Goal: Task Accomplishment & Management: Manage account settings

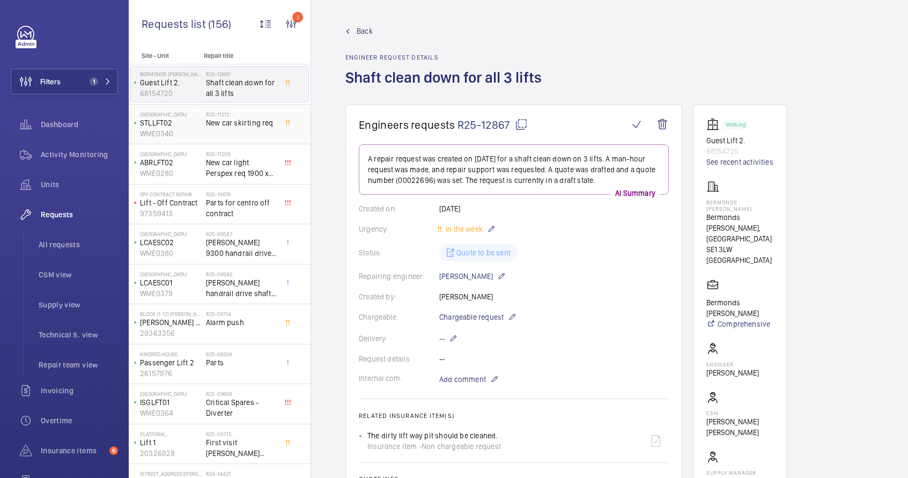
click at [231, 117] on span "New car skirting req" at bounding box center [241, 122] width 71 height 11
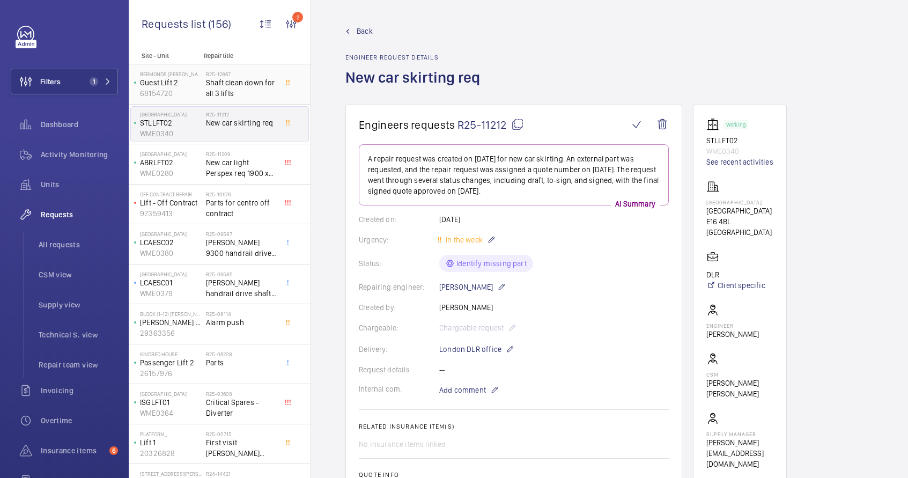
click at [222, 86] on span "Shaft clean down for all 3 lifts" at bounding box center [241, 87] width 71 height 21
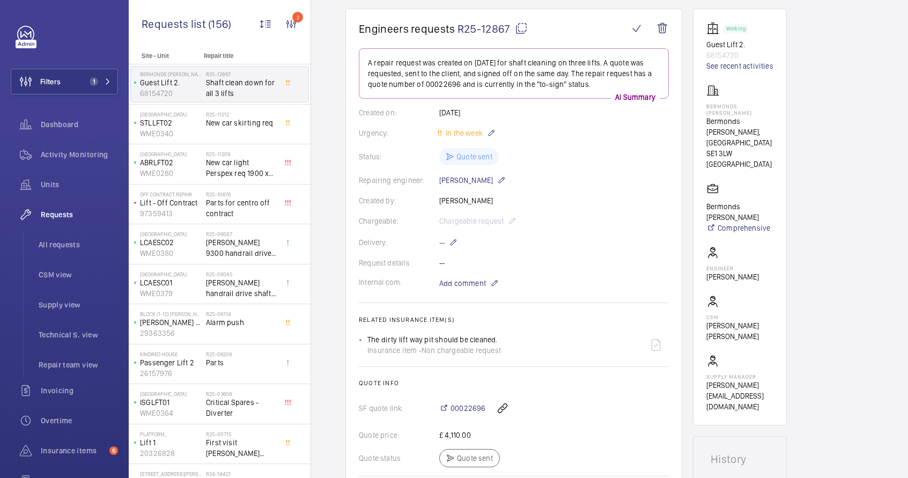
scroll to position [105, 0]
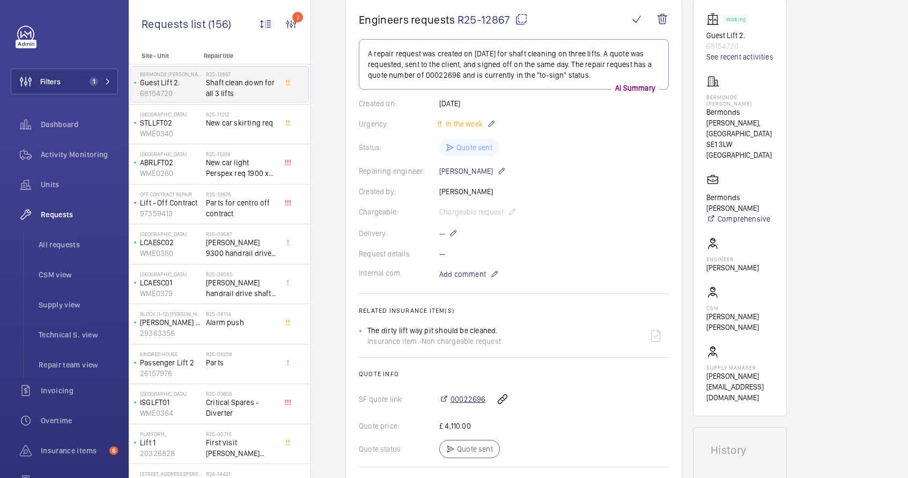
click at [469, 400] on span "00022696" at bounding box center [468, 399] width 35 height 11
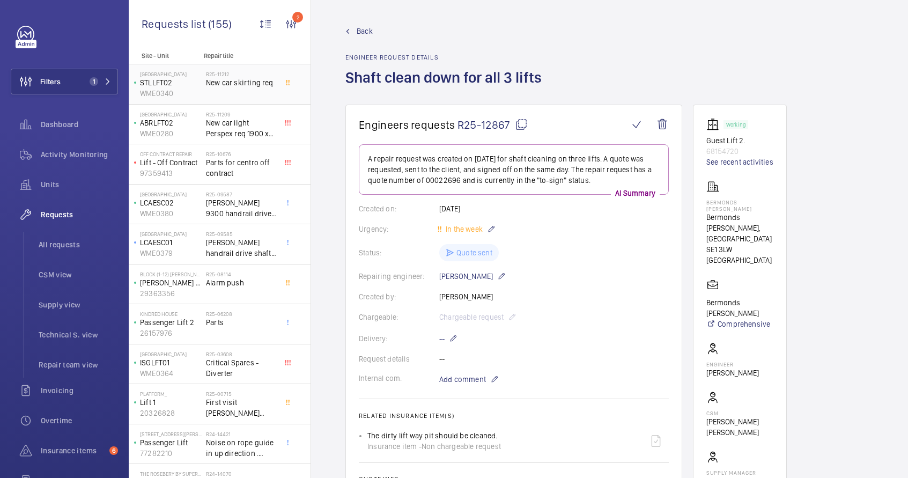
click at [238, 87] on span "New car skirting req" at bounding box center [241, 82] width 71 height 11
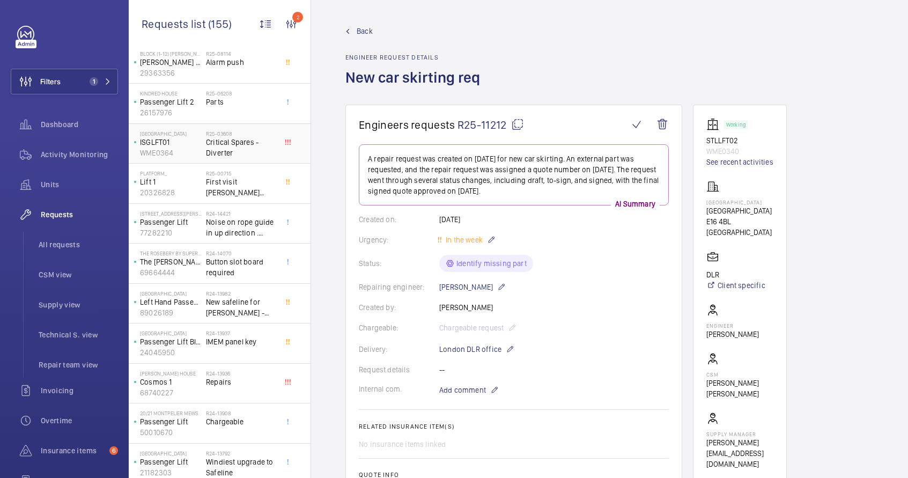
scroll to position [221, 0]
click at [229, 224] on span "Noise on rope guide in up direction . Inspection required ." at bounding box center [241, 226] width 71 height 21
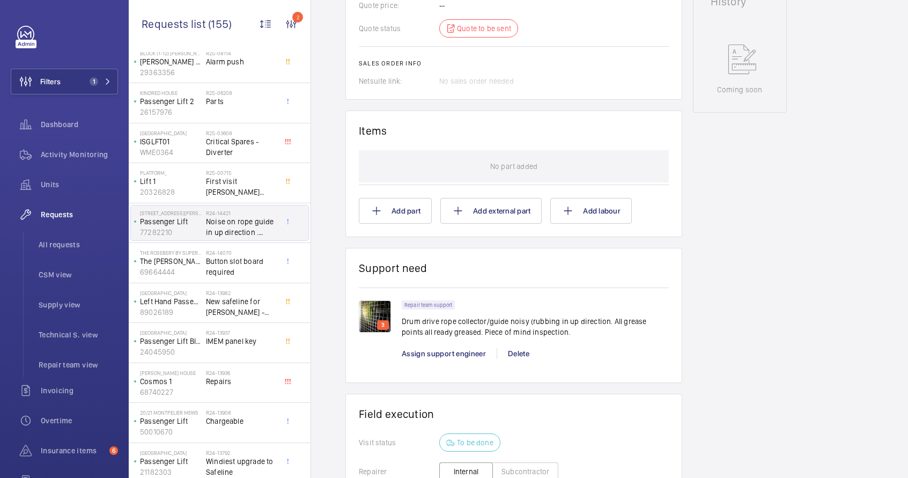
scroll to position [564, 0]
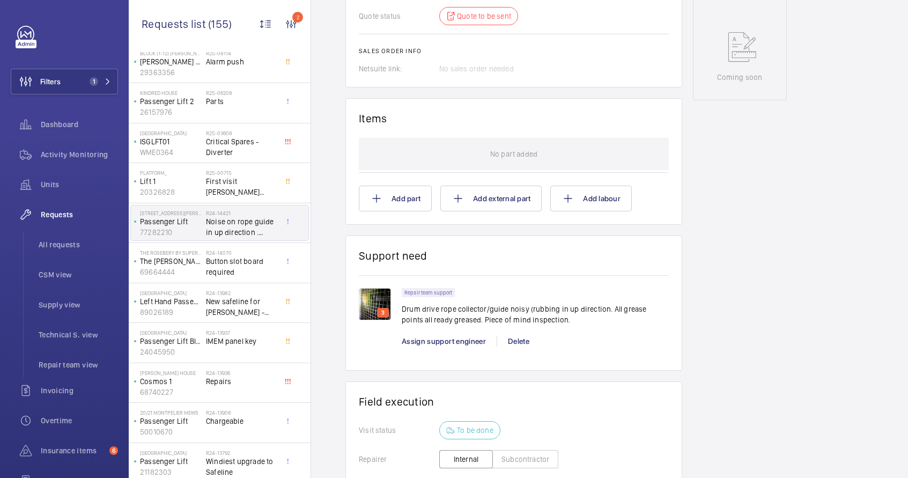
click at [370, 295] on img at bounding box center [375, 304] width 32 height 32
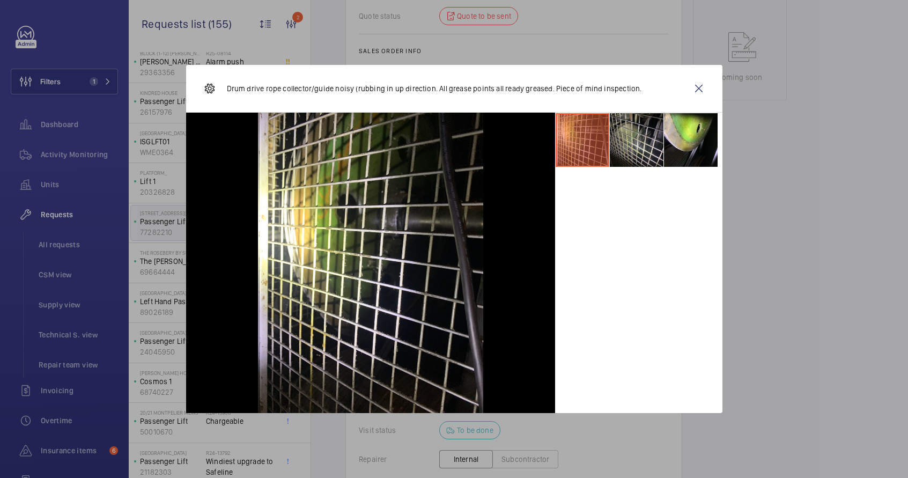
click at [624, 143] on li at bounding box center [637, 140] width 54 height 54
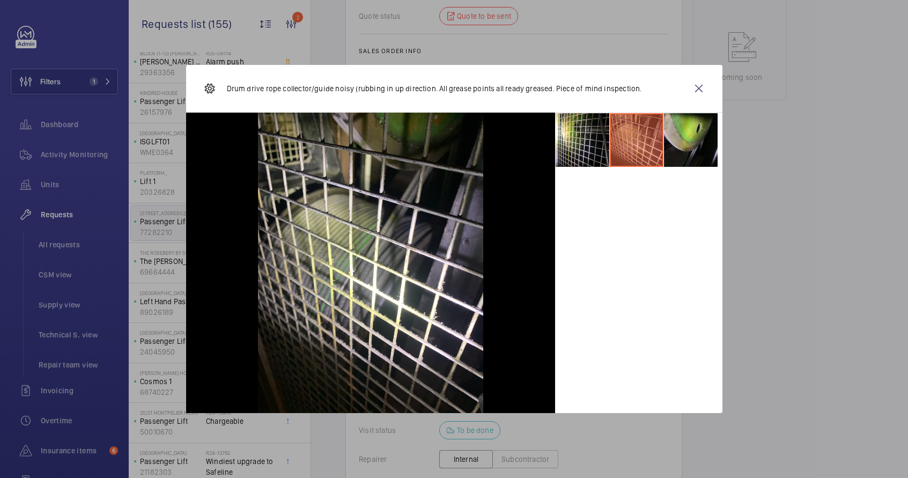
click at [668, 138] on li at bounding box center [691, 140] width 54 height 54
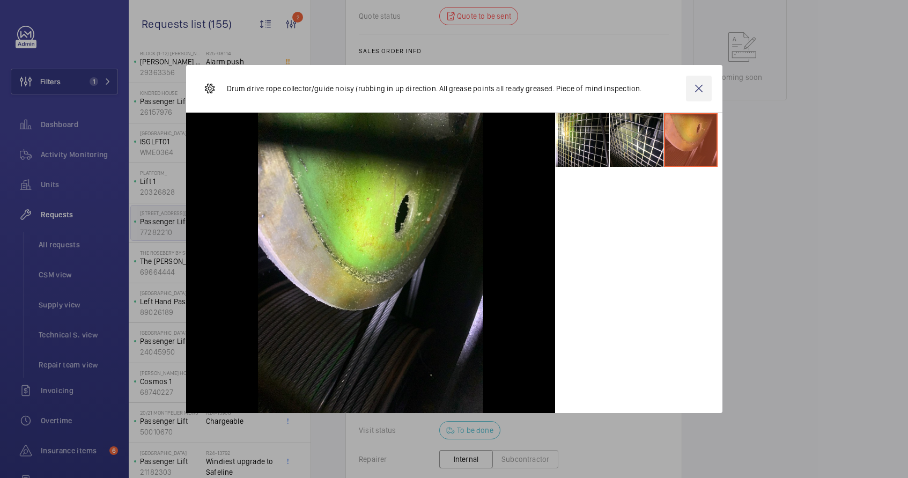
click at [694, 88] on wm-front-icon-button at bounding box center [699, 89] width 26 height 26
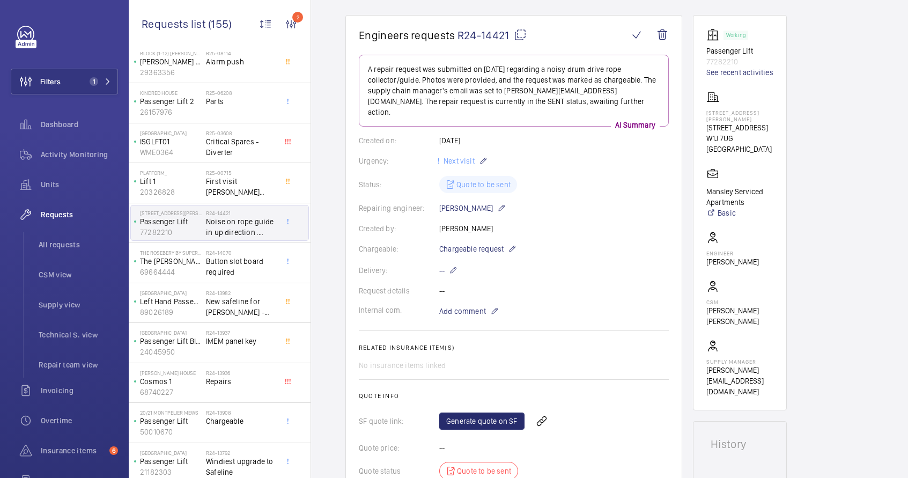
scroll to position [101, 0]
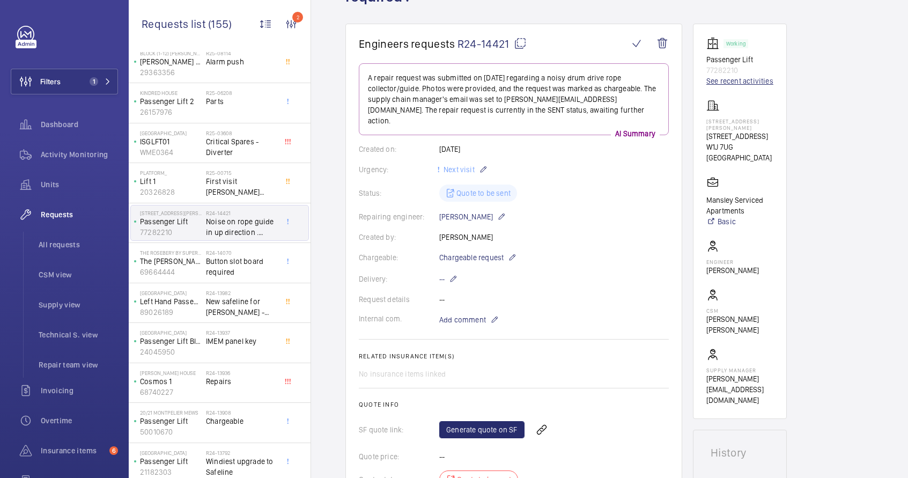
click at [755, 79] on link "See recent activities" at bounding box center [740, 81] width 67 height 11
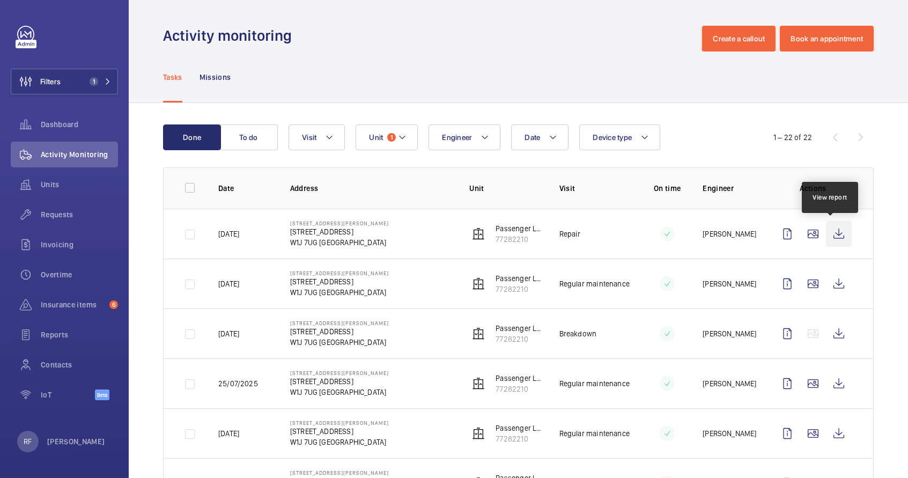
click at [830, 239] on wm-front-icon-button at bounding box center [839, 234] width 26 height 26
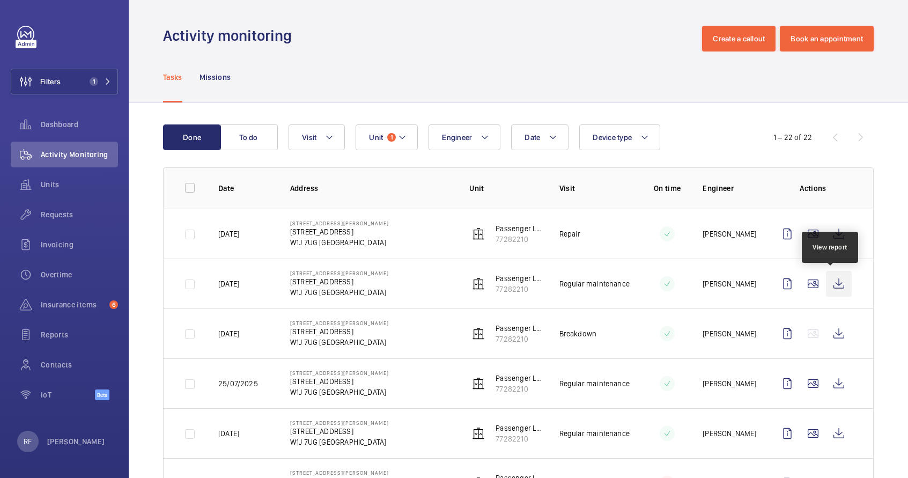
click at [835, 285] on wm-front-icon-button at bounding box center [839, 284] width 26 height 26
click at [507, 239] on p "77282210" at bounding box center [519, 239] width 46 height 11
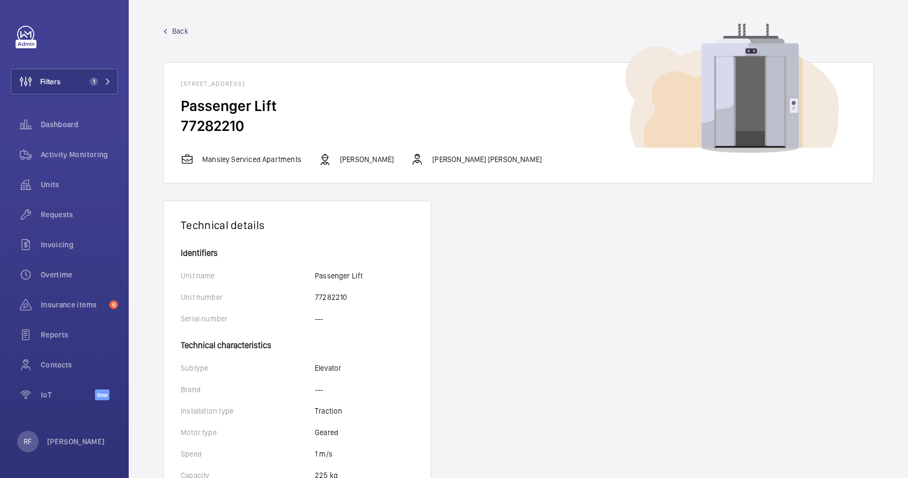
click at [222, 130] on h2 "77282210" at bounding box center [518, 126] width 675 height 20
copy h2
click at [65, 217] on span "Requests" at bounding box center [79, 214] width 77 height 11
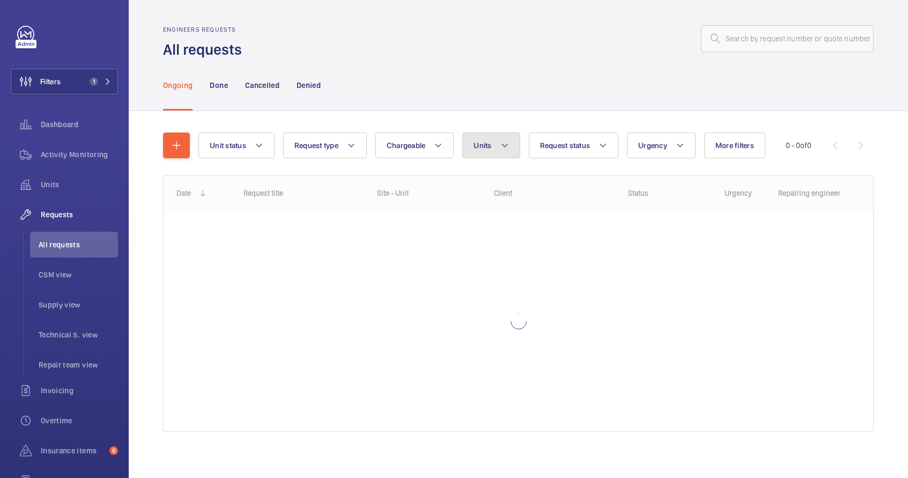
click at [500, 149] on button "Units" at bounding box center [490, 146] width 57 height 26
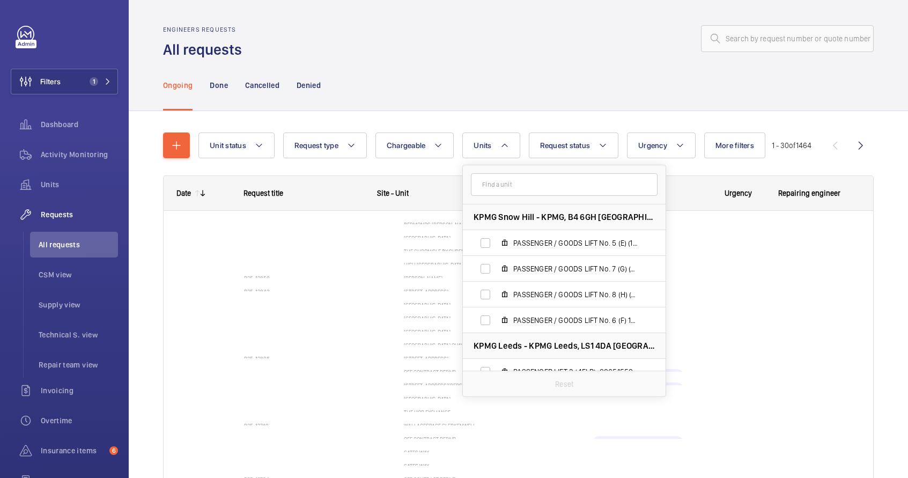
click at [490, 192] on input "text" at bounding box center [564, 184] width 187 height 23
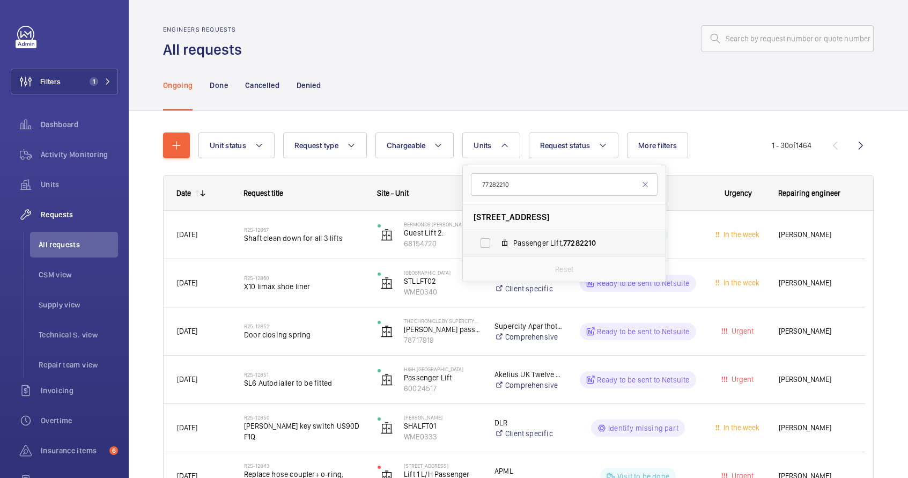
type input "77282210"
click at [520, 245] on span "Passenger Lift, 77282210" at bounding box center [575, 243] width 124 height 11
click at [496, 245] on input "Passenger Lift, 77282210" at bounding box center [485, 242] width 21 height 21
checkbox input "true"
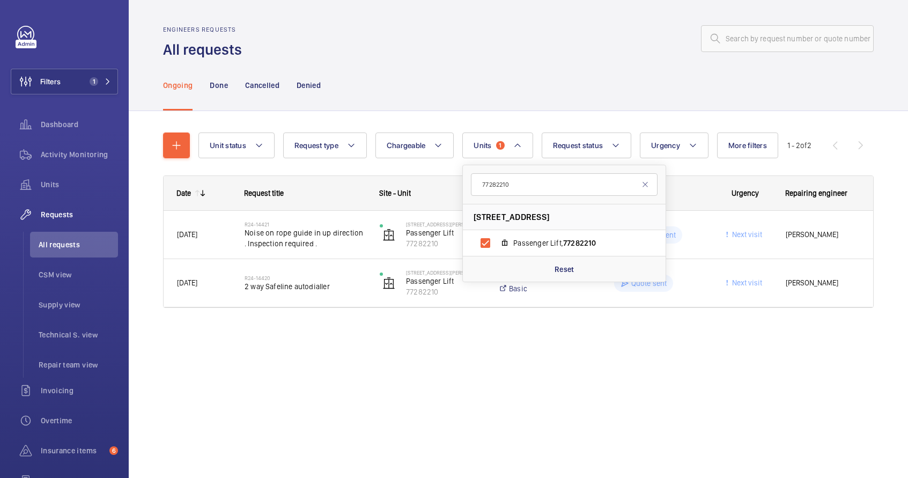
click at [555, 69] on div "Ongoing Done Cancelled Denied" at bounding box center [518, 85] width 711 height 51
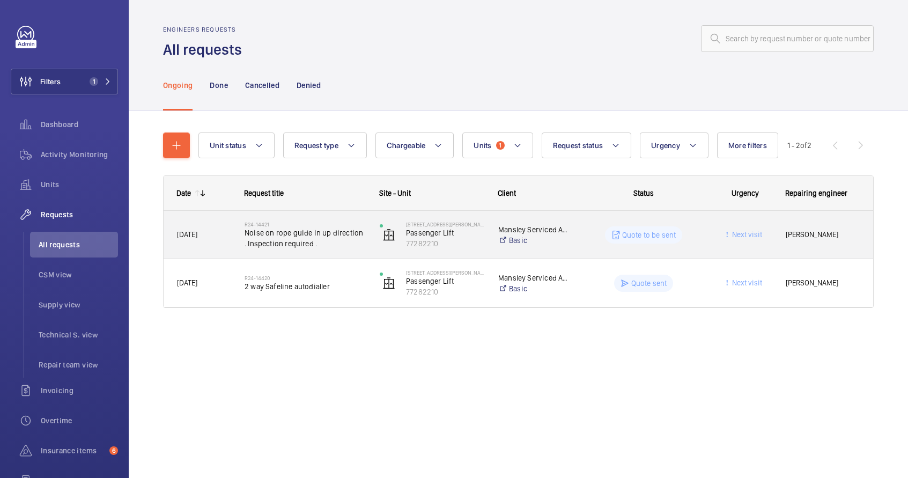
click at [576, 247] on div "Quote to be sent" at bounding box center [637, 235] width 134 height 39
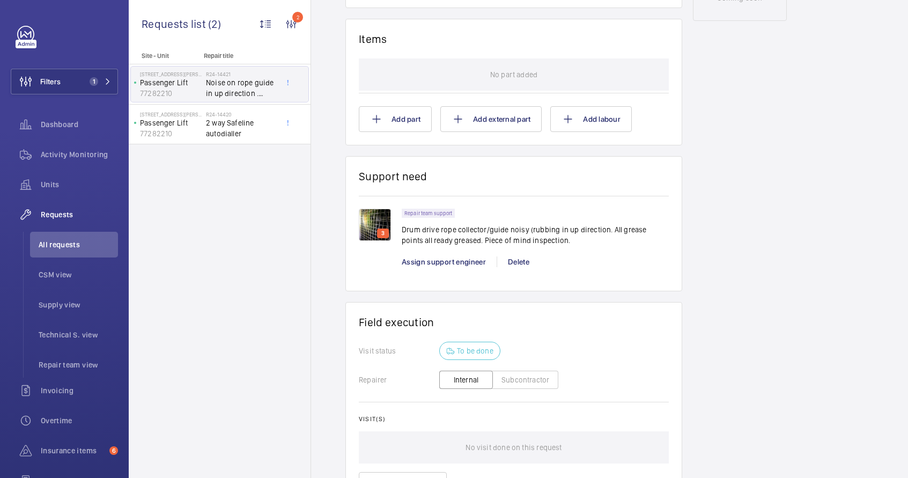
scroll to position [708, 0]
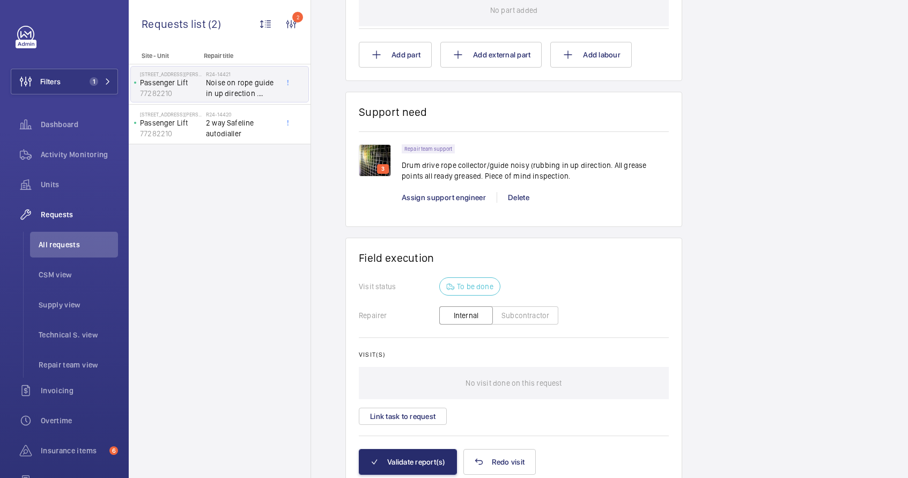
drag, startPoint x: 401, startPoint y: 155, endPoint x: 538, endPoint y: 168, distance: 137.5
click at [536, 173] on div "Repair team support Drum drive rope collector/guide noisy (rubbing in up direct…" at bounding box center [535, 165] width 267 height 43
drag, startPoint x: 544, startPoint y: 166, endPoint x: 413, endPoint y: 154, distance: 131.4
click at [408, 147] on div "Repair team support Drum drive rope collector/guide noisy (rubbing in up direct…" at bounding box center [535, 165] width 267 height 43
copy p "Drum drive rope collector/guide noisy (rubbing in up direction. All grease poin…"
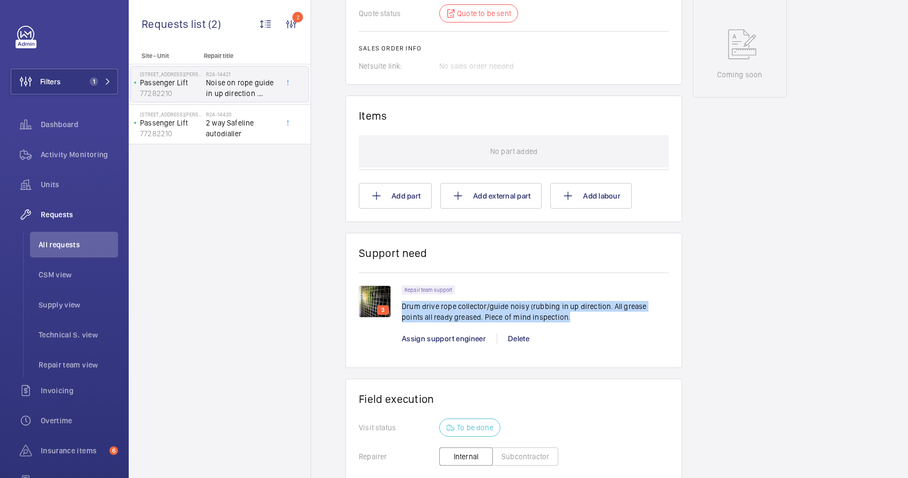
scroll to position [442, 0]
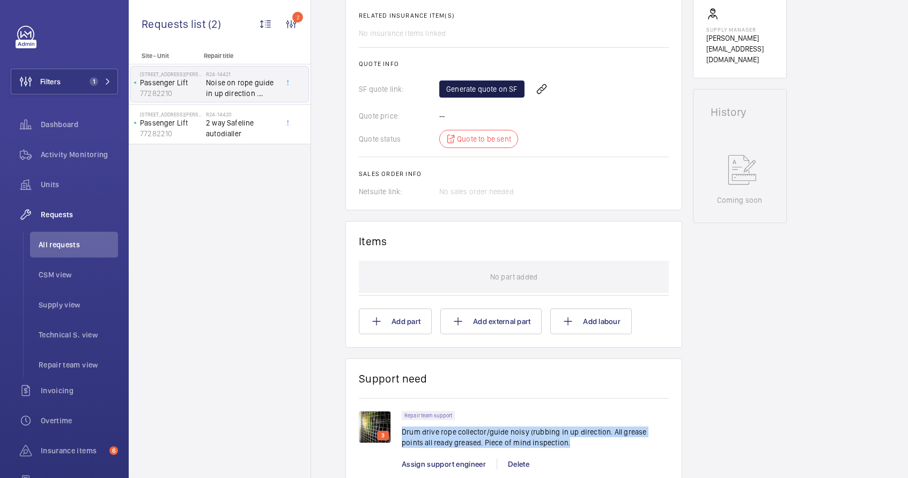
click at [473, 80] on link "Generate quote on SF" at bounding box center [481, 88] width 85 height 17
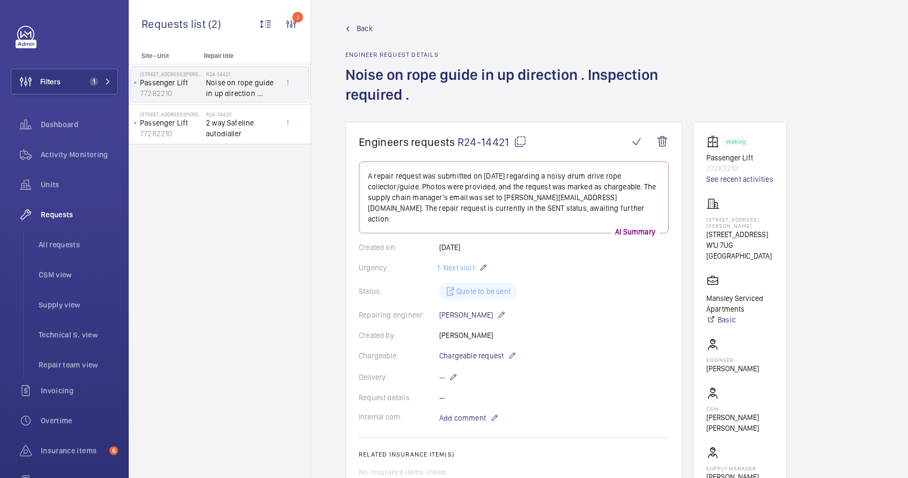
scroll to position [0, 0]
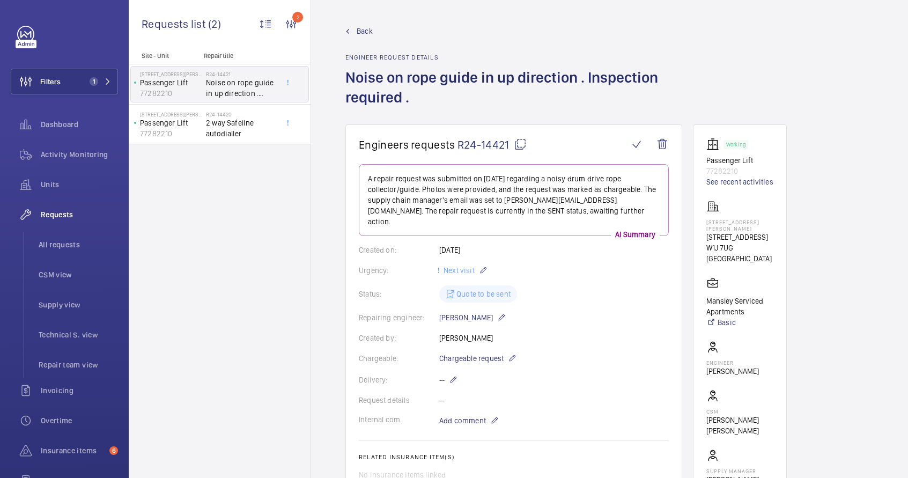
click at [521, 146] on mat-icon at bounding box center [520, 144] width 13 height 13
copy p "Drum drive rope collector/guide noisy (rubbing in up direction. All grease poin…"
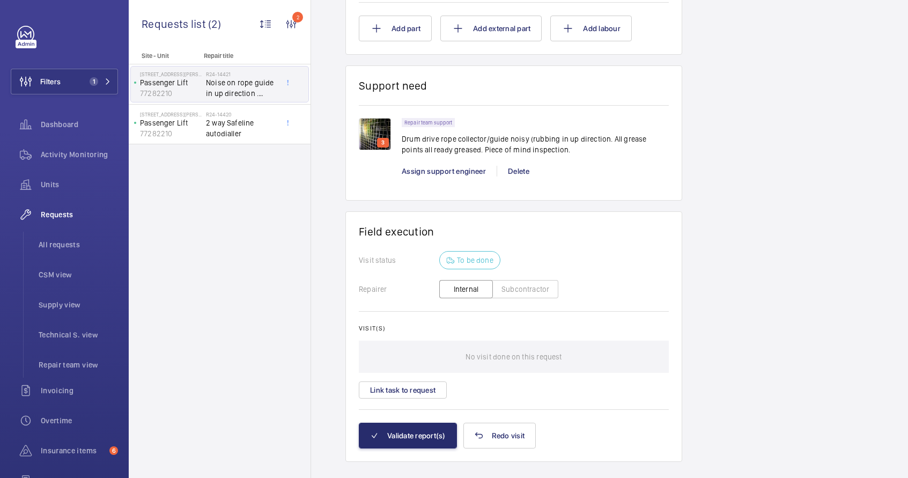
scroll to position [733, 0]
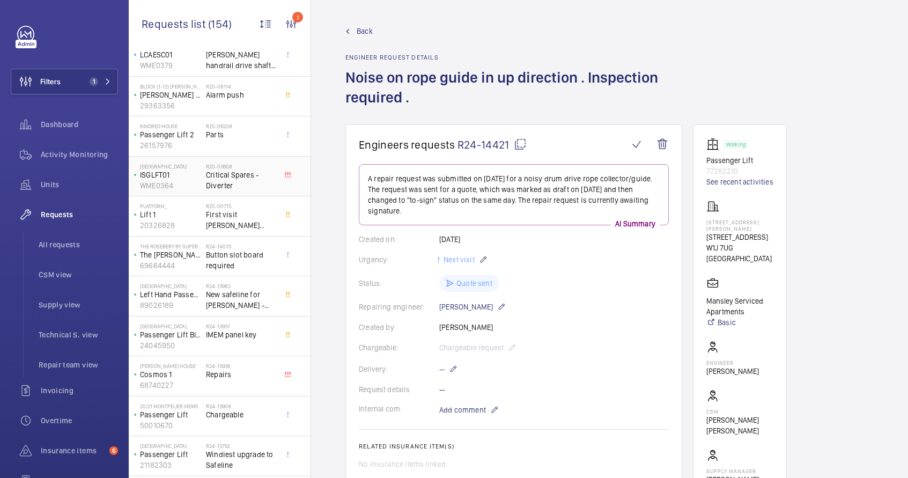
scroll to position [201, 0]
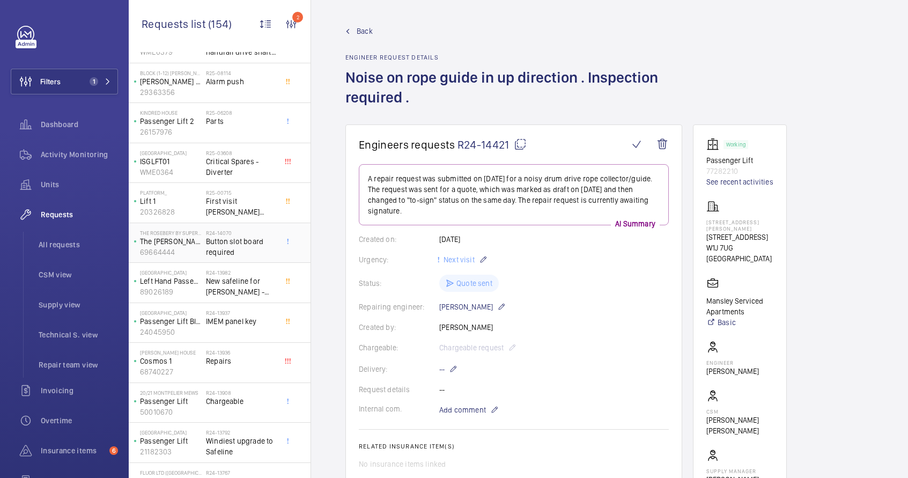
click at [227, 247] on span "Button slot board required" at bounding box center [241, 246] width 71 height 21
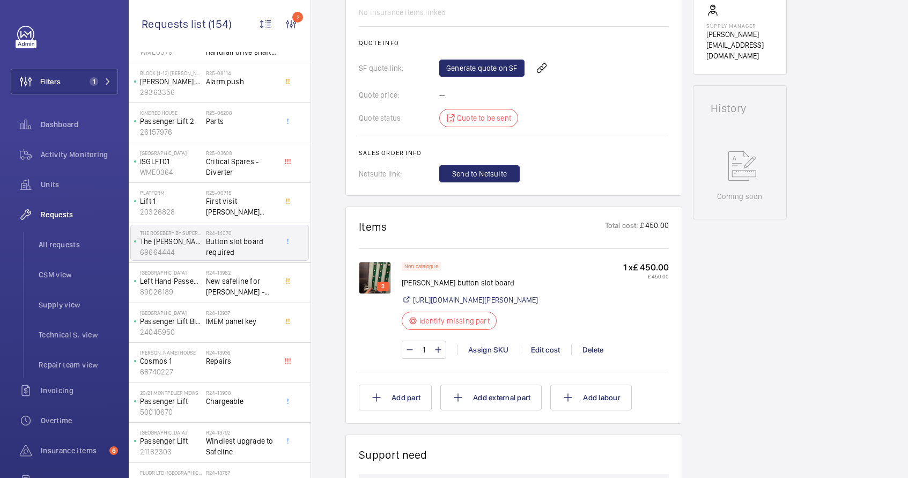
scroll to position [448, 0]
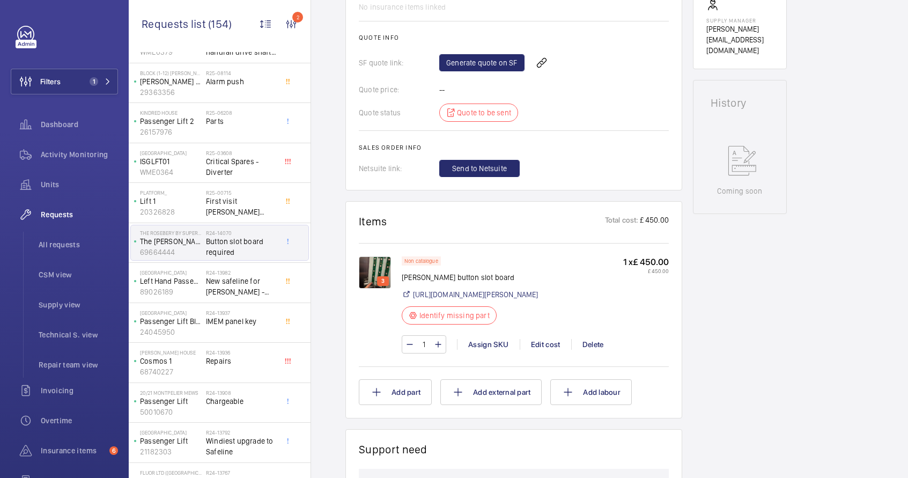
click at [378, 273] on img at bounding box center [375, 272] width 32 height 32
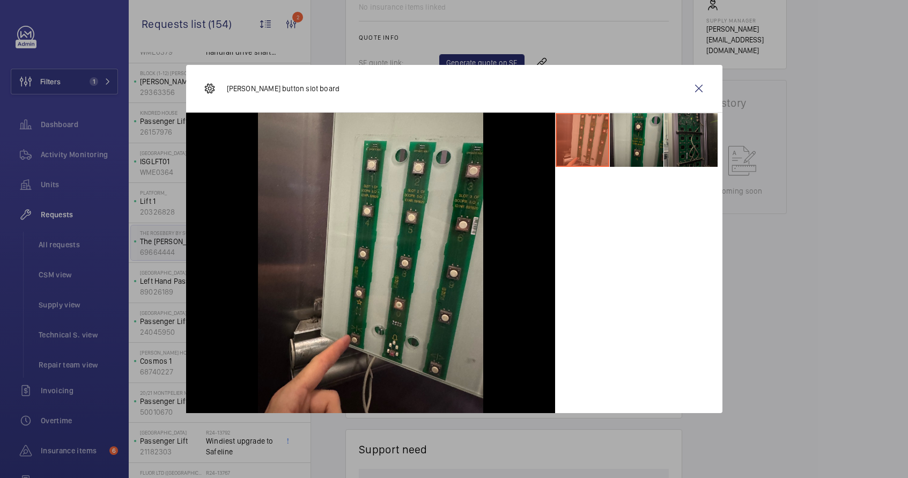
click at [696, 139] on li at bounding box center [691, 140] width 54 height 54
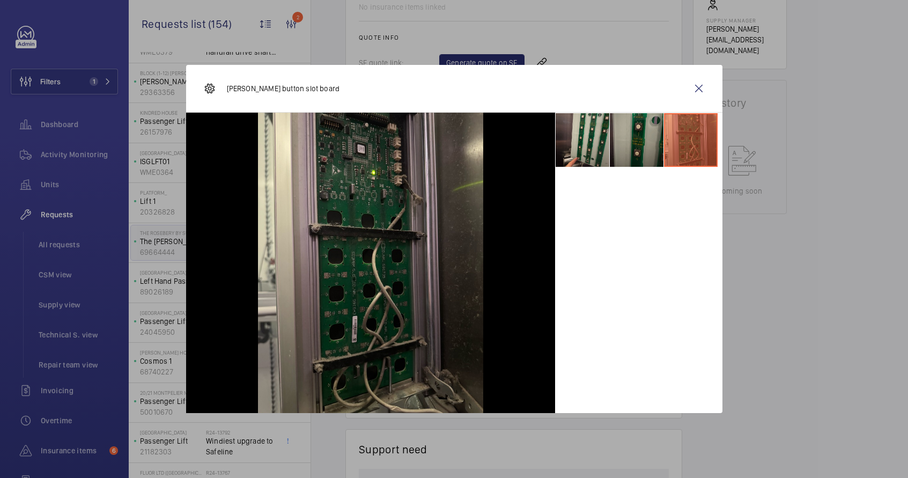
click at [654, 144] on li at bounding box center [637, 140] width 54 height 54
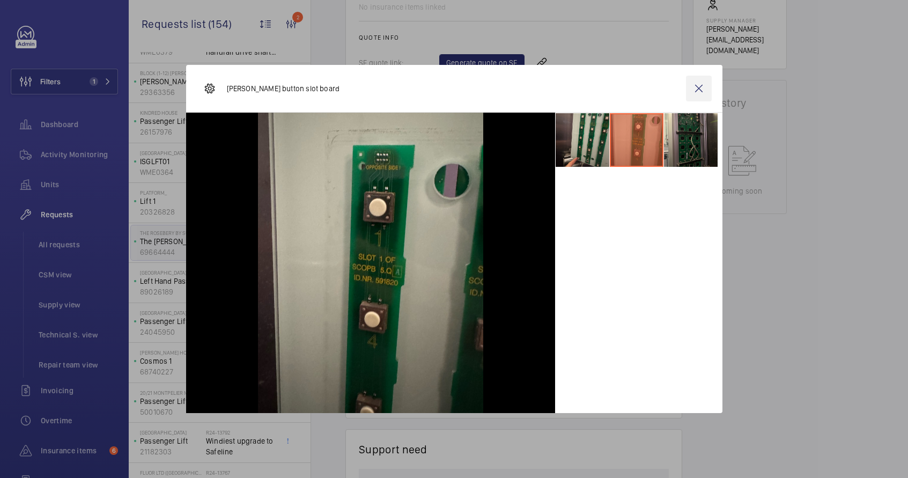
click at [700, 87] on wm-front-icon-button at bounding box center [699, 89] width 26 height 26
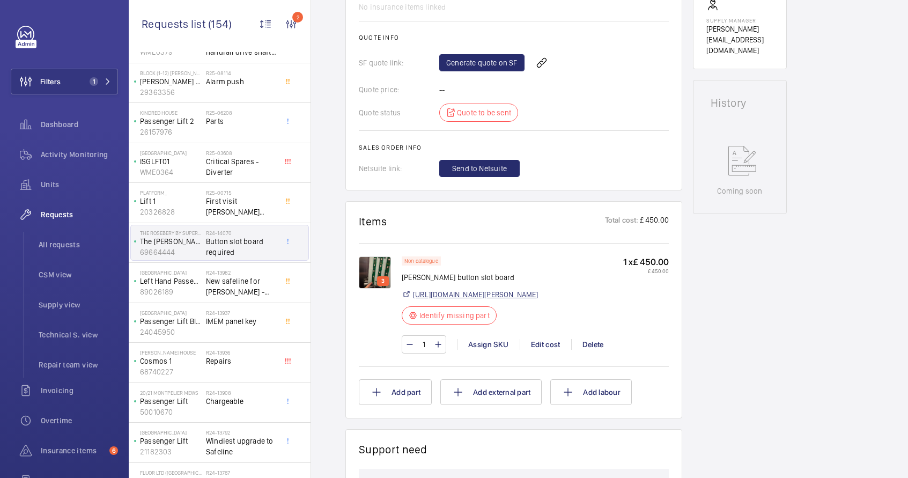
click at [455, 300] on link "https://www.davenportliftcontrol.com/schindler/pcb-scopb-5-q/571013216" at bounding box center [476, 294] width 126 height 11
click at [371, 269] on img at bounding box center [375, 272] width 32 height 32
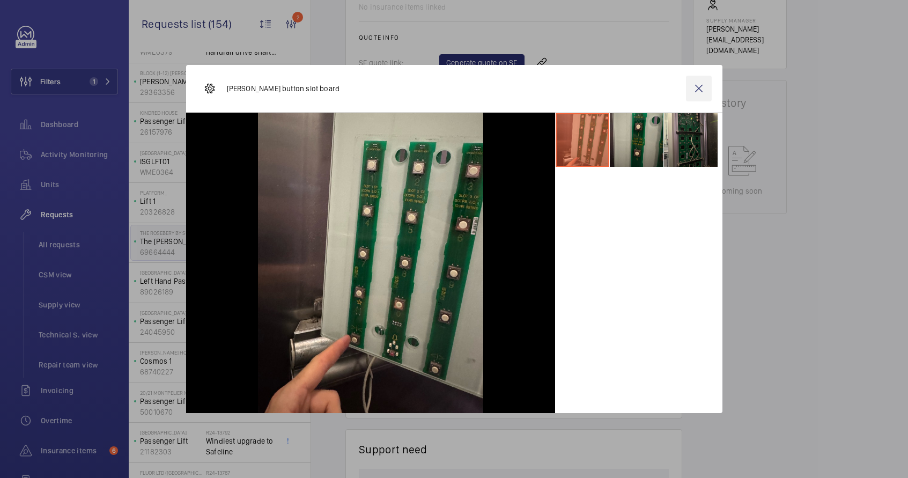
click at [699, 87] on wm-front-icon-button at bounding box center [699, 89] width 26 height 26
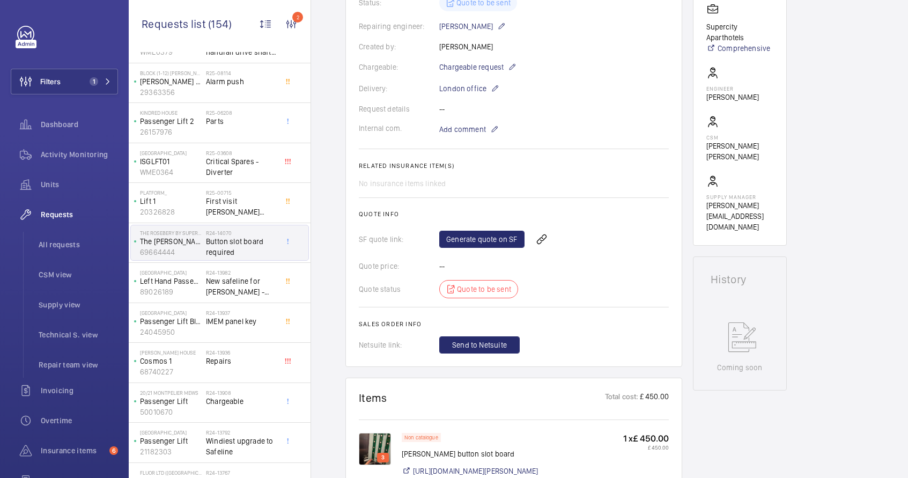
scroll to position [258, 0]
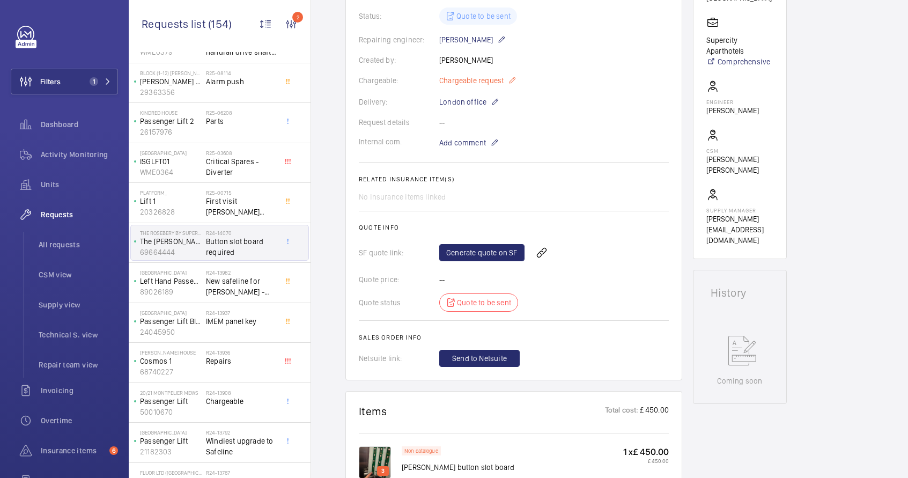
click at [513, 80] on mat-icon at bounding box center [512, 80] width 9 height 13
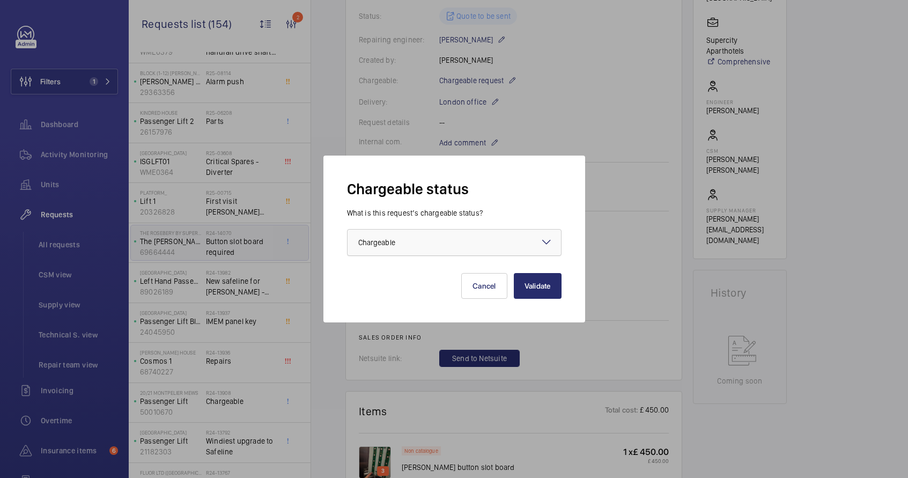
click at [484, 231] on div at bounding box center [455, 243] width 214 height 26
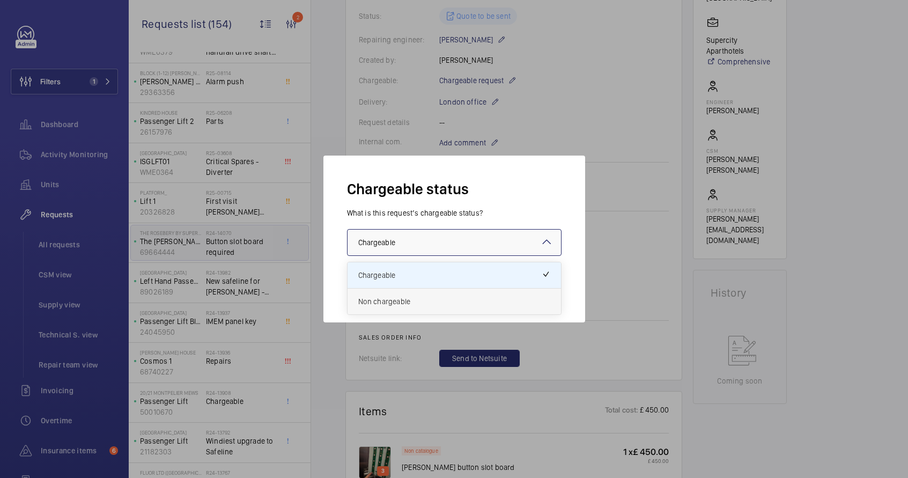
click at [422, 310] on div "Non chargeable" at bounding box center [455, 302] width 214 height 26
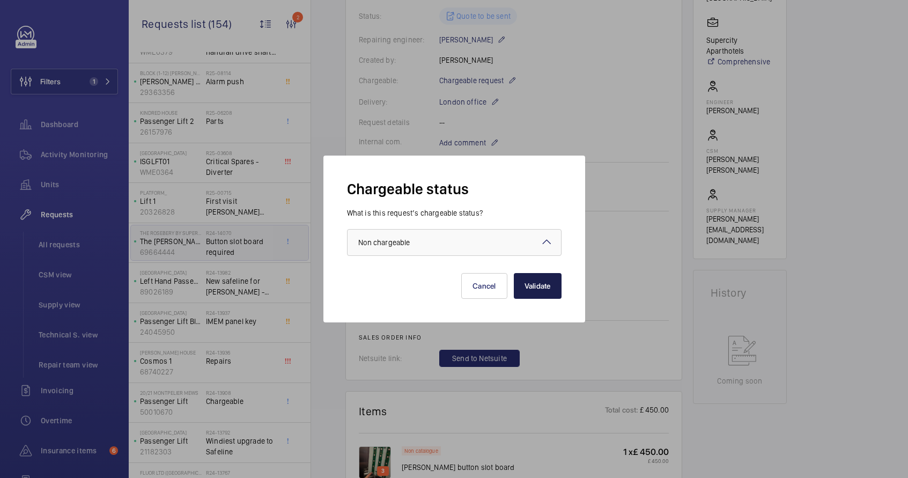
click at [538, 295] on button "Validate" at bounding box center [538, 286] width 48 height 26
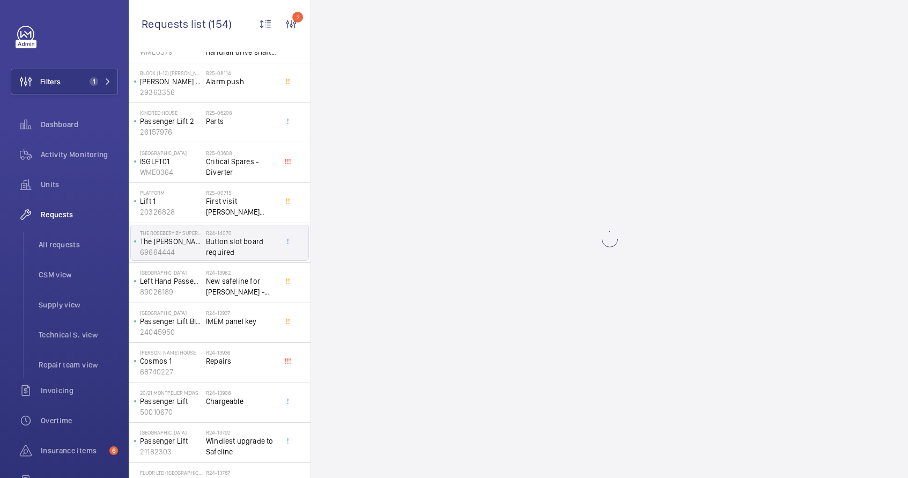
scroll to position [0, 0]
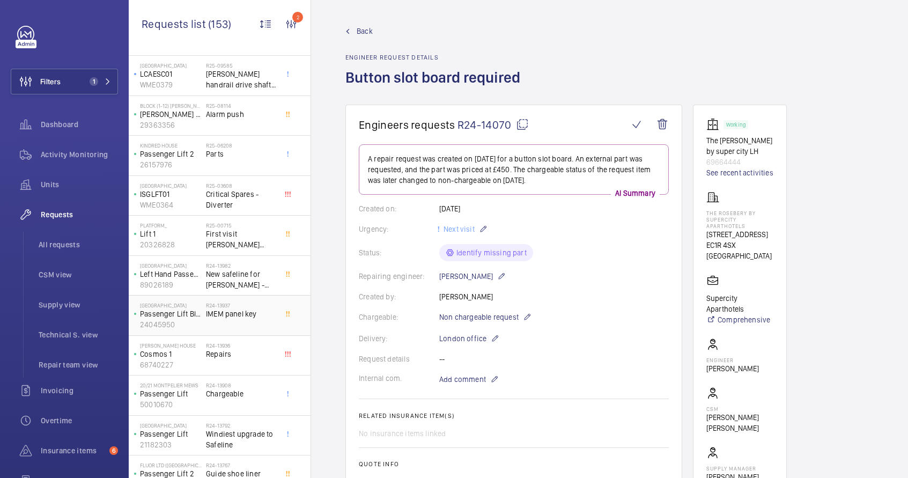
scroll to position [210, 0]
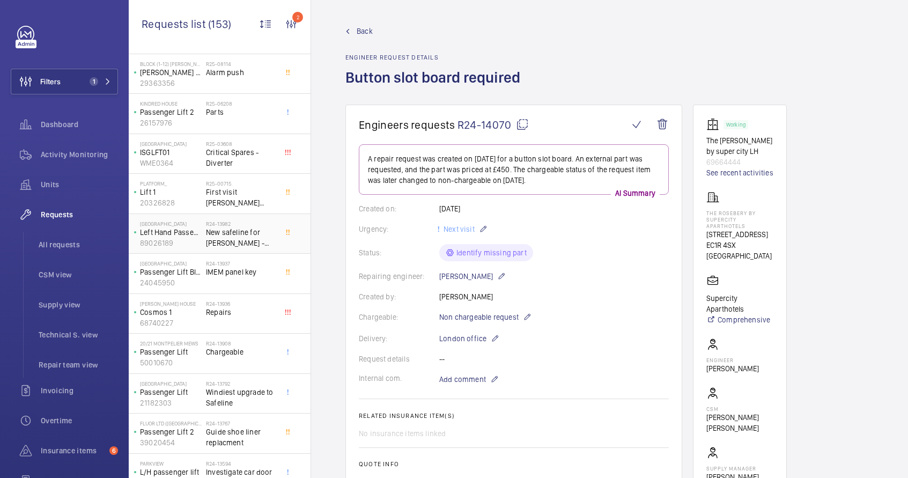
click at [230, 234] on span "New safeline for kleeman -right hand has been done but not left?" at bounding box center [241, 237] width 71 height 21
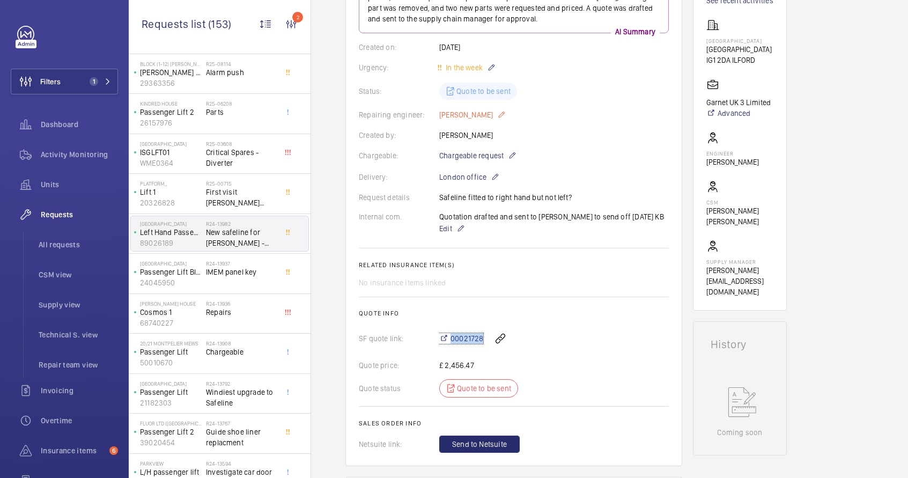
scroll to position [65, 0]
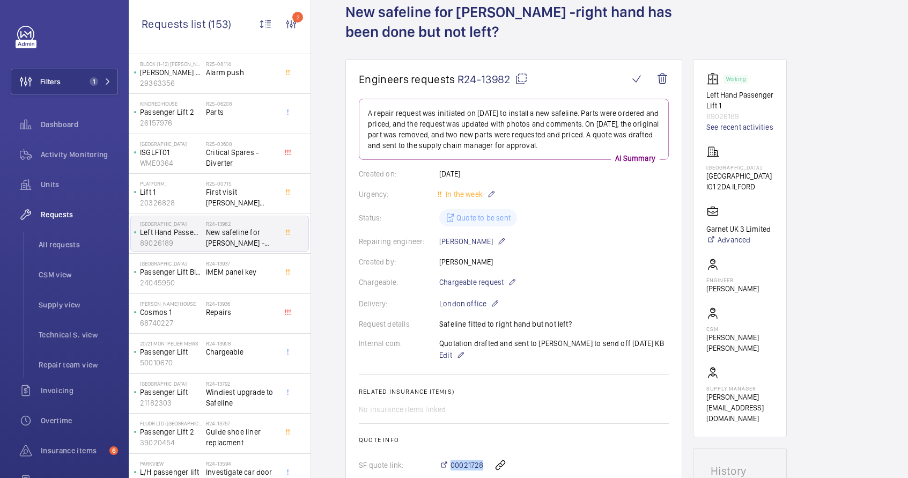
click at [524, 80] on mat-icon at bounding box center [521, 78] width 13 height 13
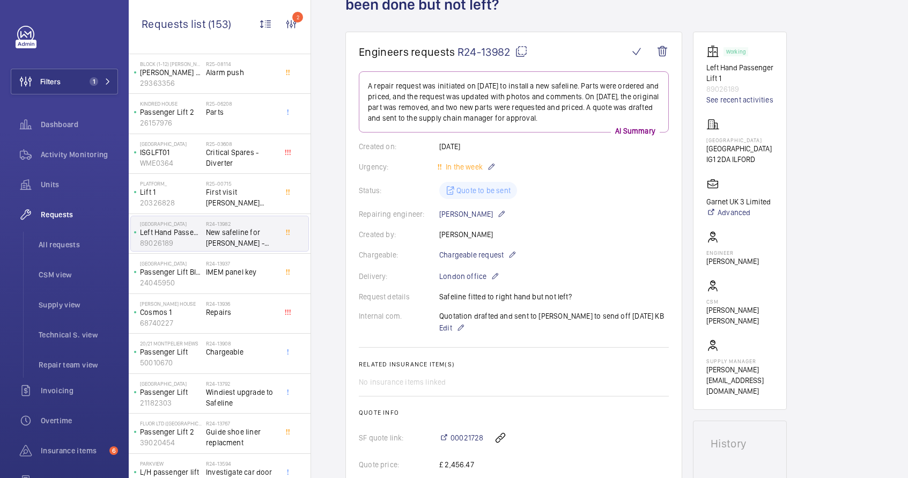
scroll to position [95, 0]
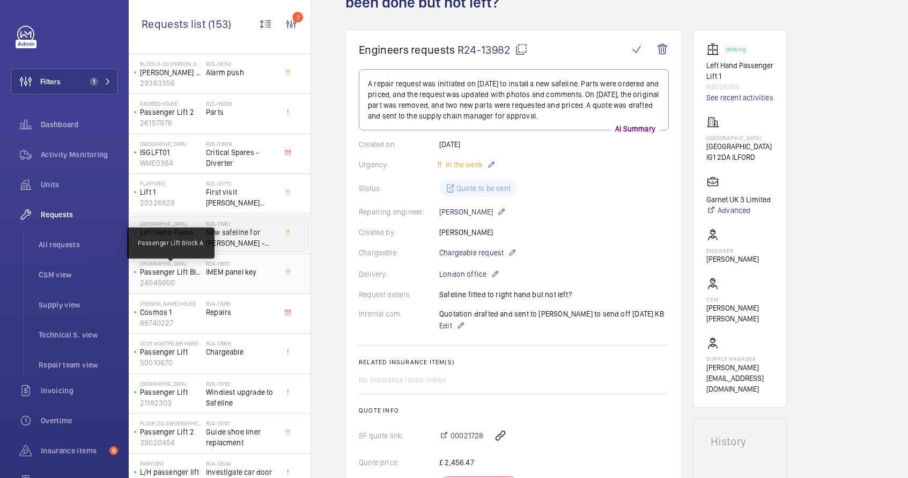
click at [190, 269] on p "Passenger Lift Block A" at bounding box center [171, 272] width 62 height 11
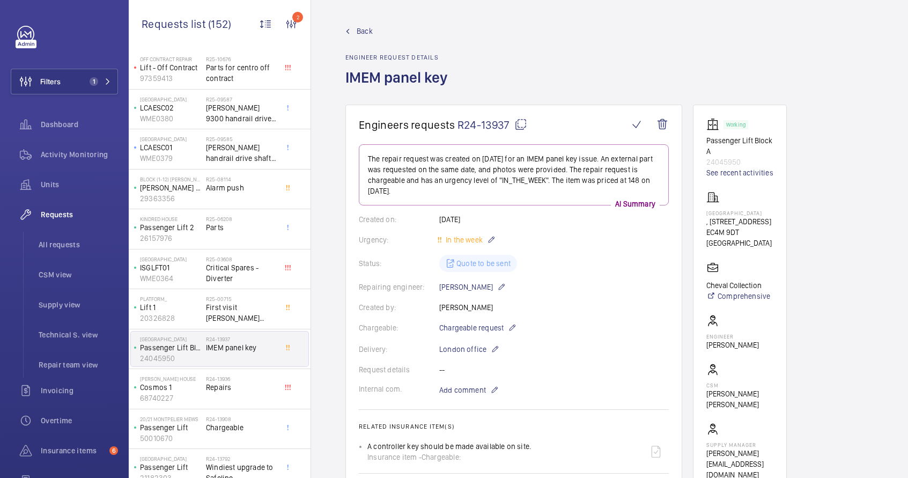
scroll to position [101, 0]
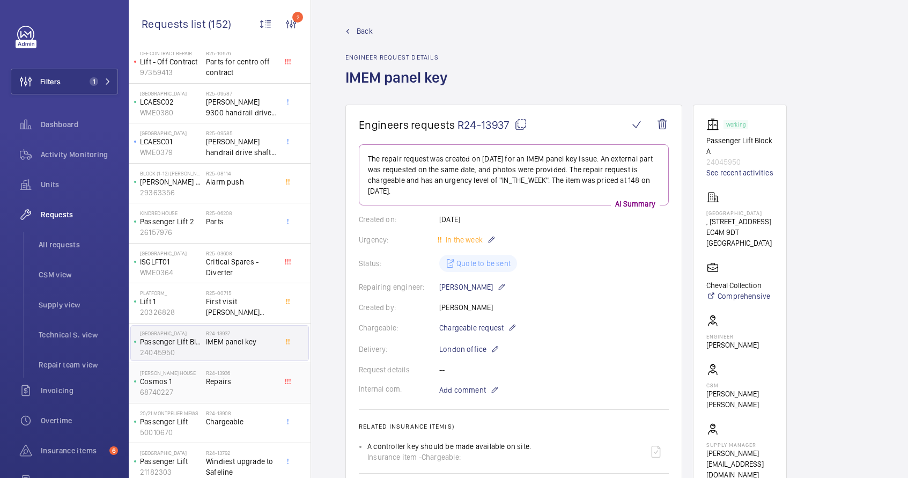
click at [237, 383] on span "Repairs" at bounding box center [241, 381] width 71 height 11
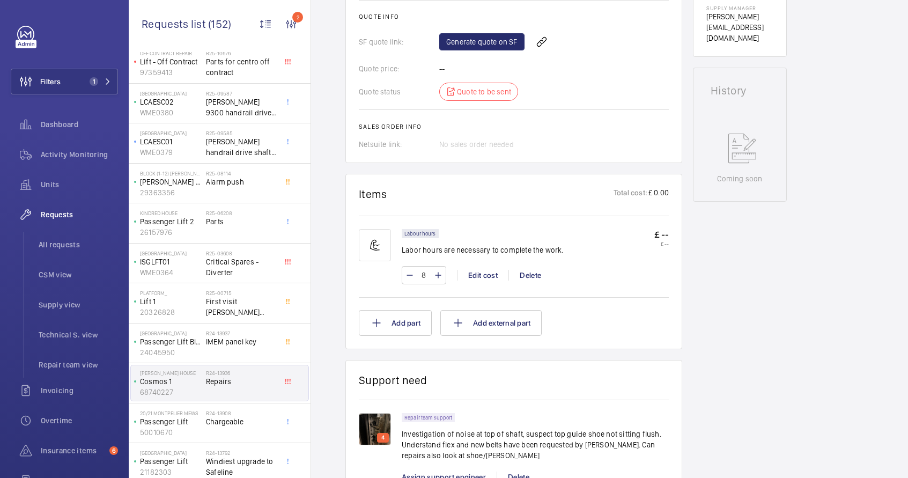
scroll to position [576, 0]
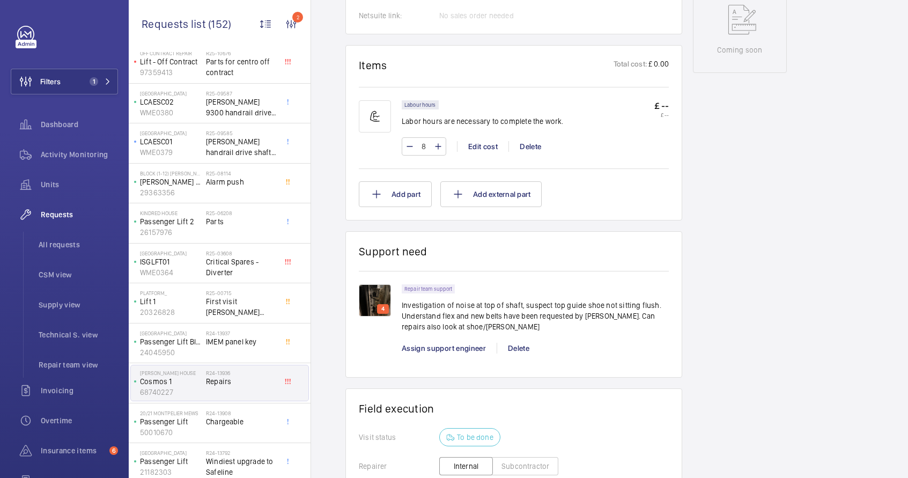
click at [377, 299] on img at bounding box center [375, 300] width 32 height 32
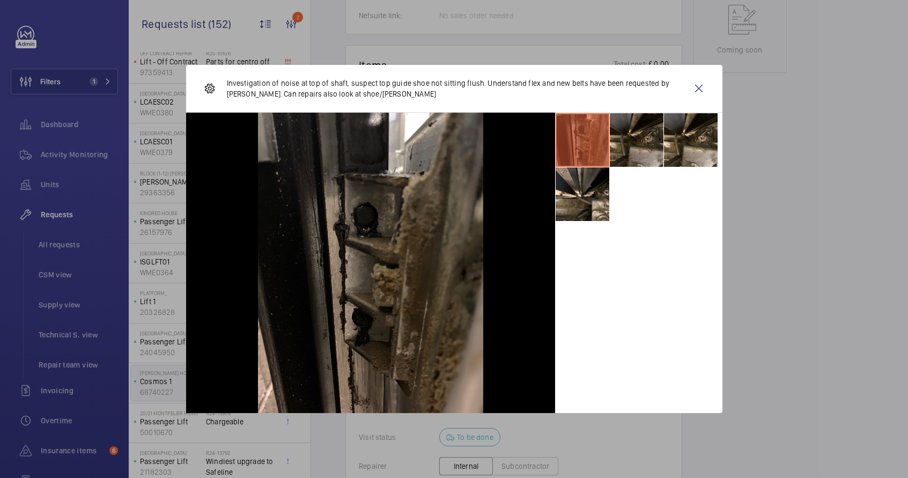
click at [634, 143] on li at bounding box center [637, 140] width 54 height 54
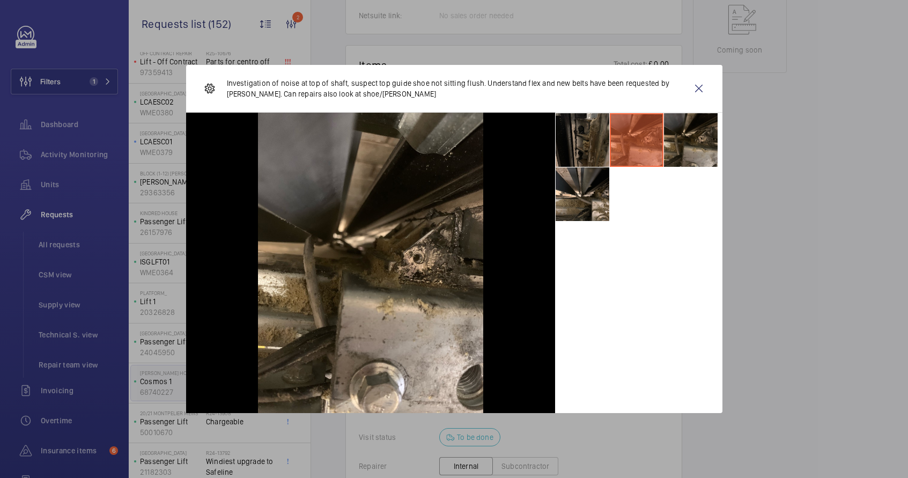
click at [675, 150] on li at bounding box center [691, 140] width 54 height 54
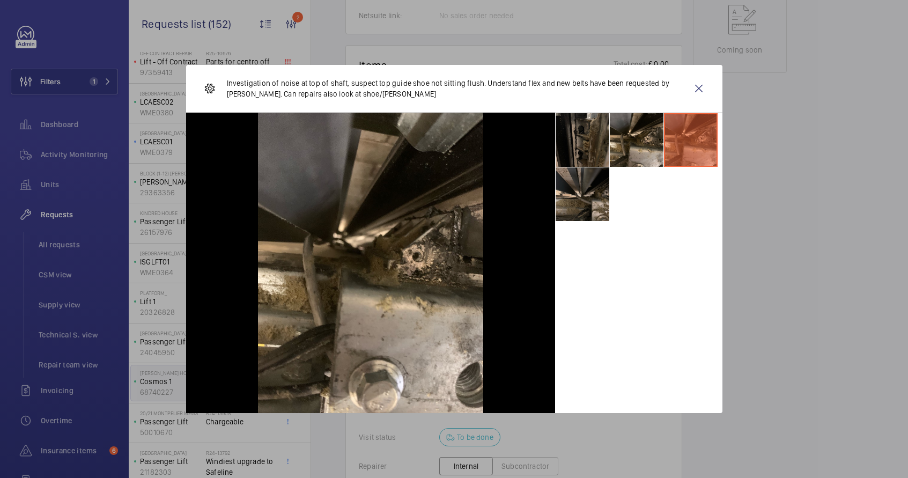
click at [590, 195] on li at bounding box center [583, 194] width 54 height 54
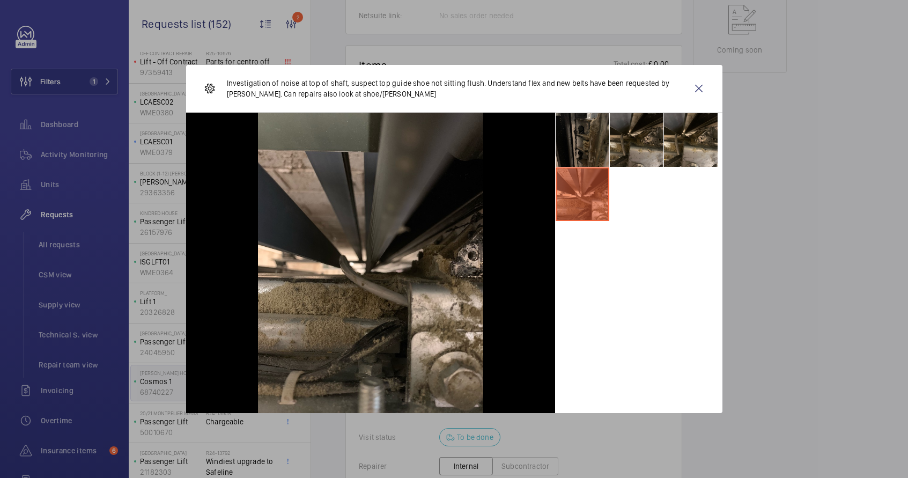
click at [632, 153] on li at bounding box center [637, 140] width 54 height 54
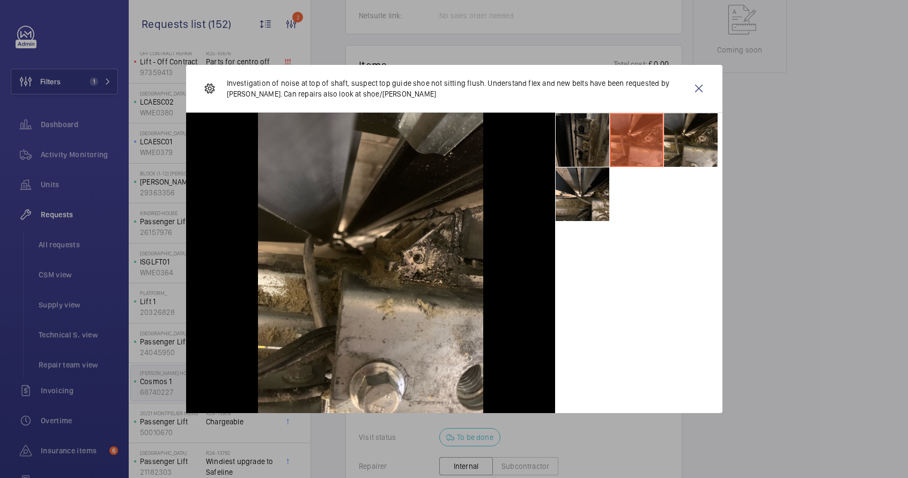
click at [599, 152] on li at bounding box center [583, 140] width 54 height 54
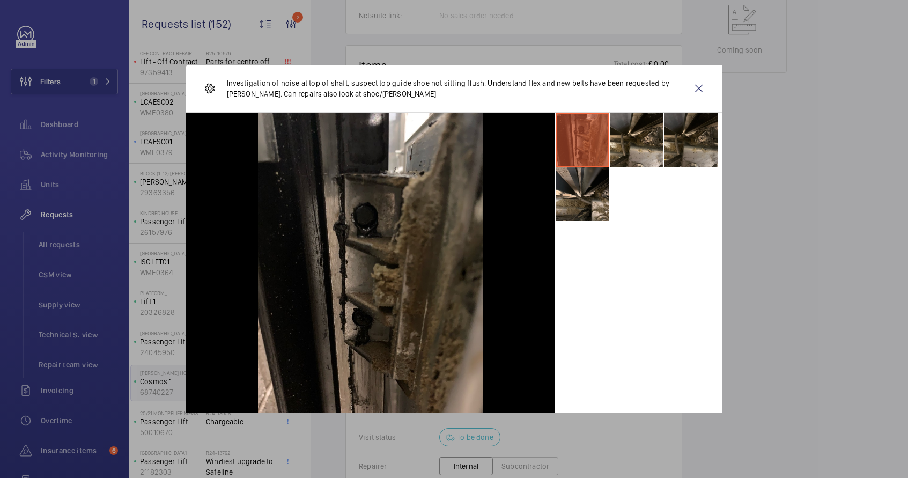
click at [689, 149] on li at bounding box center [691, 140] width 54 height 54
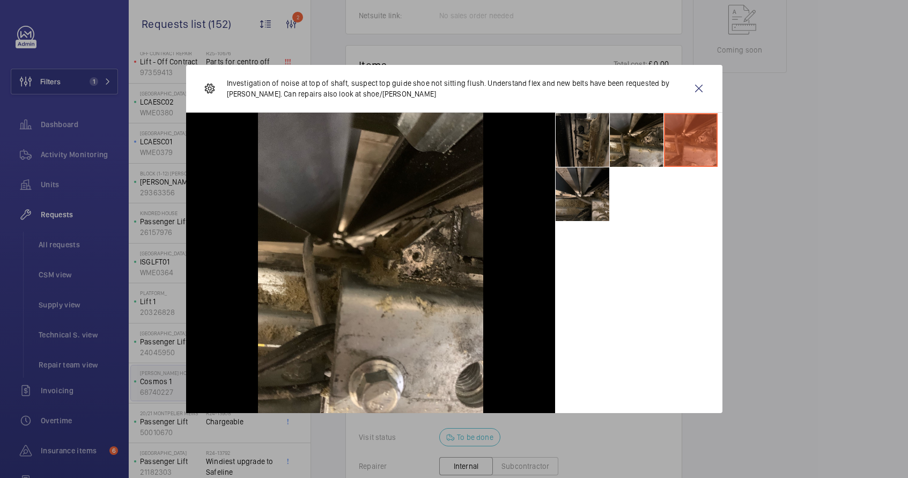
click at [592, 174] on li at bounding box center [583, 194] width 54 height 54
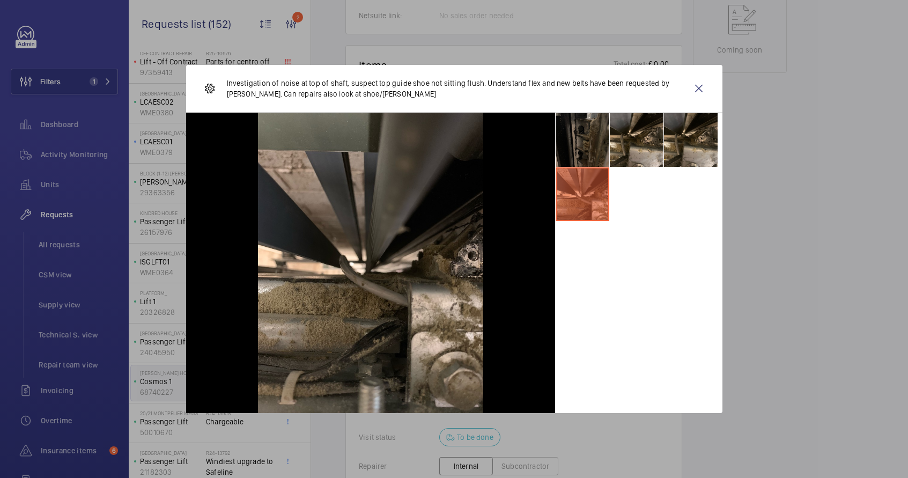
click at [606, 142] on li at bounding box center [583, 140] width 54 height 54
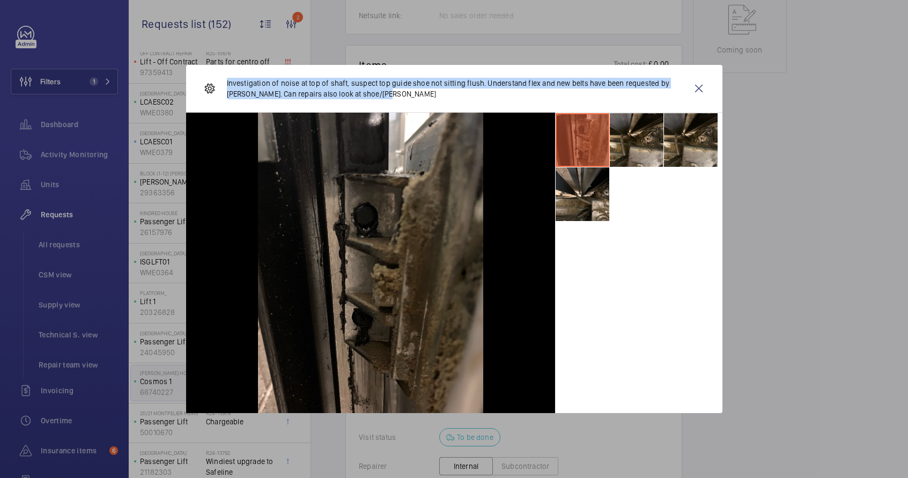
drag, startPoint x: 226, startPoint y: 83, endPoint x: 385, endPoint y: 94, distance: 159.2
click at [385, 94] on p "Investigation of noise at top of shaft, suspect top guide shoe not sitting flus…" at bounding box center [456, 88] width 459 height 21
copy p "Investigation of noise at top of shaft, suspect top guide shoe not sitting flus…"
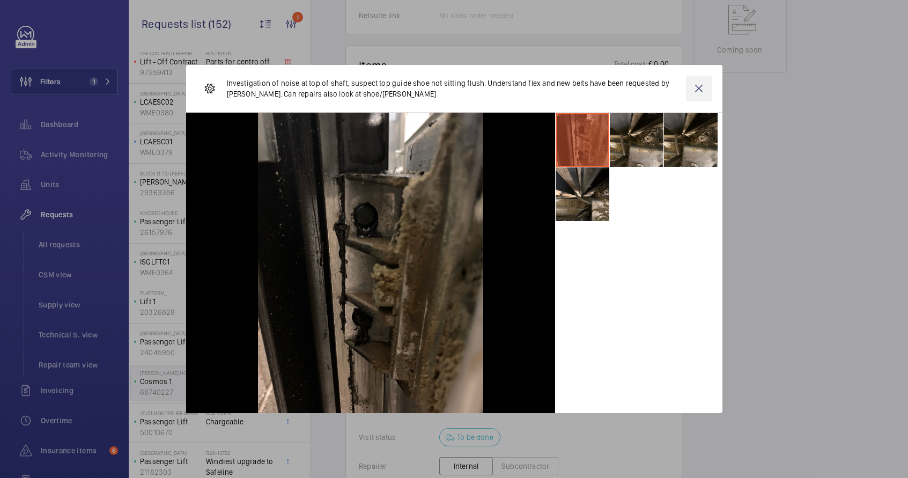
click at [702, 90] on wm-front-icon-button at bounding box center [699, 89] width 26 height 26
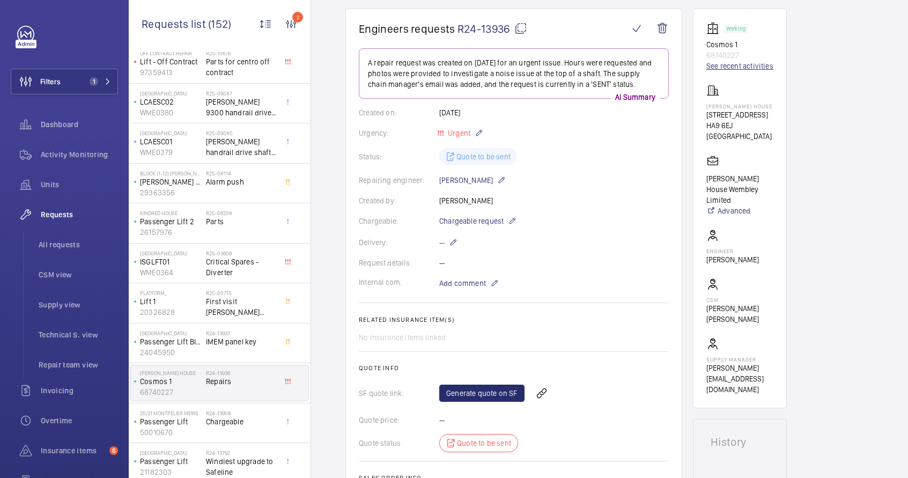
scroll to position [95, 0]
click at [721, 58] on p "68740227" at bounding box center [740, 55] width 67 height 11
copy p "68740227"
click at [53, 247] on span "All requests" at bounding box center [78, 244] width 79 height 11
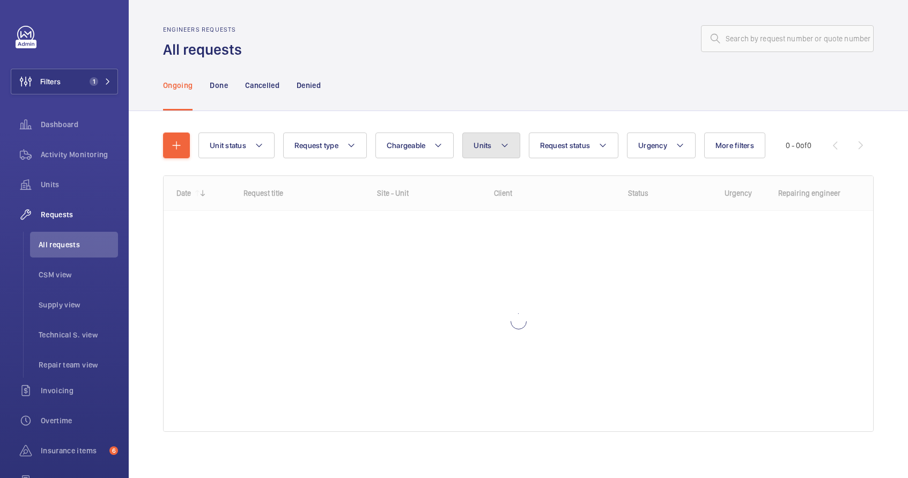
click at [498, 143] on button "Units" at bounding box center [490, 146] width 57 height 26
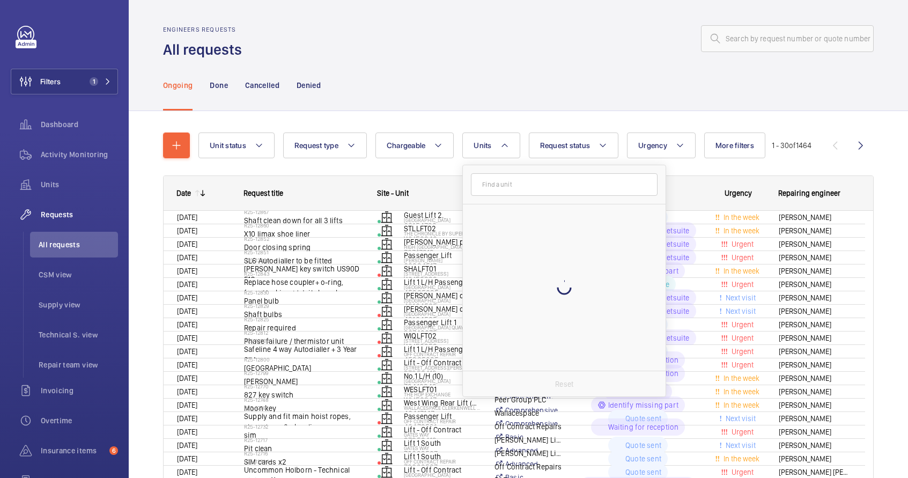
click at [490, 190] on input "text" at bounding box center [564, 184] width 187 height 23
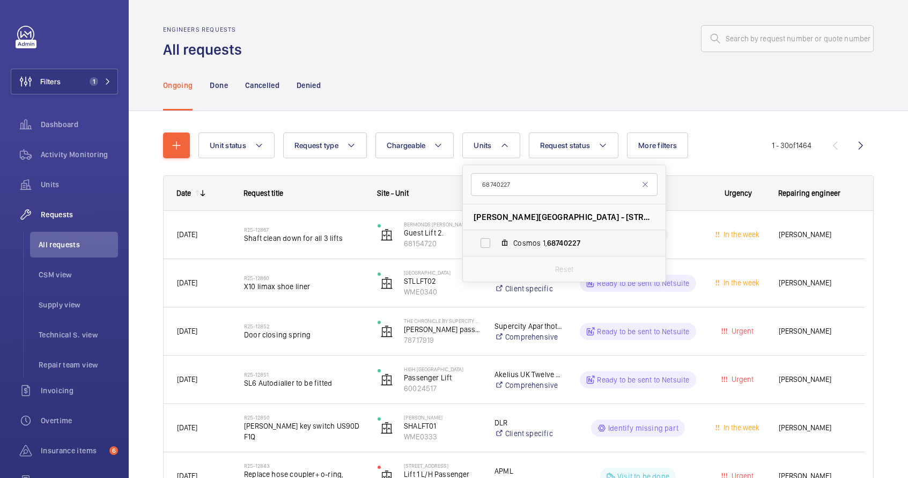
type input "68740227"
click at [553, 239] on span "68740227" at bounding box center [563, 243] width 33 height 9
click at [496, 239] on input "Cosmos 1, 68740227" at bounding box center [485, 242] width 21 height 21
checkbox input "true"
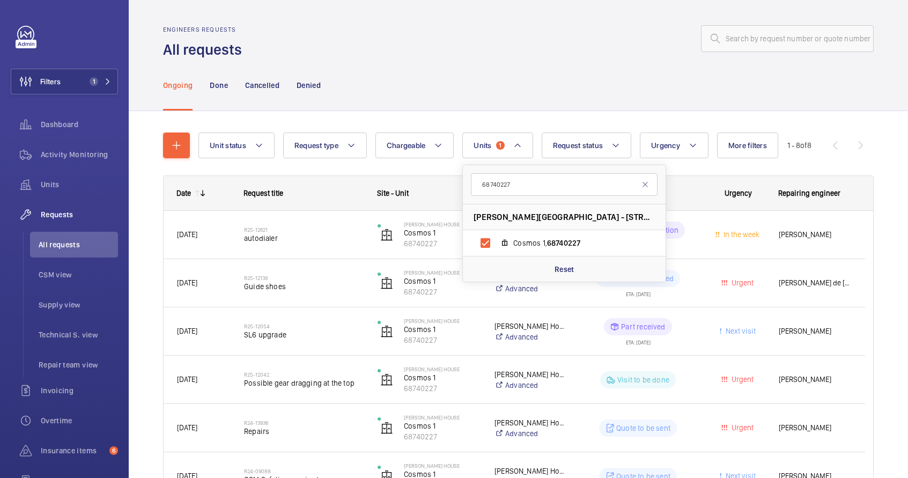
click at [551, 73] on div "Ongoing Done Cancelled Denied" at bounding box center [518, 85] width 711 height 51
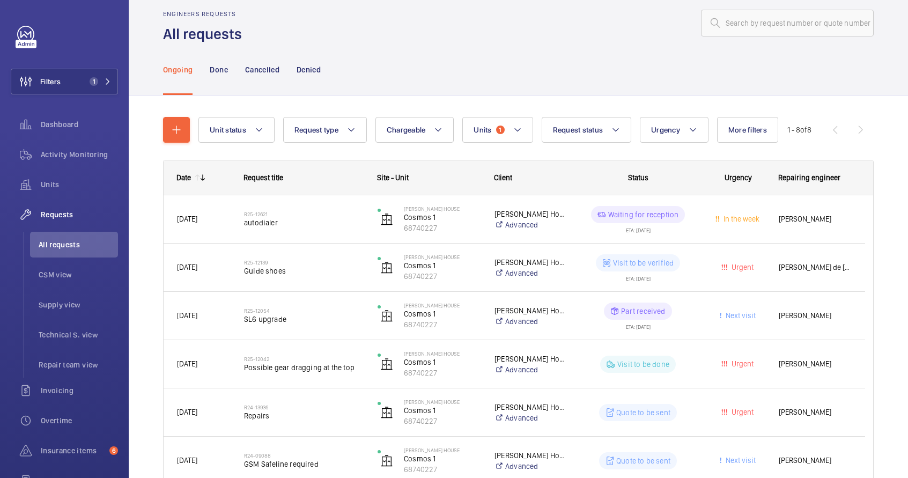
scroll to position [17, 0]
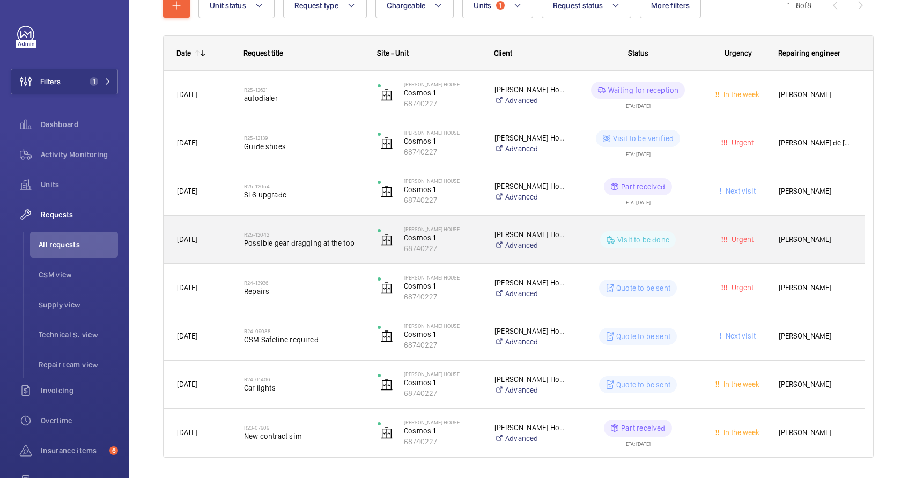
scroll to position [171, 0]
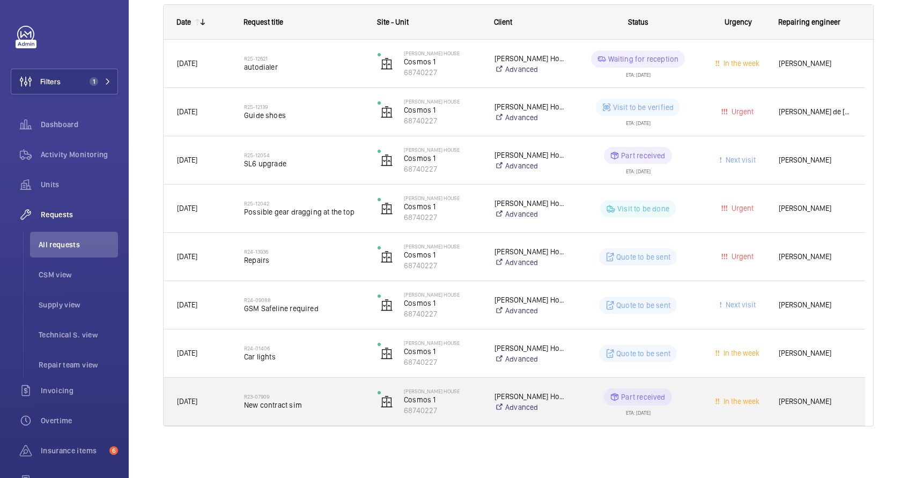
click at [275, 400] on span "New contract sim" at bounding box center [304, 405] width 120 height 11
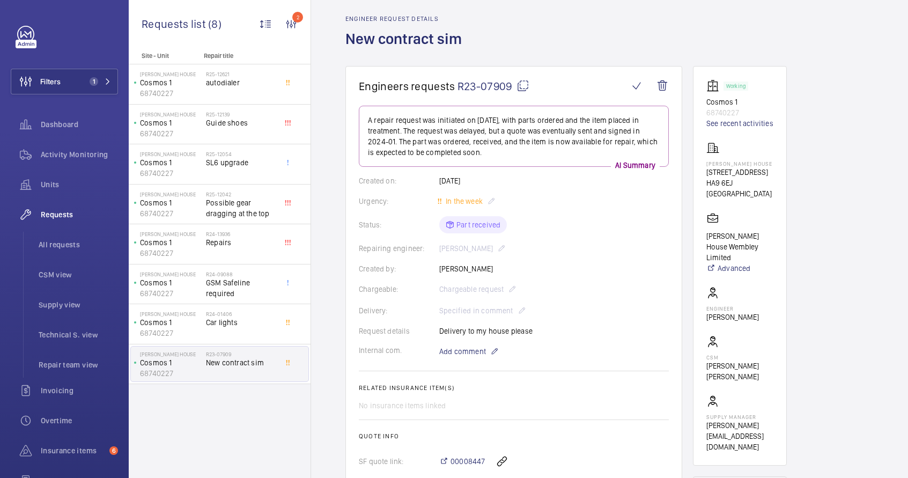
scroll to position [39, 0]
click at [264, 330] on div "R24-01406 Car lights" at bounding box center [241, 326] width 71 height 31
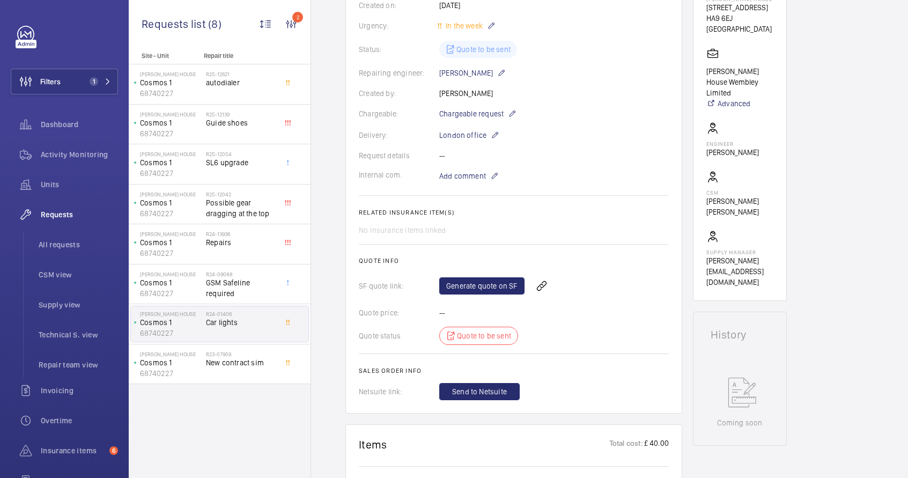
scroll to position [228, 0]
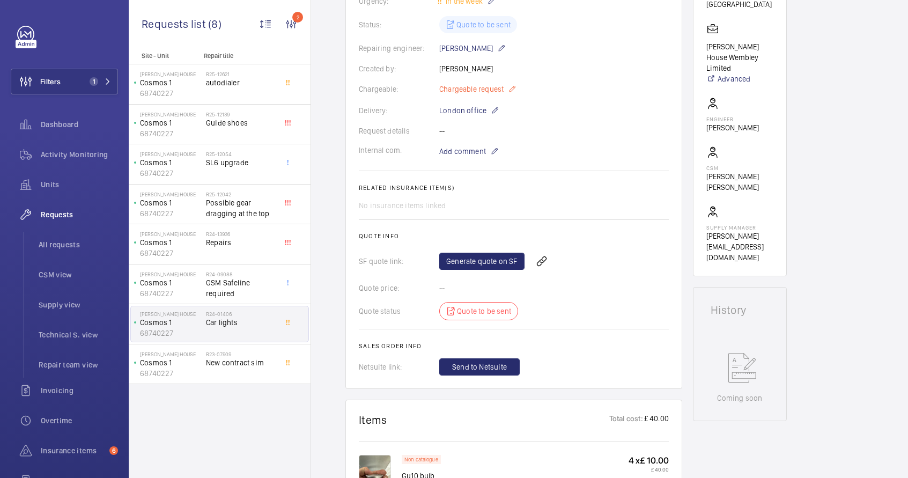
click at [512, 87] on mat-icon at bounding box center [512, 89] width 9 height 13
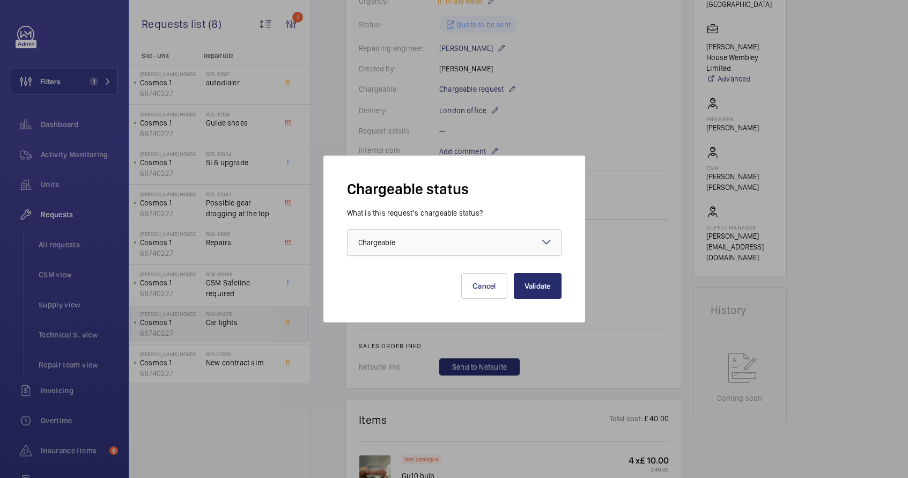
click at [435, 238] on div at bounding box center [455, 243] width 214 height 26
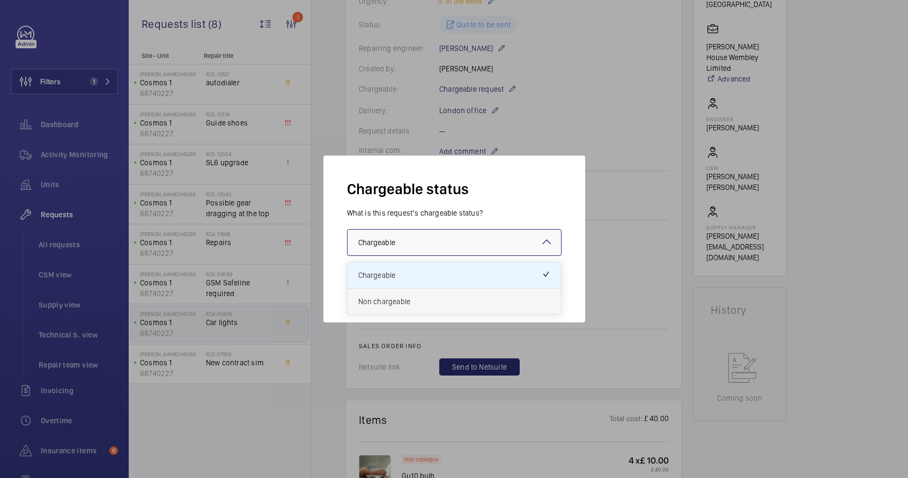
click at [418, 303] on span "Non chargeable" at bounding box center [454, 301] width 192 height 11
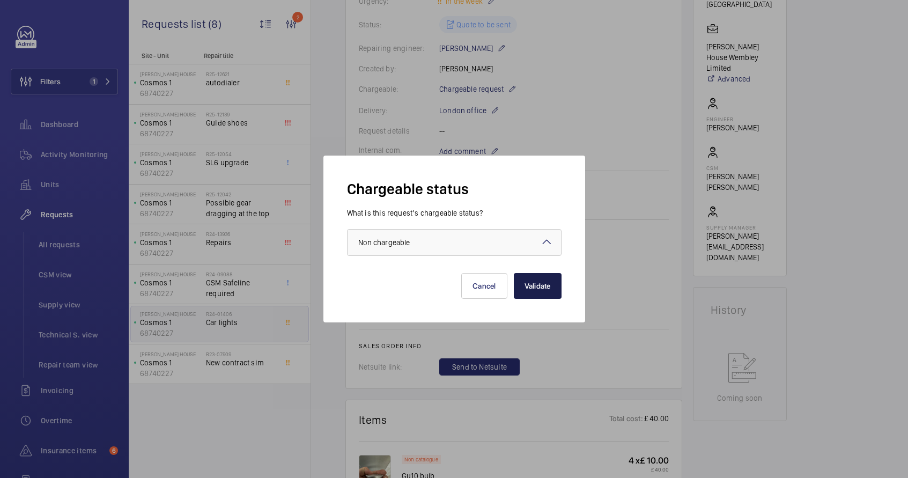
click at [532, 290] on button "Validate" at bounding box center [538, 286] width 48 height 26
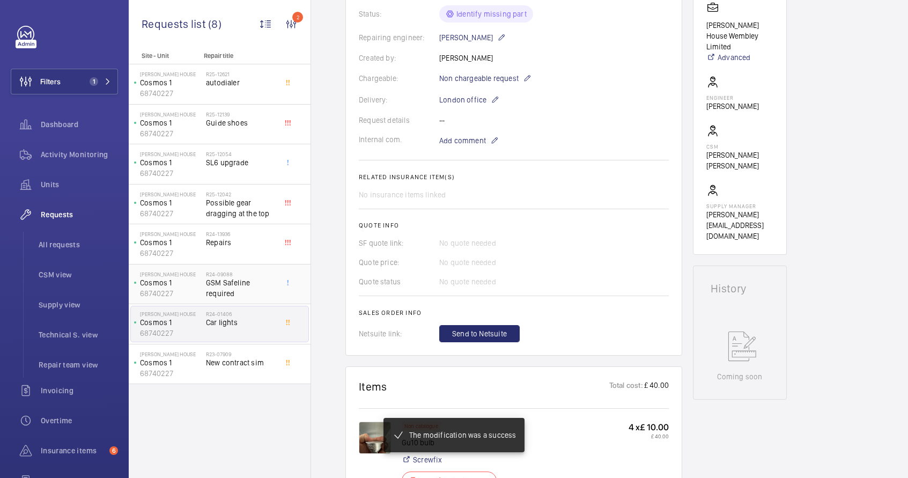
scroll to position [260, 0]
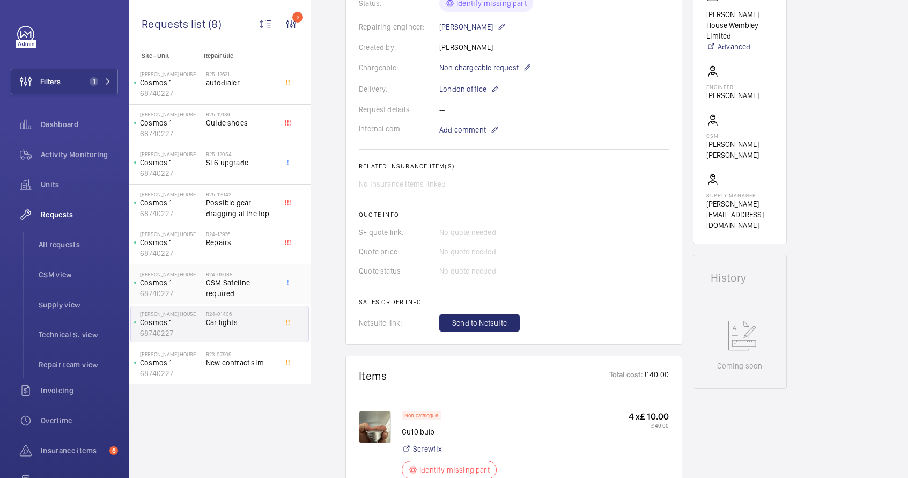
click at [264, 292] on span "GSM Safeline required" at bounding box center [241, 287] width 71 height 21
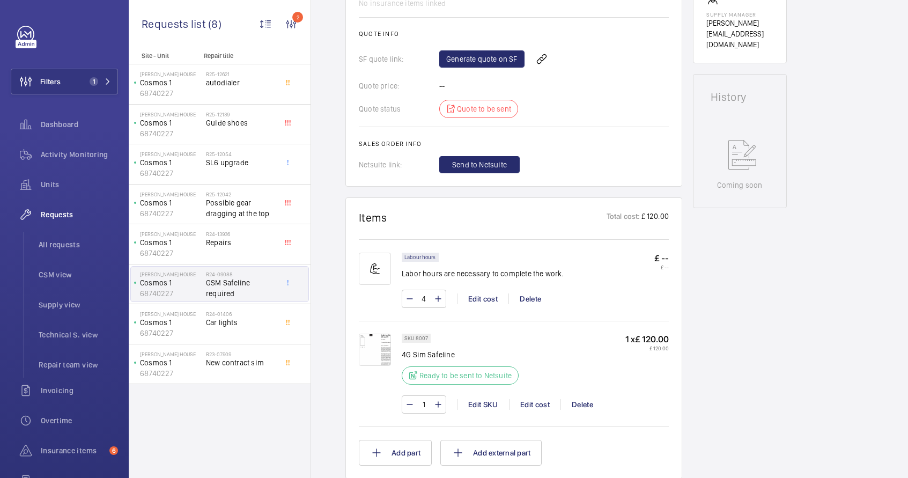
scroll to position [461, 0]
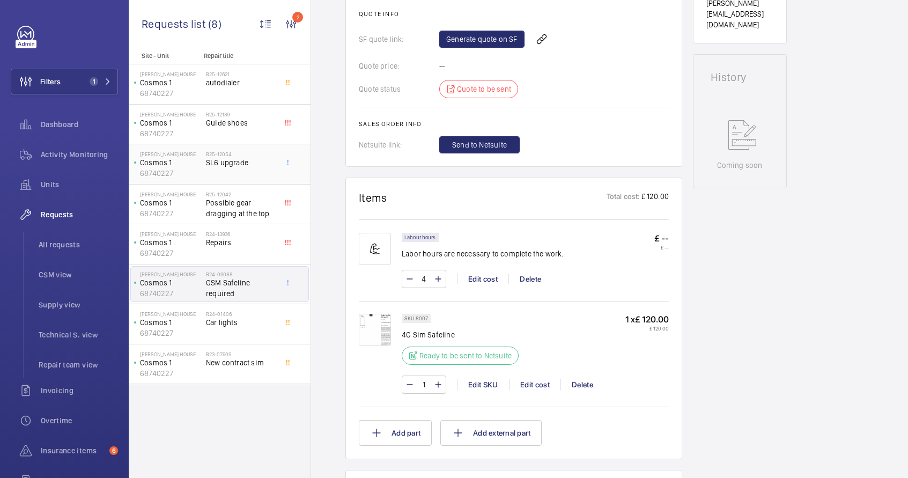
click at [256, 177] on div "R25-12054 SL6 upgrade" at bounding box center [241, 166] width 71 height 31
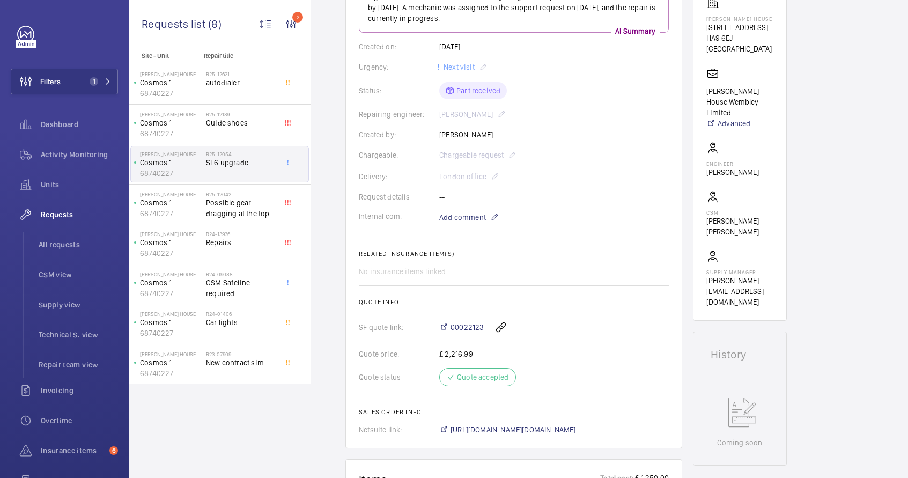
scroll to position [186, 0]
click at [245, 285] on span "GSM Safeline required" at bounding box center [241, 287] width 71 height 21
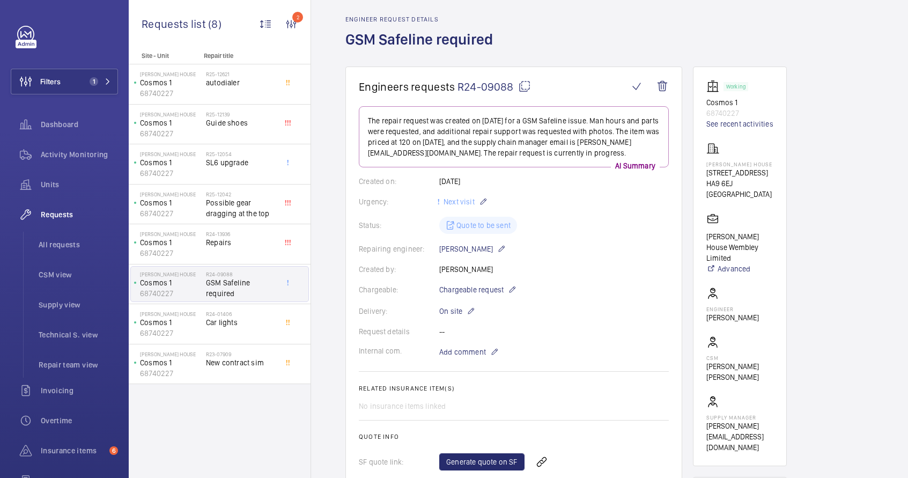
scroll to position [41, 0]
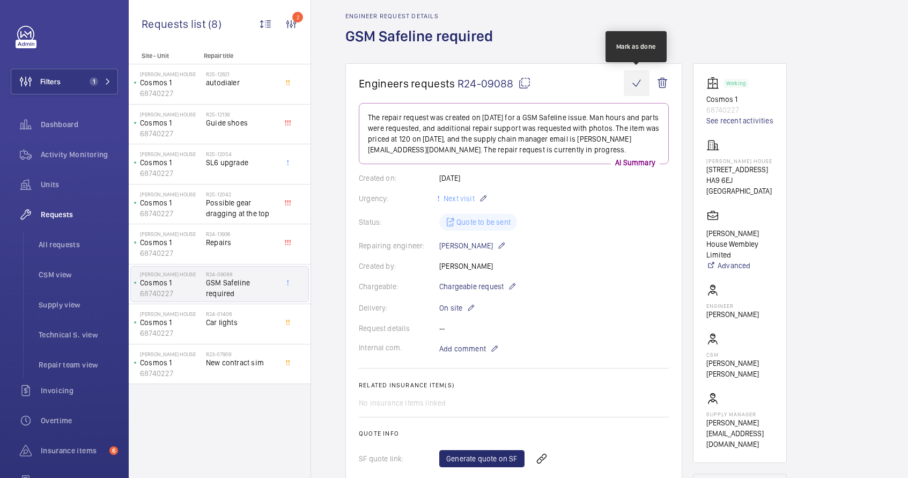
click at [636, 88] on wm-front-icon-button at bounding box center [637, 83] width 26 height 26
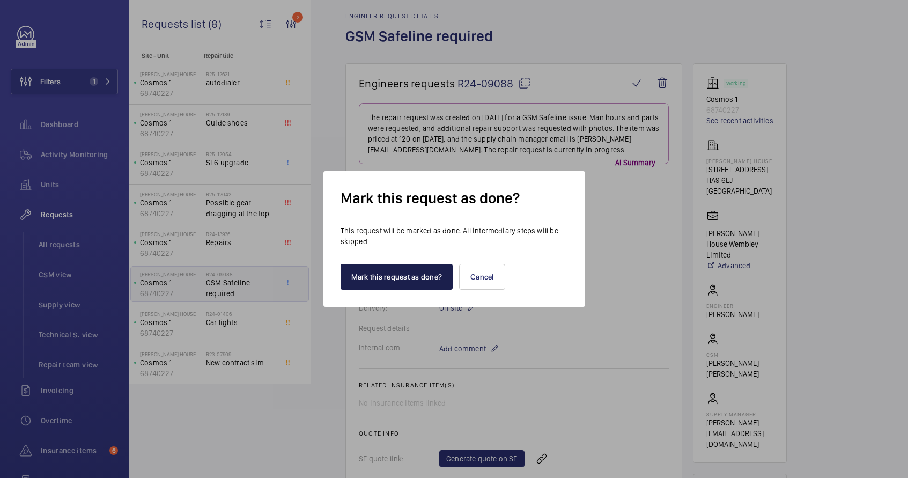
click at [407, 271] on button "Mark this request as done?" at bounding box center [397, 277] width 113 height 26
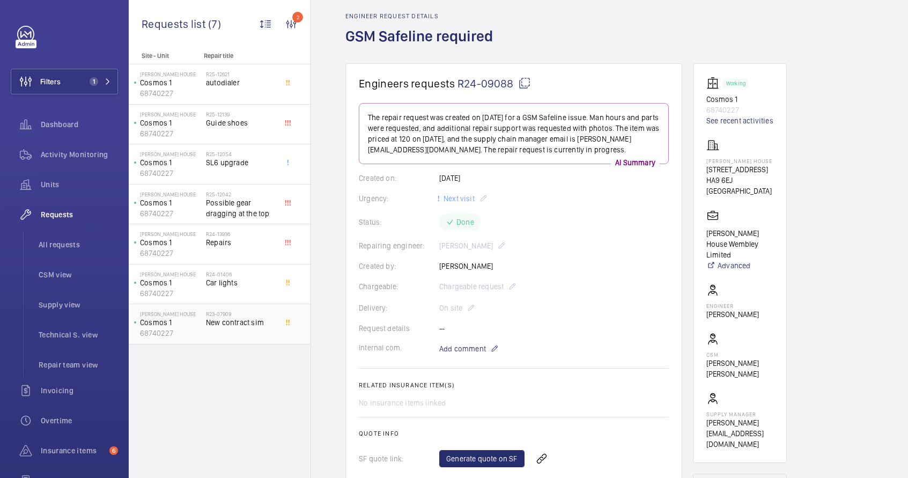
click at [223, 334] on div "R23-07909 New contract sim" at bounding box center [241, 326] width 71 height 31
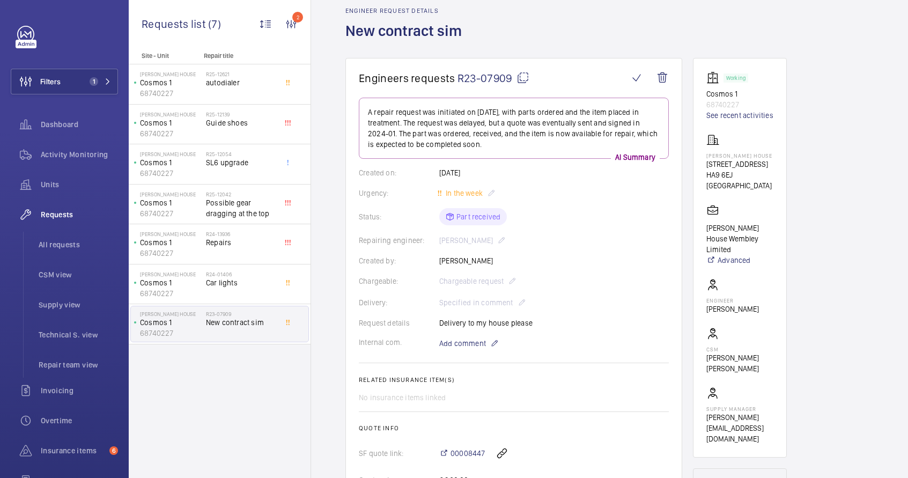
scroll to position [41, 0]
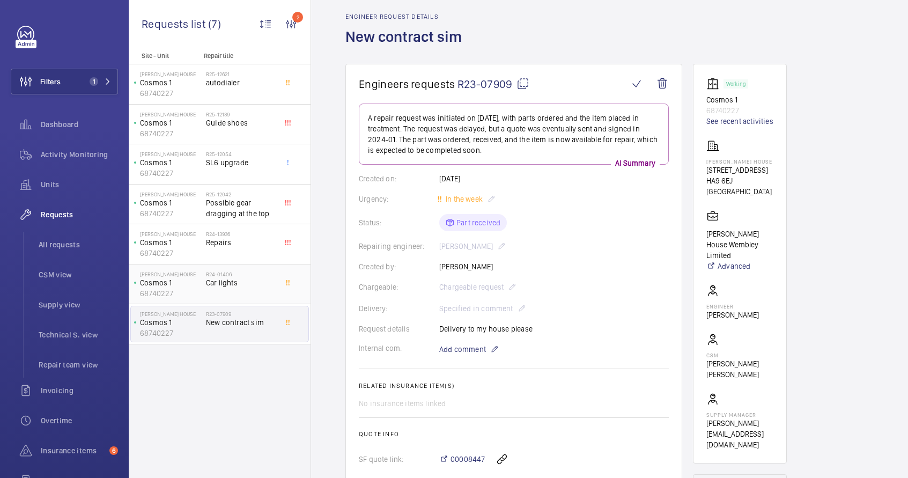
click at [240, 288] on span "Car lights" at bounding box center [241, 282] width 71 height 11
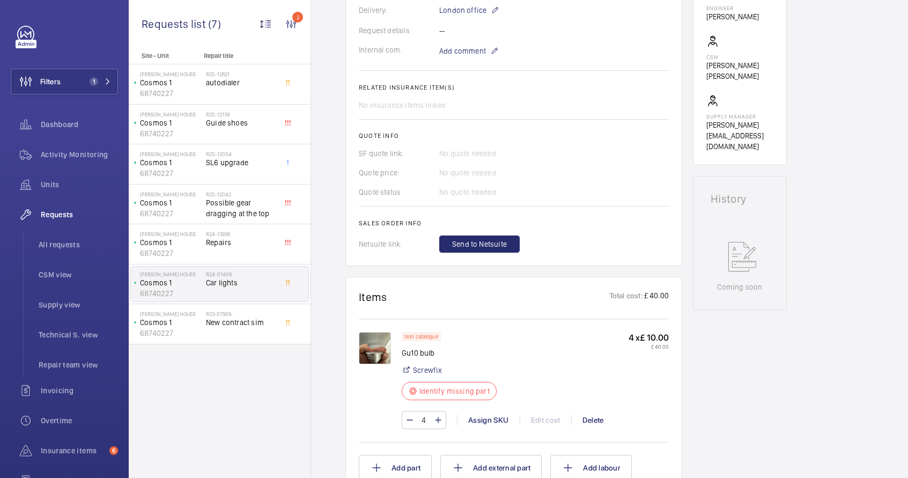
scroll to position [320, 0]
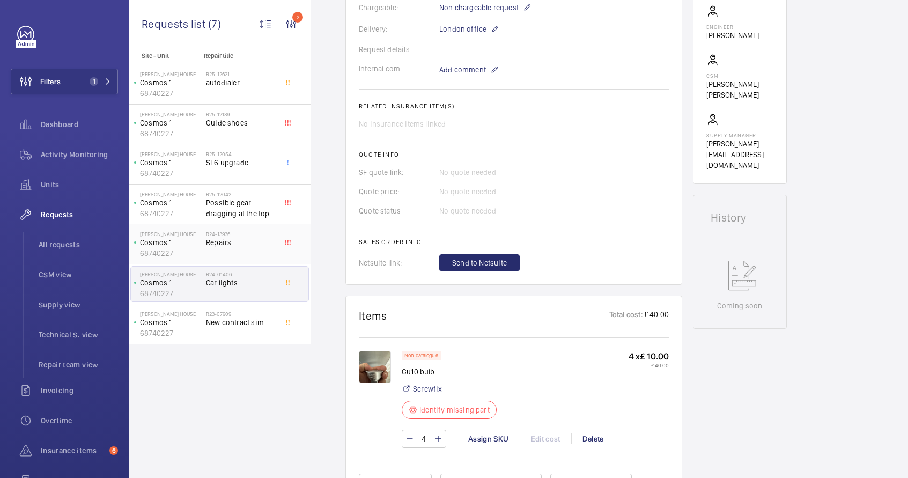
click at [226, 248] on div "R24-13936 Repairs" at bounding box center [241, 246] width 71 height 31
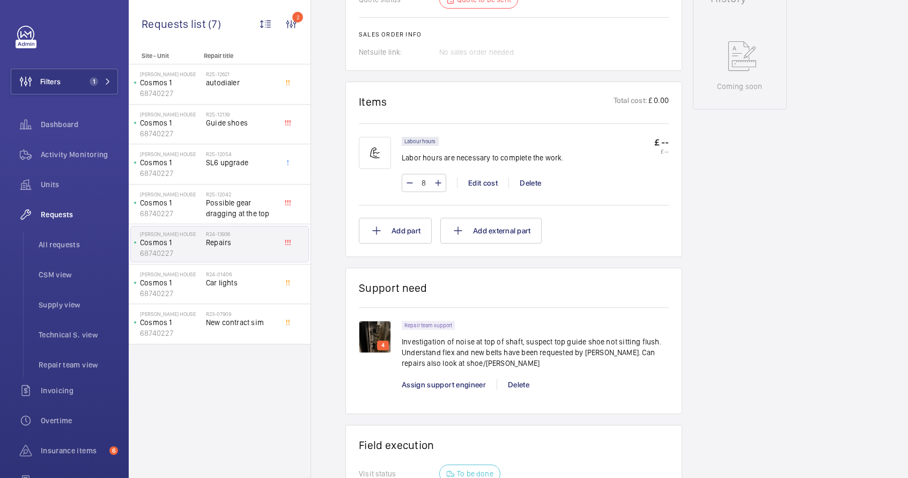
scroll to position [545, 0]
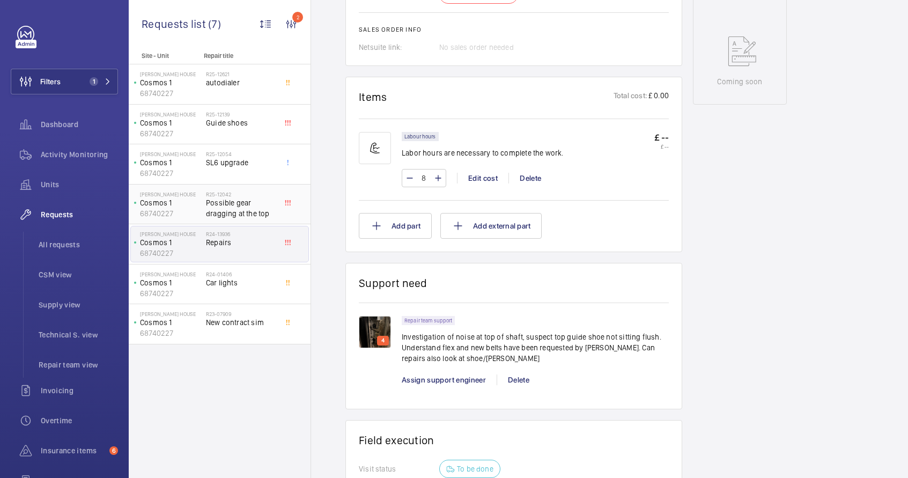
click at [224, 209] on span "Possible gear dragging at the top" at bounding box center [241, 207] width 71 height 21
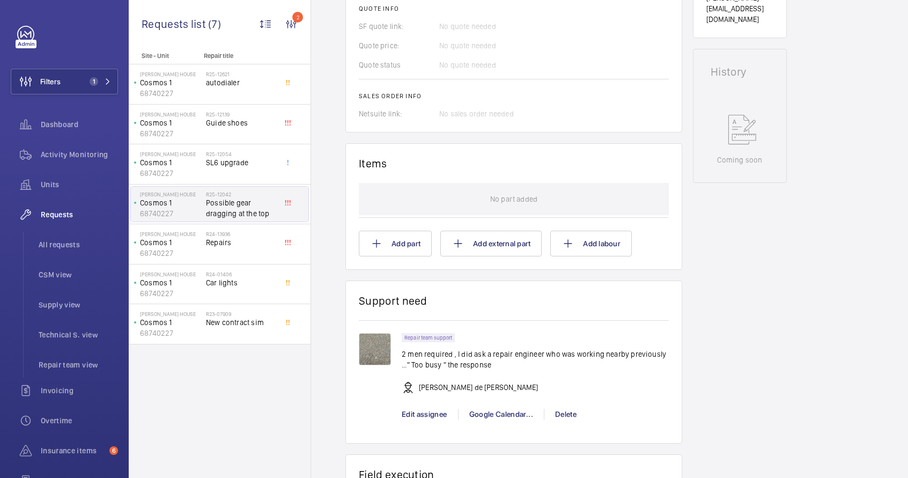
scroll to position [467, 0]
click at [223, 250] on div "R24-13936 Repairs" at bounding box center [241, 246] width 71 height 31
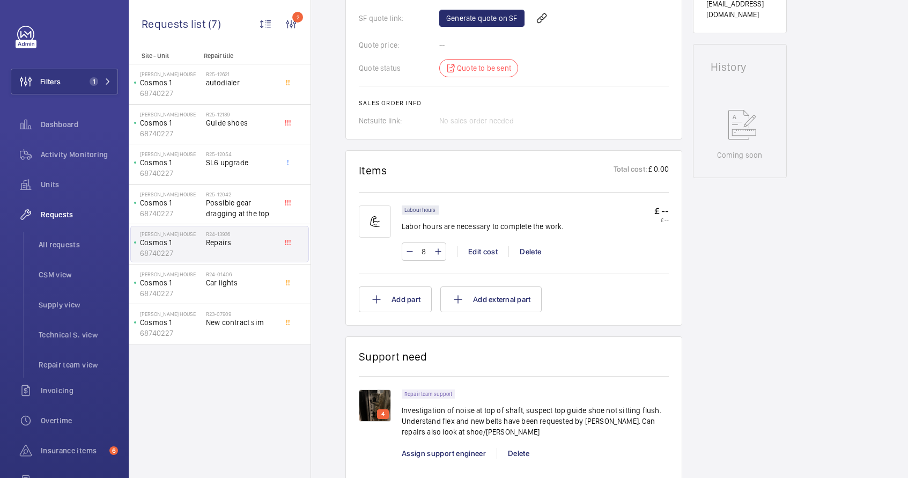
scroll to position [520, 0]
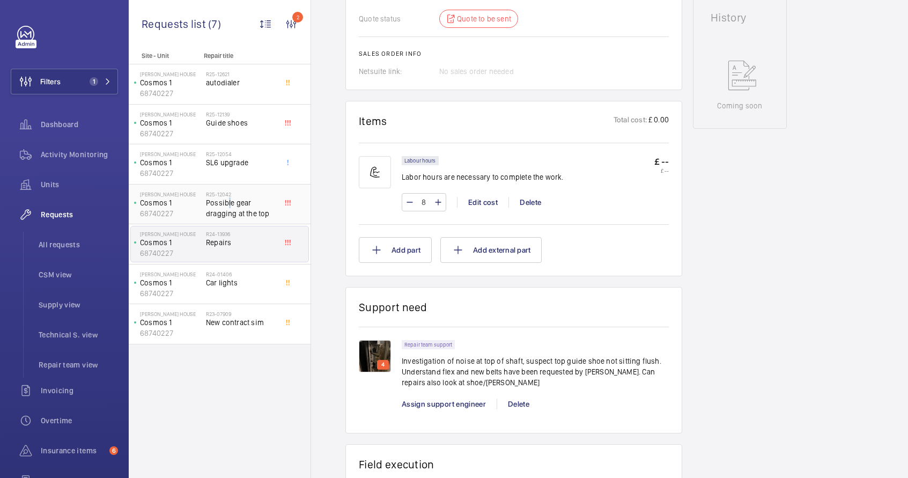
click at [226, 203] on span "Possible gear dragging at the top" at bounding box center [241, 207] width 71 height 21
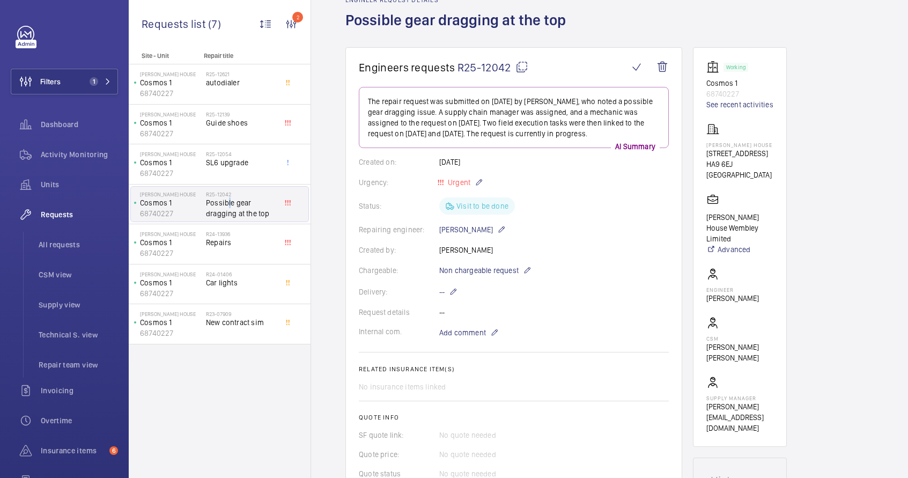
scroll to position [79, 0]
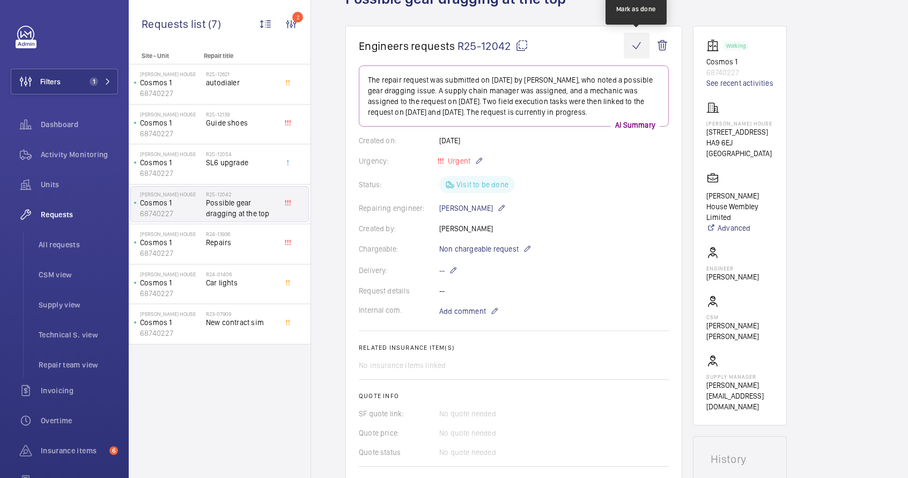
click at [635, 46] on wm-front-icon-button at bounding box center [637, 46] width 26 height 26
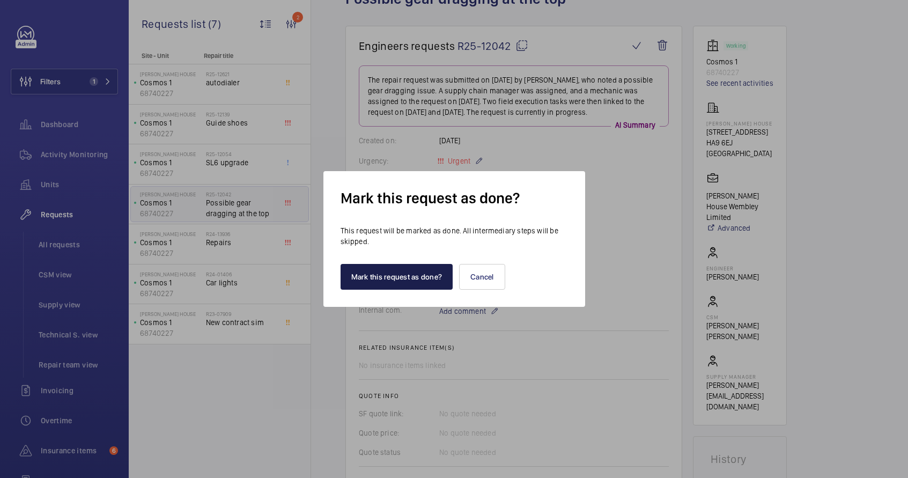
click at [369, 270] on button "Mark this request as done?" at bounding box center [397, 277] width 113 height 26
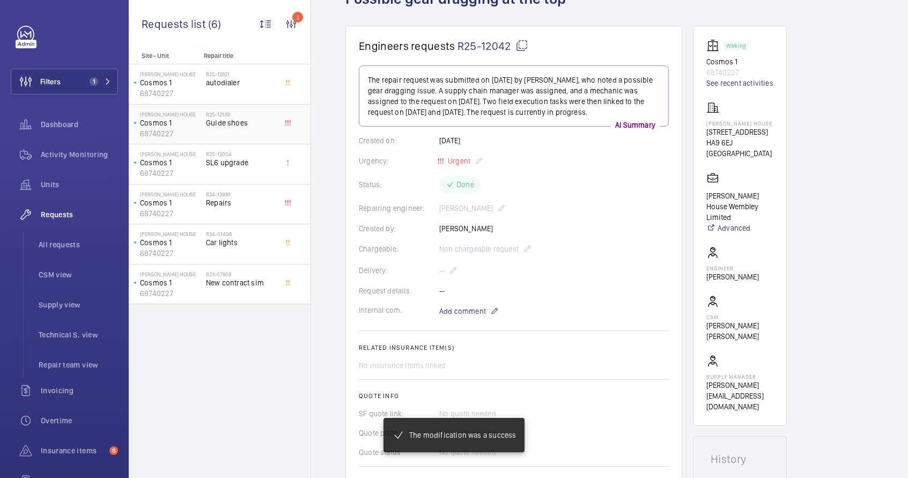
click at [236, 124] on span "Guide shoes" at bounding box center [241, 122] width 71 height 11
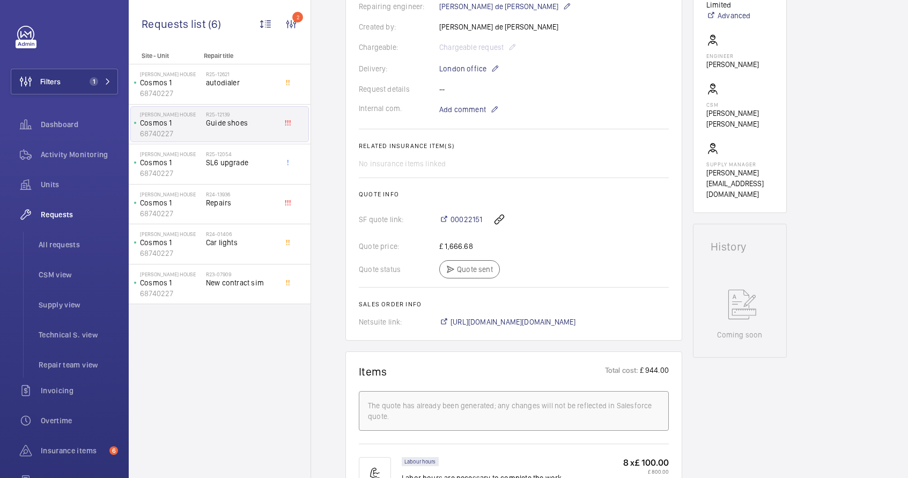
scroll to position [377, 0]
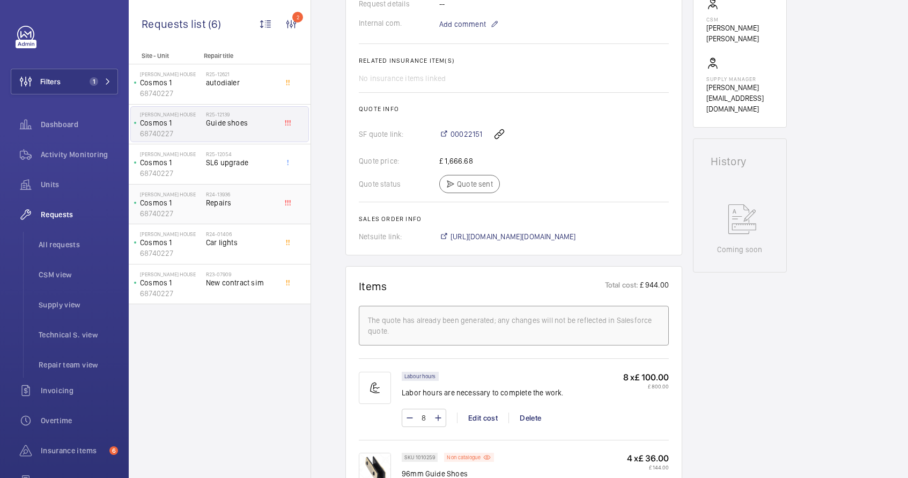
click at [245, 213] on div "R24-13936 Repairs" at bounding box center [241, 206] width 71 height 31
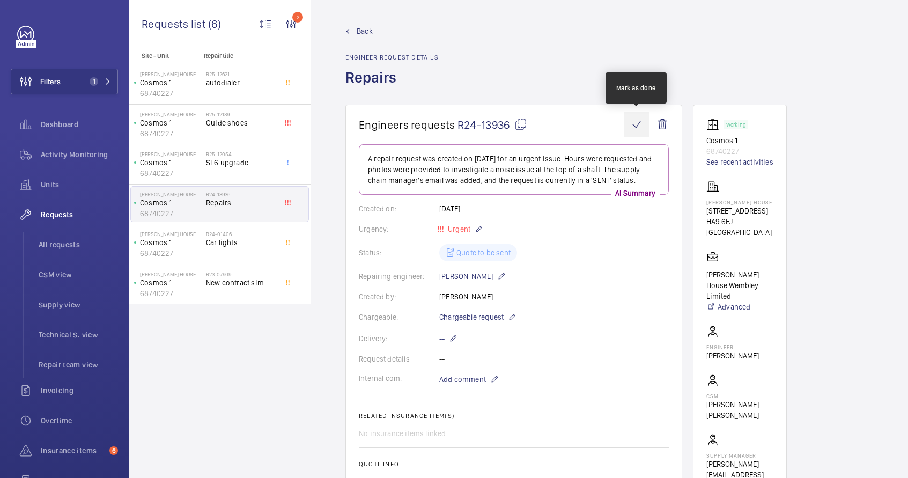
click at [638, 120] on wm-front-icon-button at bounding box center [637, 125] width 26 height 26
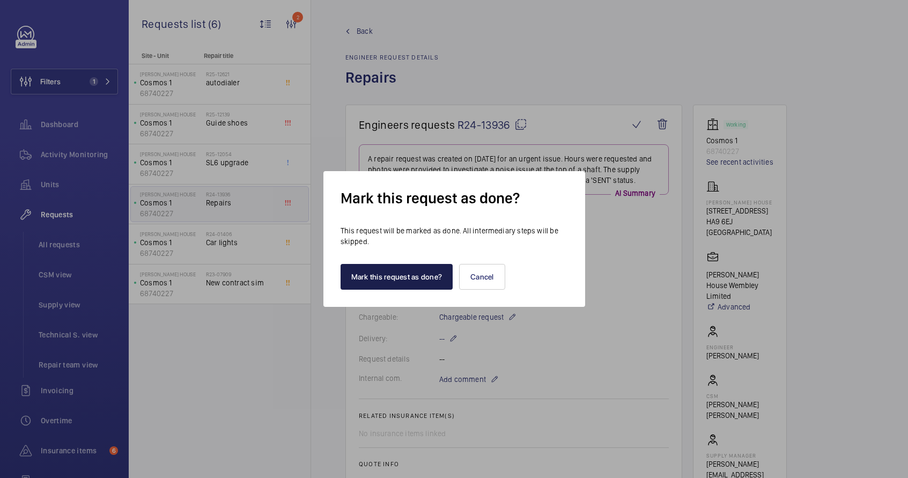
click at [384, 276] on button "Mark this request as done?" at bounding box center [397, 277] width 113 height 26
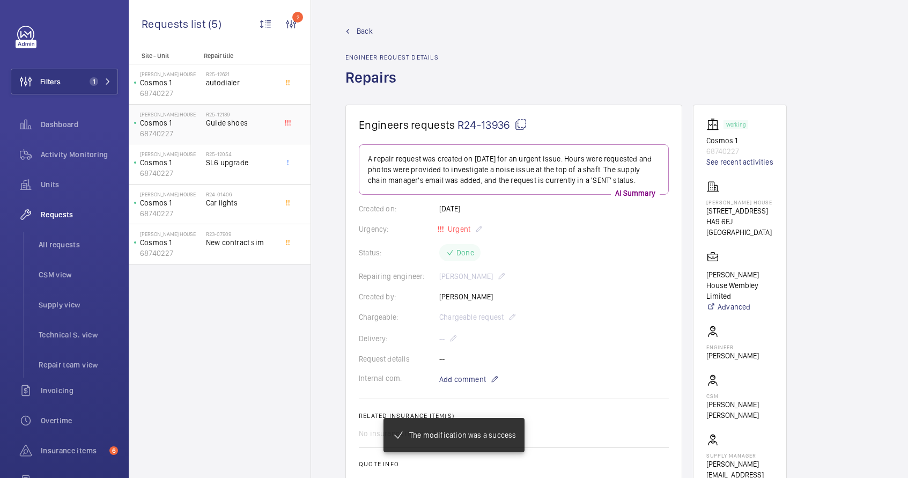
click at [242, 130] on div "R25-12139 Guide shoes" at bounding box center [241, 126] width 71 height 31
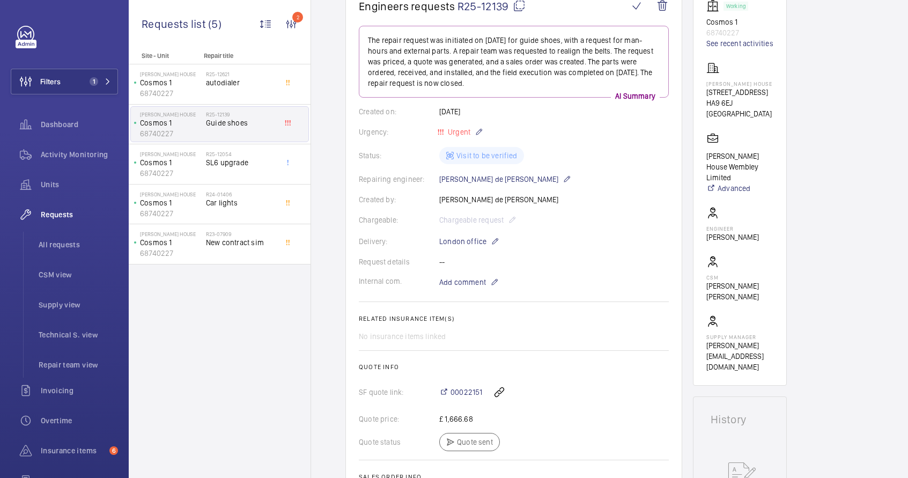
scroll to position [207, 0]
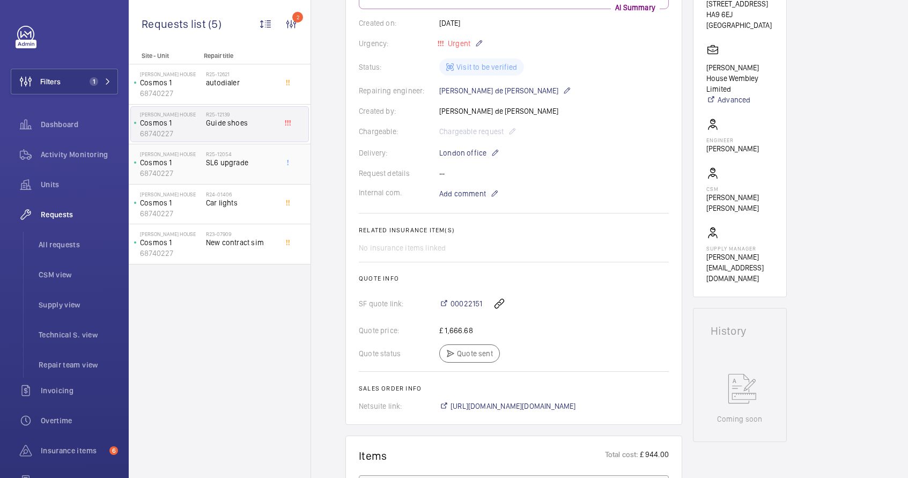
click at [258, 163] on span "SL6 upgrade" at bounding box center [241, 162] width 71 height 11
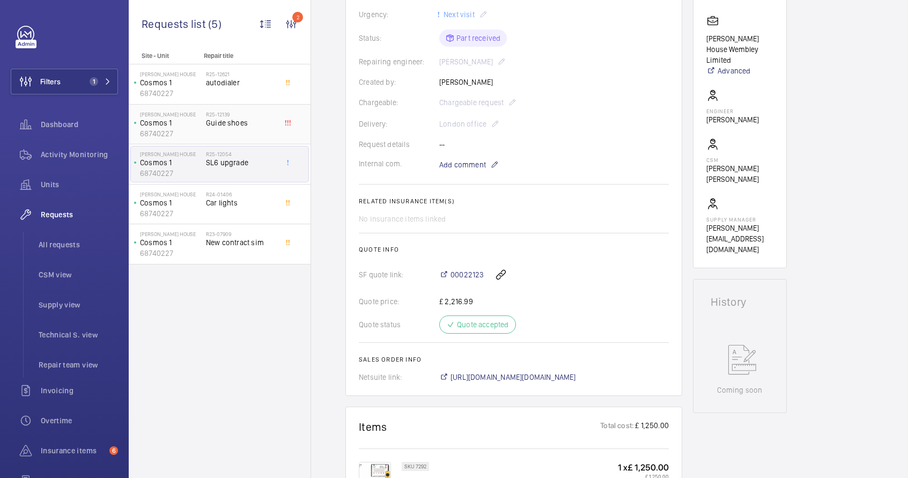
scroll to position [123, 0]
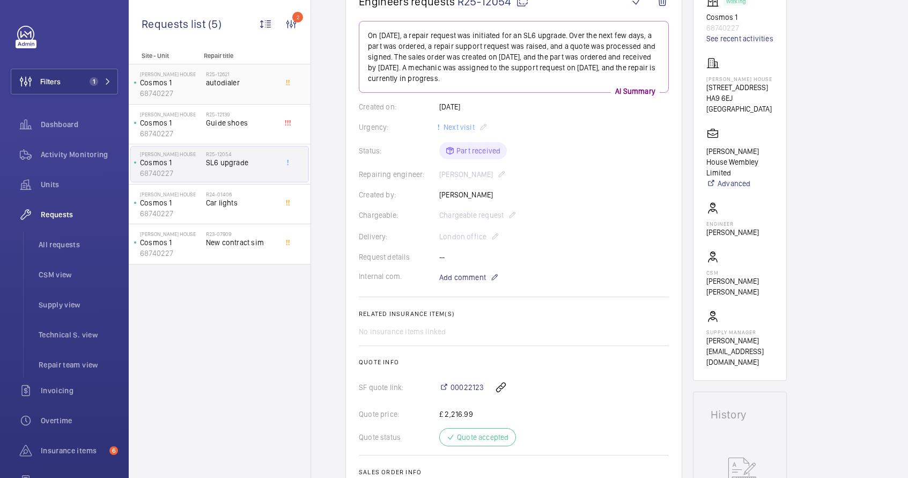
click at [219, 91] on div "R25-12621 autodialer" at bounding box center [241, 86] width 71 height 31
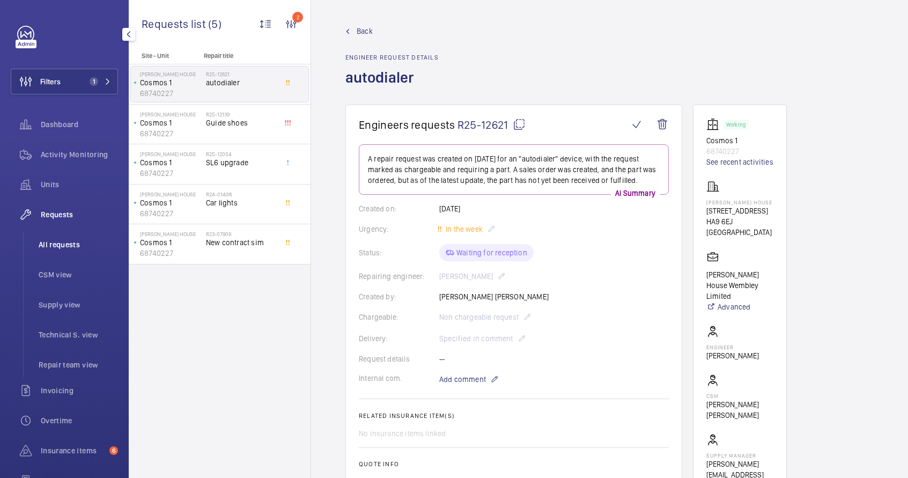
click at [54, 252] on li "All requests" at bounding box center [74, 245] width 88 height 26
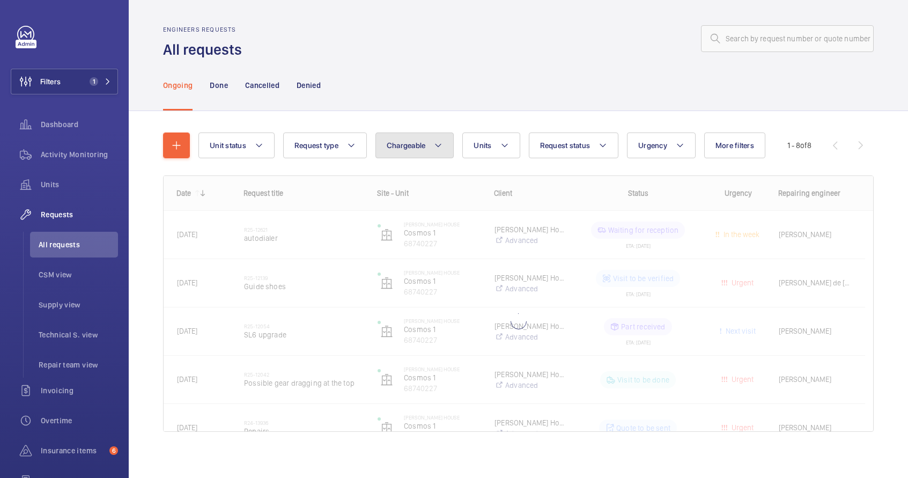
click at [431, 151] on button "Chargeable" at bounding box center [415, 146] width 79 height 26
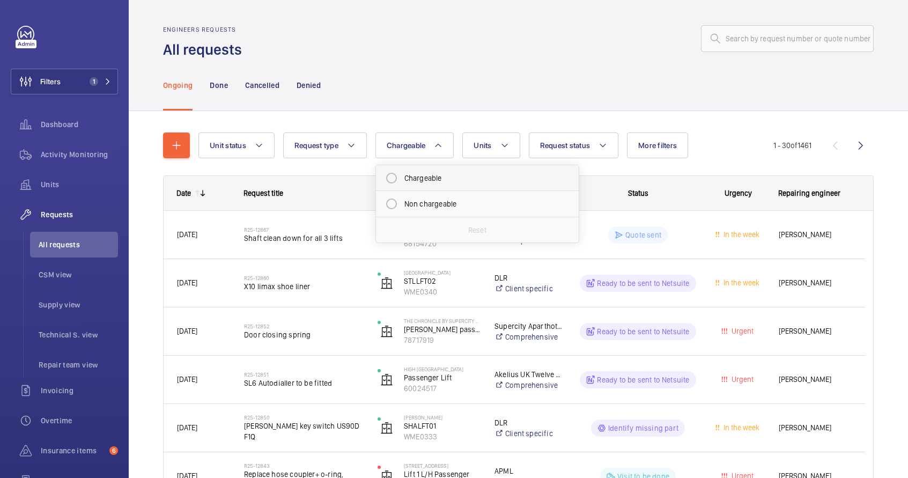
click at [432, 184] on mat-radio-button "Chargeable" at bounding box center [477, 177] width 193 height 21
radio input "true"
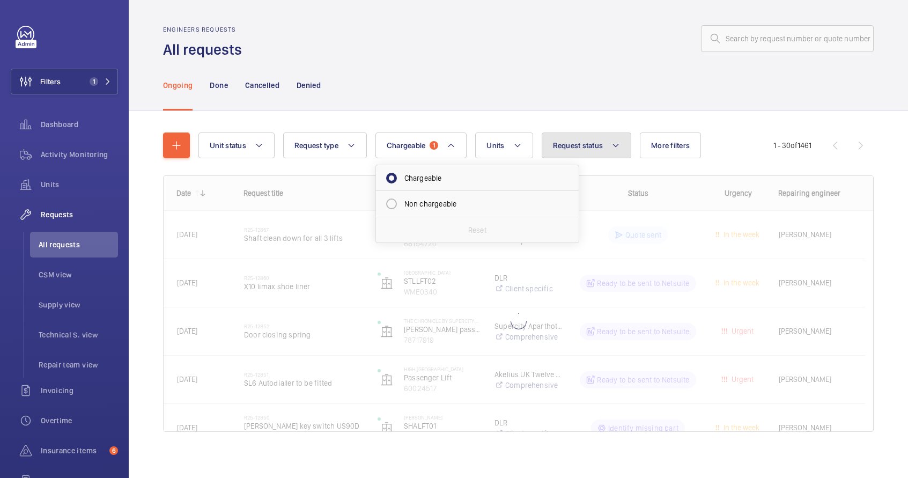
click at [587, 154] on button "Request status" at bounding box center [587, 146] width 90 height 26
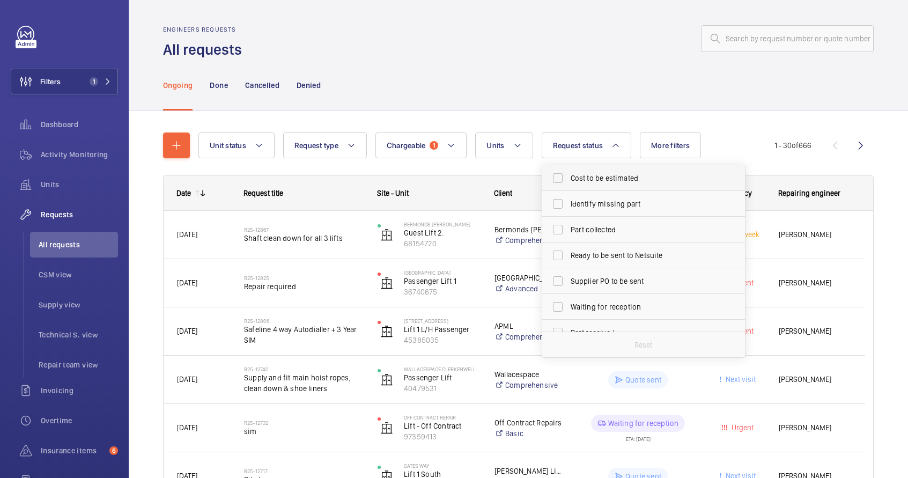
click at [591, 179] on span "Cost to be estimated" at bounding box center [645, 178] width 148 height 11
click at [569, 179] on input "Cost to be estimated" at bounding box center [557, 177] width 21 height 21
checkbox input "true"
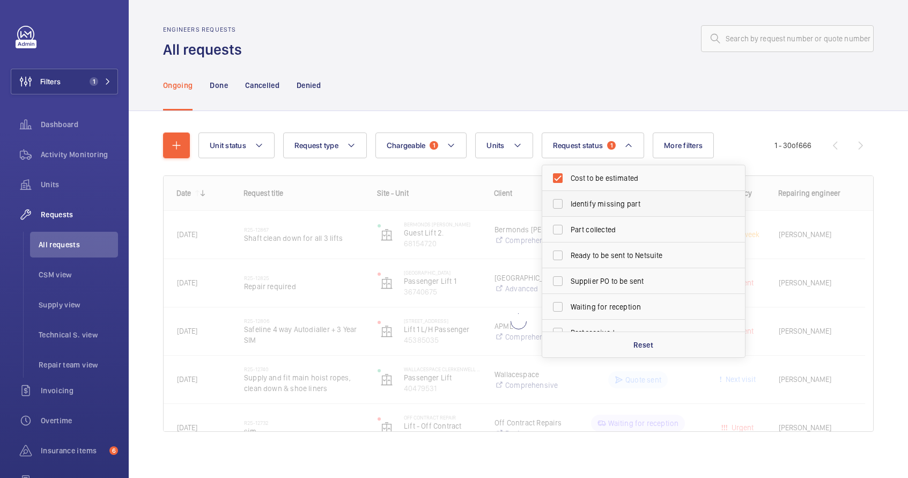
click at [591, 209] on label "Identify missing part" at bounding box center [635, 204] width 187 height 26
click at [569, 209] on input "Identify missing part" at bounding box center [557, 203] width 21 height 21
checkbox input "true"
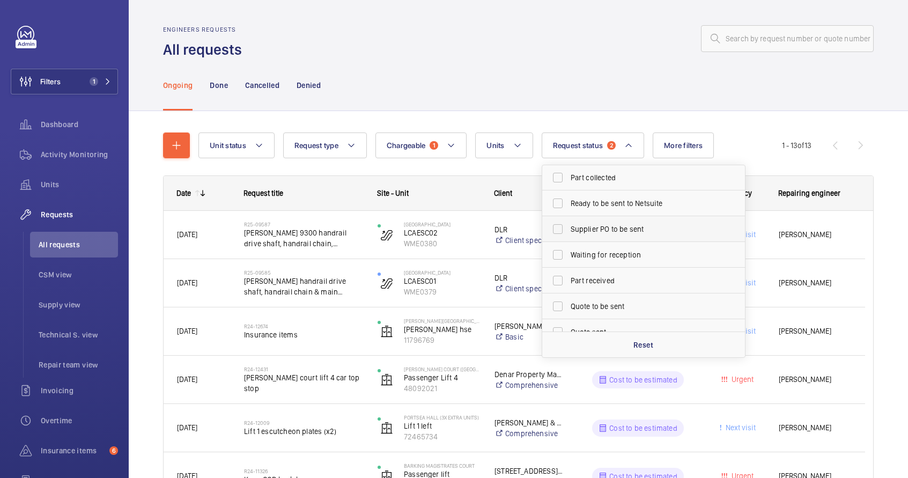
scroll to position [68, 0]
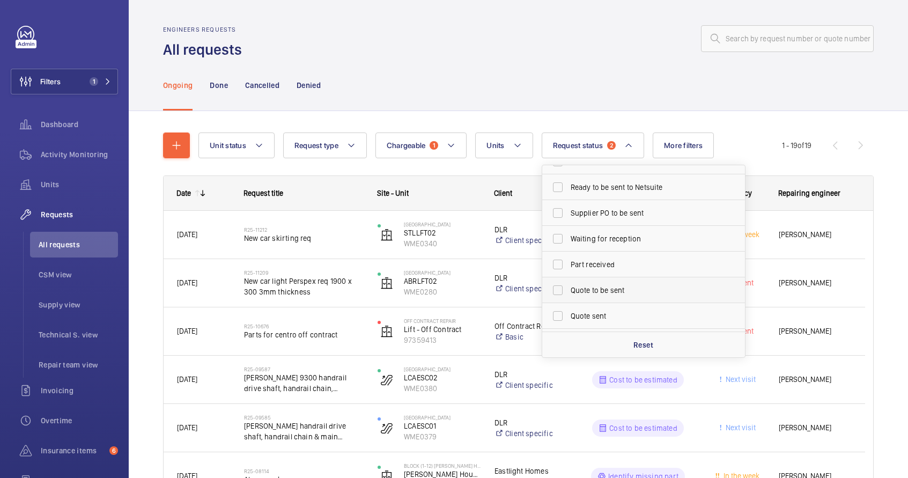
click at [617, 288] on span "Quote to be sent" at bounding box center [645, 290] width 148 height 11
click at [569, 288] on input "Quote to be sent" at bounding box center [557, 290] width 21 height 21
checkbox input "true"
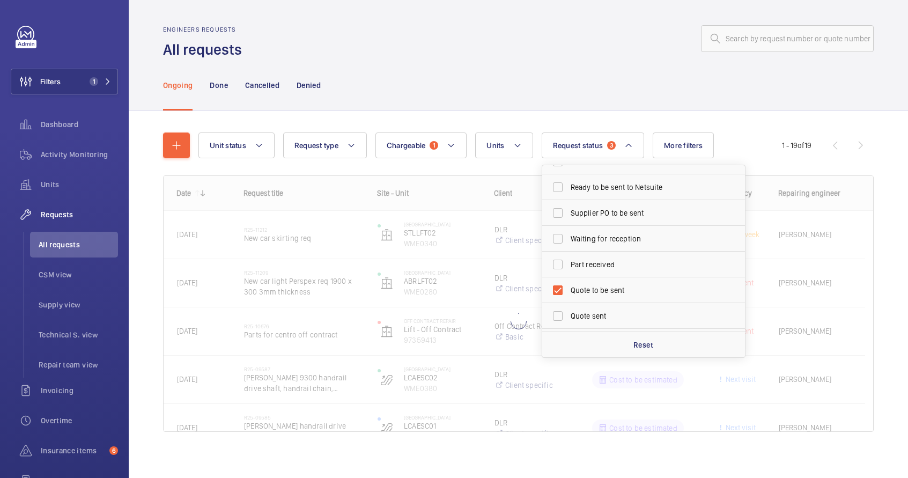
click at [591, 77] on div "Ongoing Done Cancelled Denied" at bounding box center [518, 85] width 711 height 51
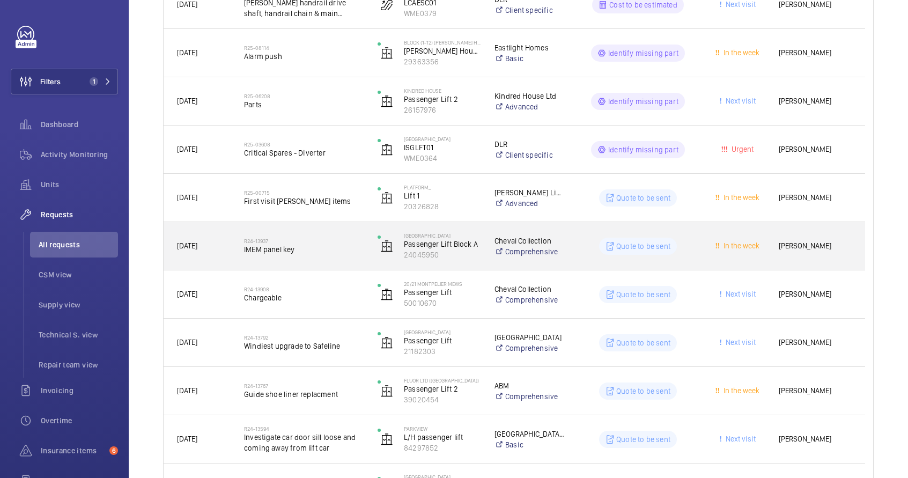
scroll to position [476, 0]
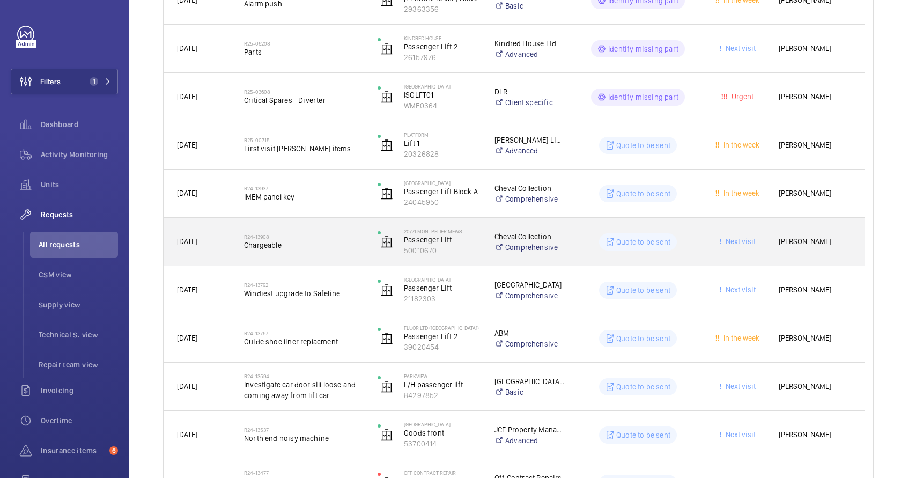
click at [333, 240] on span "Chargeable" at bounding box center [304, 245] width 120 height 11
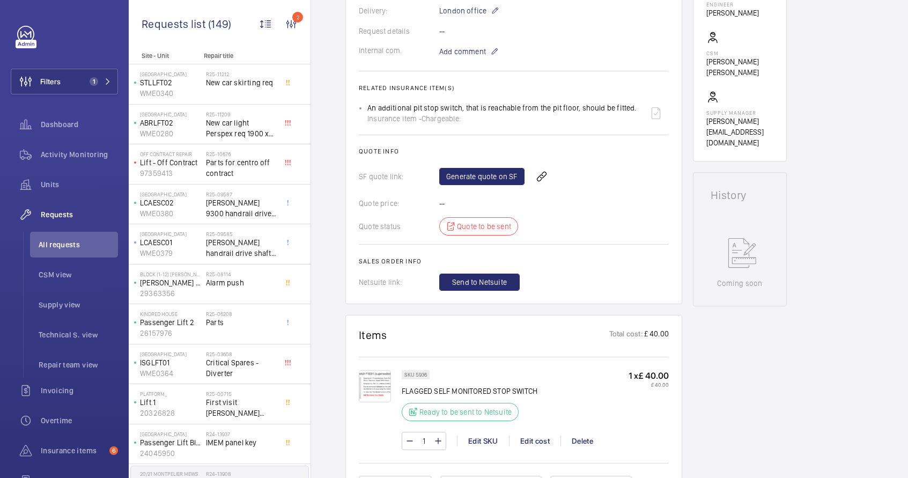
scroll to position [327, 0]
click at [488, 182] on link "Generate quote on SF" at bounding box center [481, 176] width 85 height 17
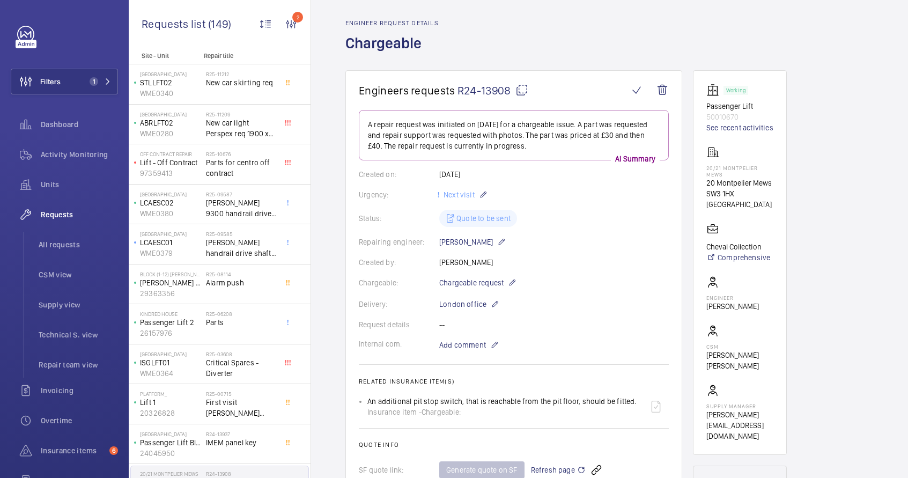
scroll to position [0, 0]
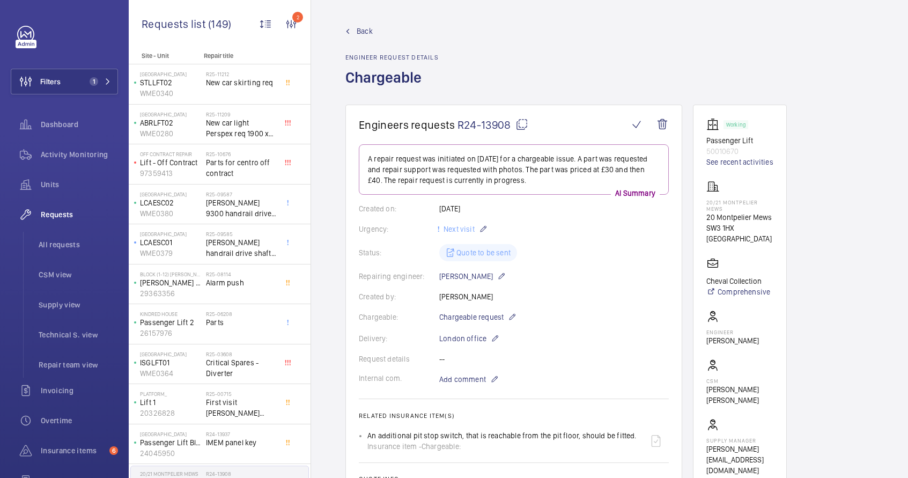
click at [524, 124] on mat-icon at bounding box center [522, 124] width 13 height 13
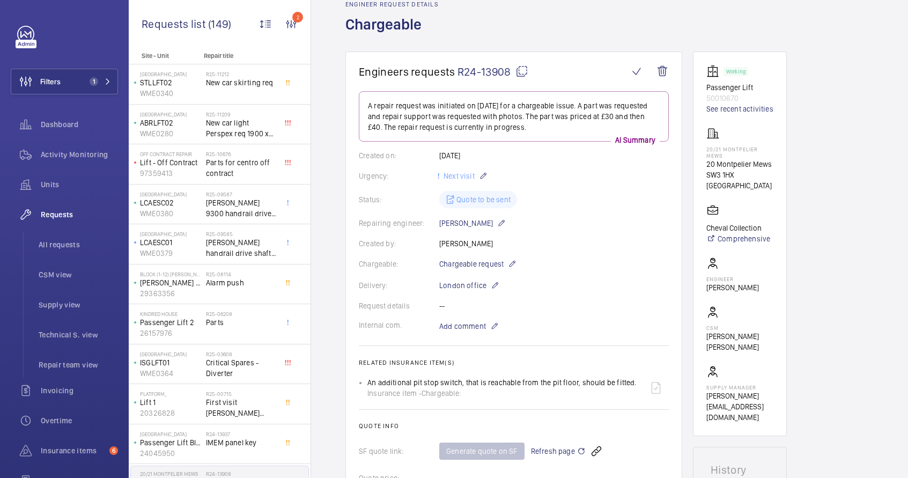
scroll to position [68, 0]
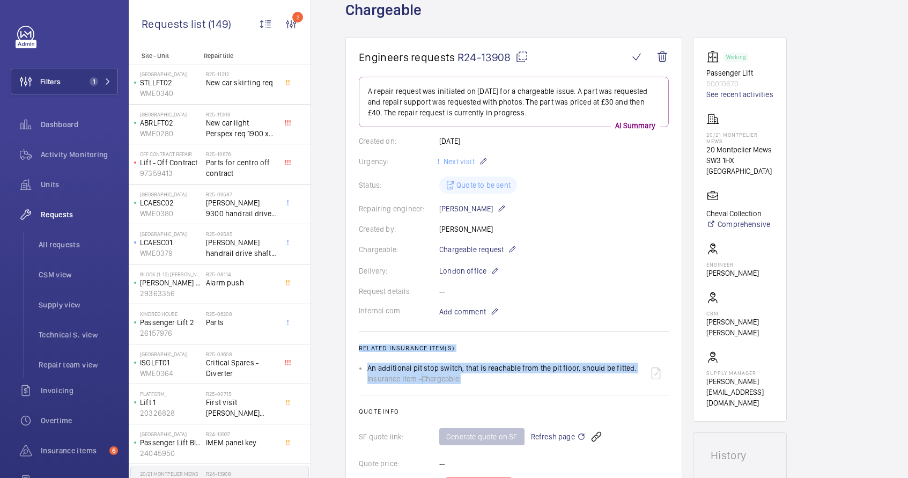
drag, startPoint x: 358, startPoint y: 348, endPoint x: 465, endPoint y: 384, distance: 112.8
click at [465, 384] on wm-front-card "Engineers requests R24-13908 A repair request was initiated on 2024-12-10 for a…" at bounding box center [513, 300] width 337 height 527
copy wm-front-card-body "Related insurance item(s) An additional pit stop switch, that is reachable from…"
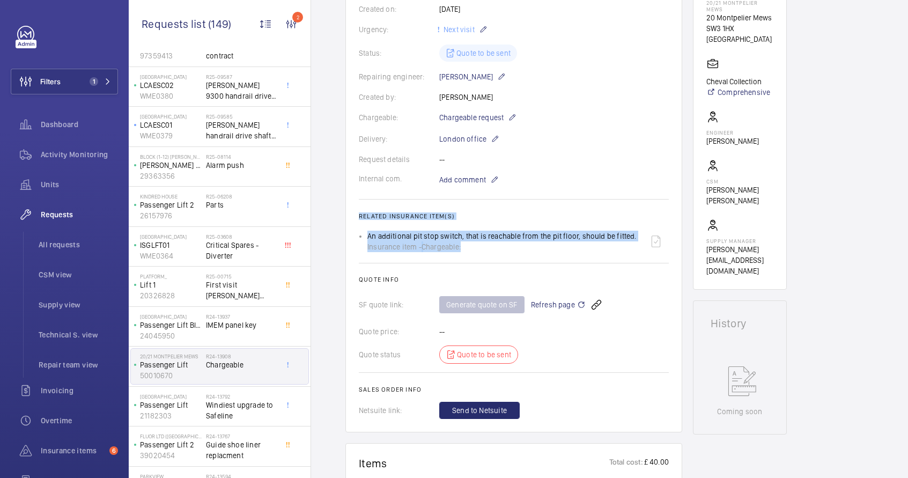
scroll to position [139, 0]
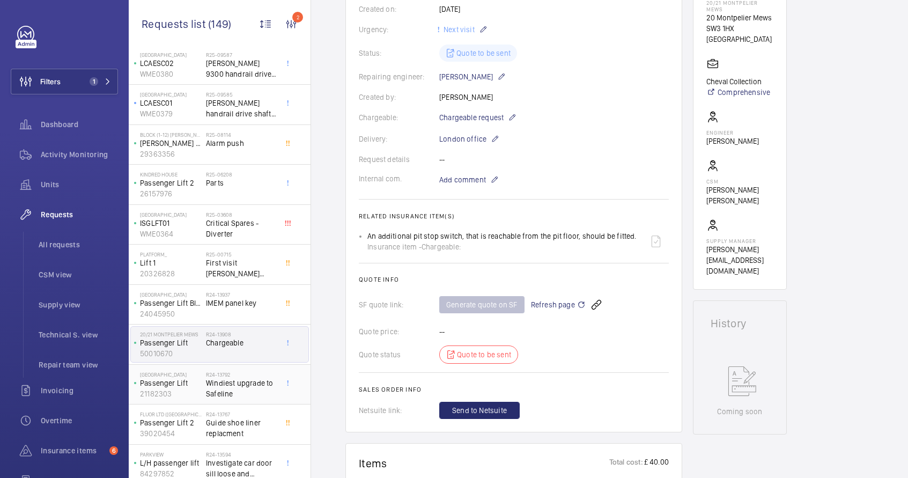
click at [206, 398] on span "Windiest upgrade to Safeline" at bounding box center [241, 388] width 71 height 21
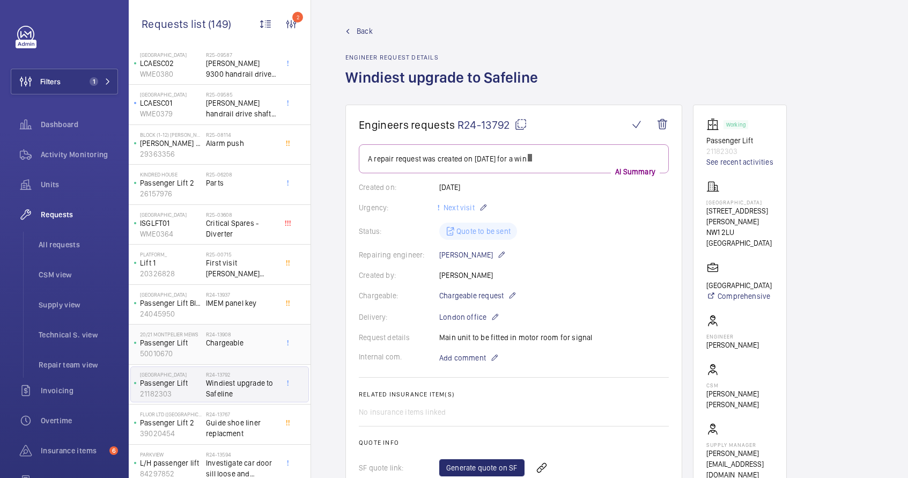
click at [229, 338] on span "Chargeable" at bounding box center [241, 342] width 71 height 11
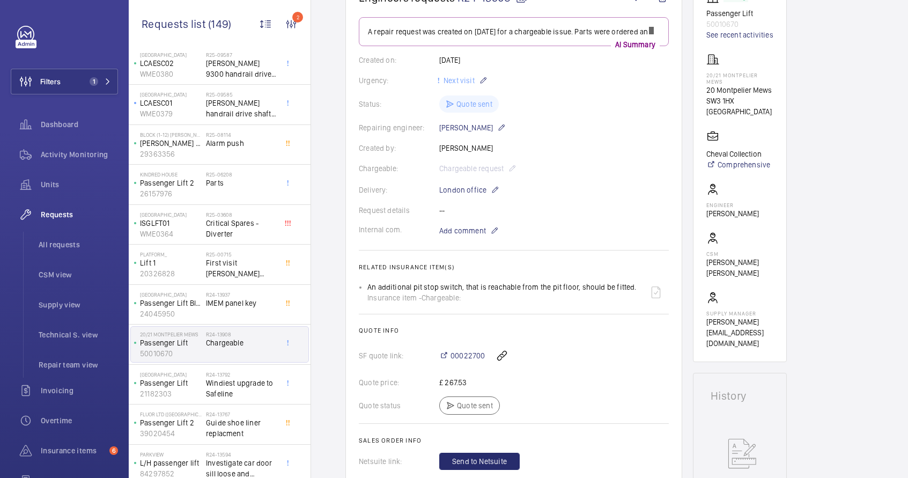
scroll to position [163, 0]
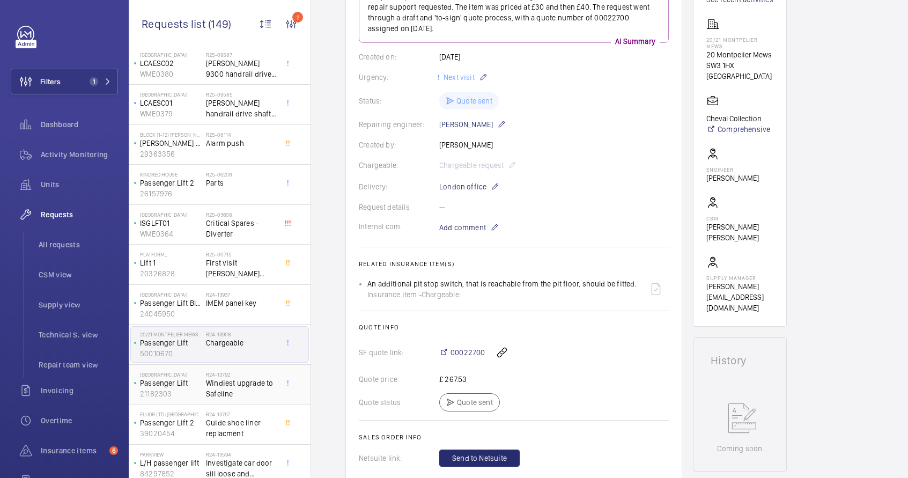
click at [236, 381] on span "Windiest upgrade to Safeline" at bounding box center [241, 388] width 71 height 21
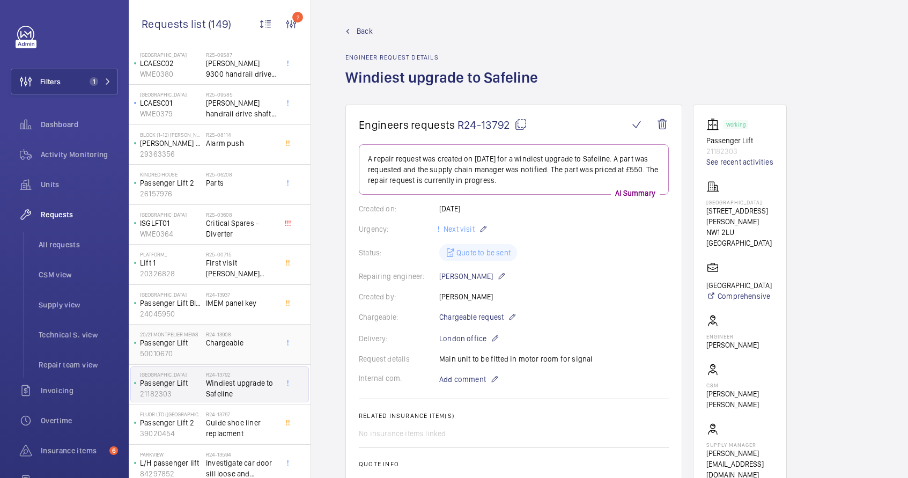
click at [195, 350] on p "50010670" at bounding box center [171, 353] width 62 height 11
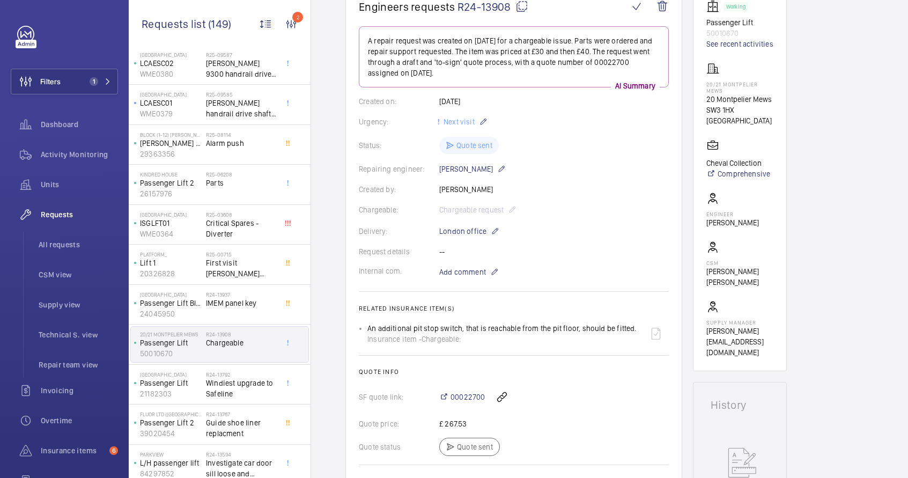
scroll to position [117, 0]
click at [238, 387] on span "Windiest upgrade to Safeline" at bounding box center [241, 388] width 71 height 21
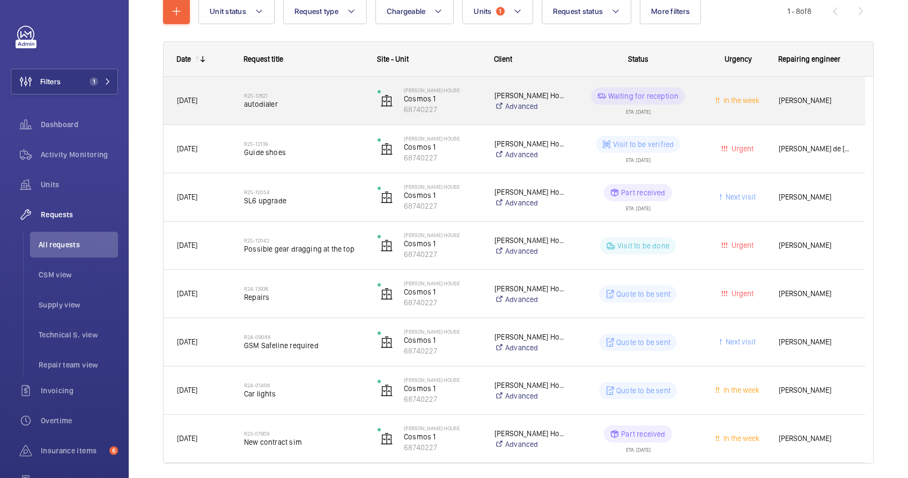
scroll to position [166, 0]
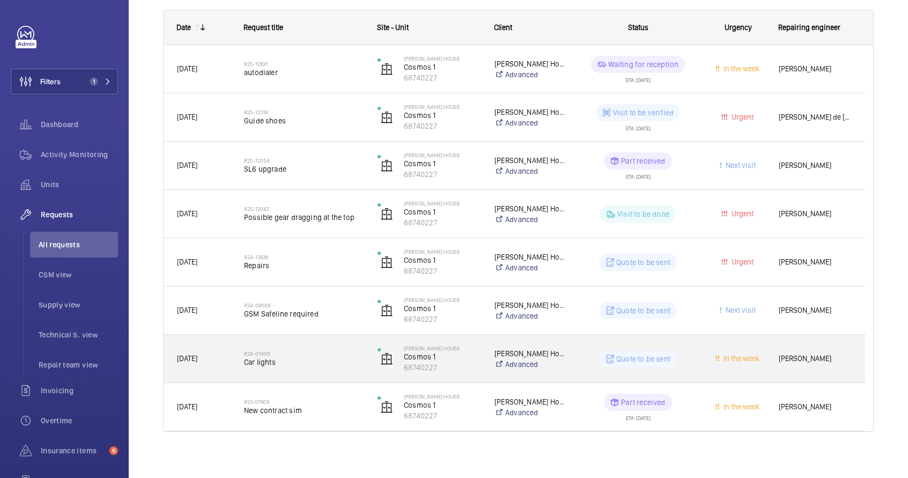
click at [329, 367] on div "R24-01406 Car lights" at bounding box center [304, 358] width 120 height 31
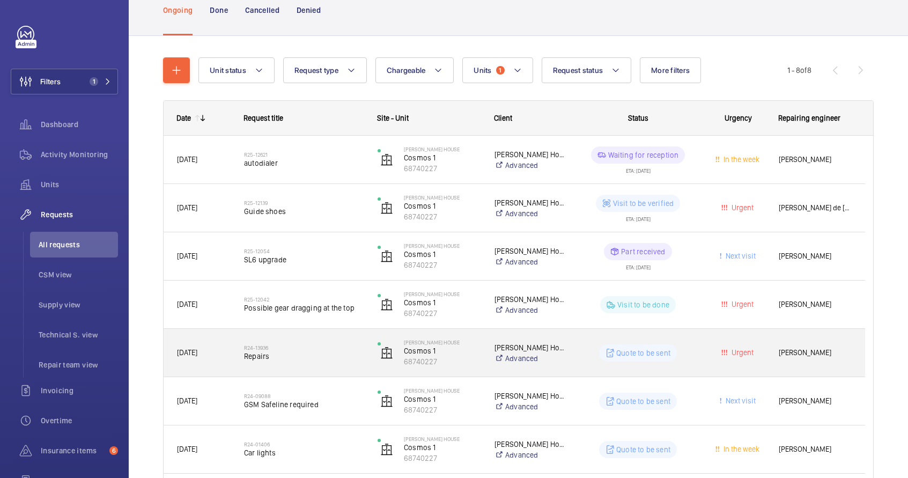
scroll to position [82, 0]
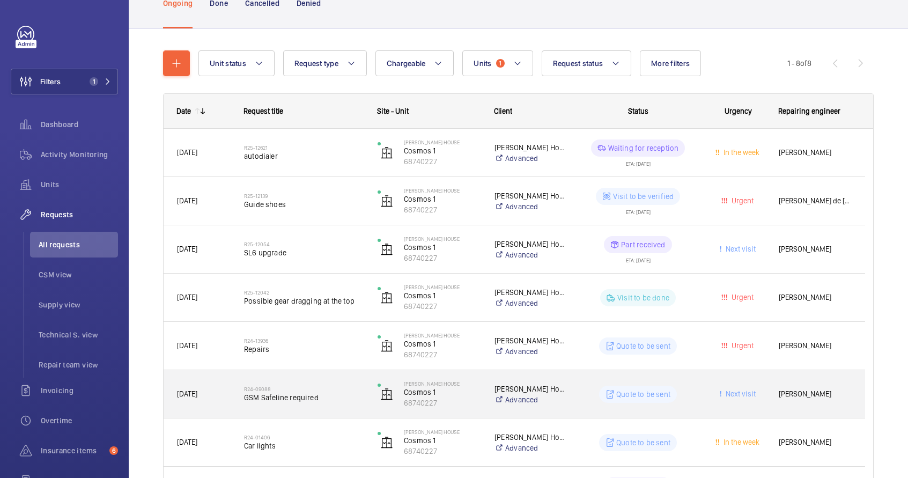
click at [296, 398] on span "GSM Safeline required" at bounding box center [304, 397] width 120 height 11
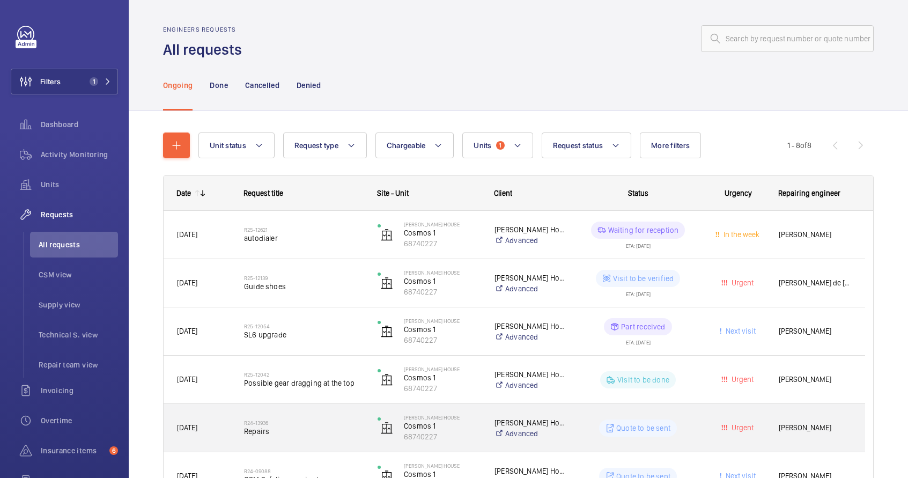
click at [339, 432] on span "Repairs" at bounding box center [304, 431] width 120 height 11
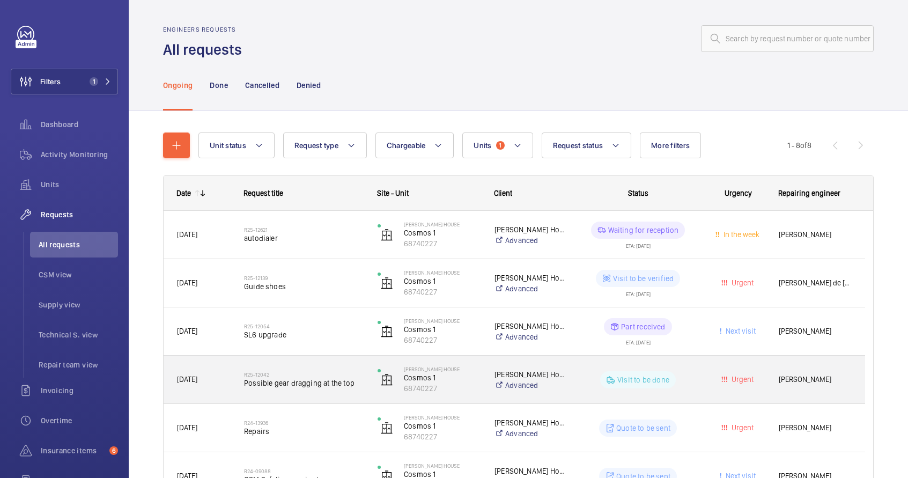
click at [321, 394] on div "R25-12042 Possible gear dragging at the top" at bounding box center [304, 379] width 120 height 31
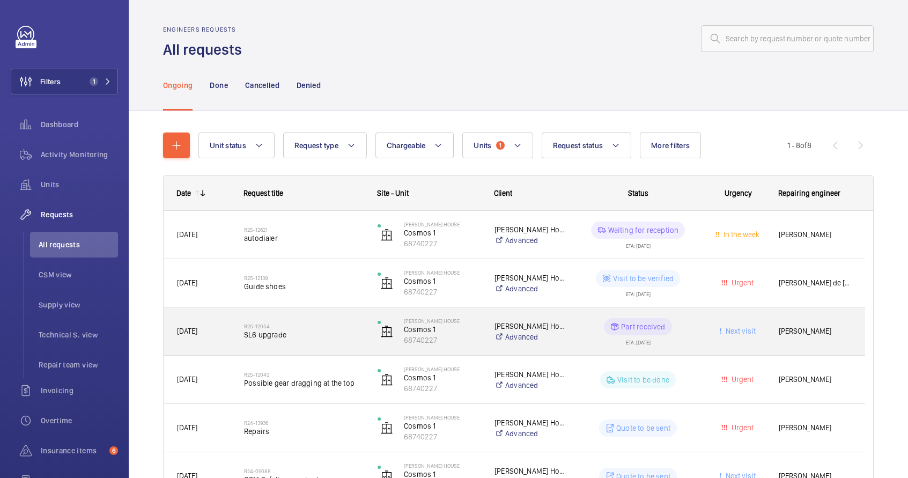
click at [266, 347] on div "R25-12054 SL6 upgrade" at bounding box center [297, 331] width 133 height 48
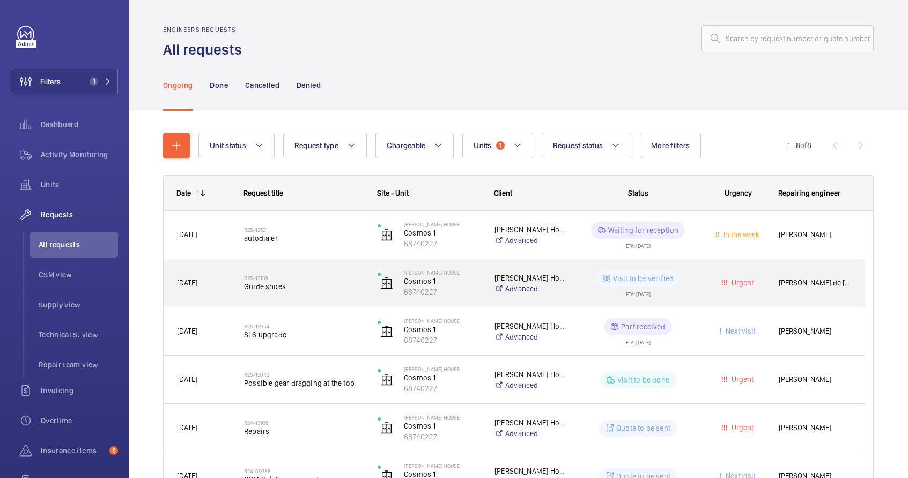
click at [310, 285] on span "Guide shoes" at bounding box center [304, 286] width 120 height 11
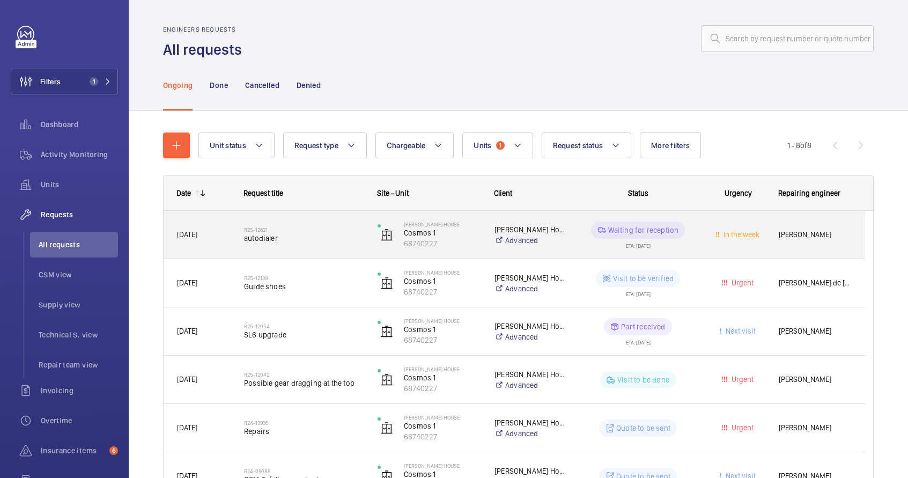
click at [328, 248] on div "R25-12621 autodialer" at bounding box center [304, 234] width 120 height 31
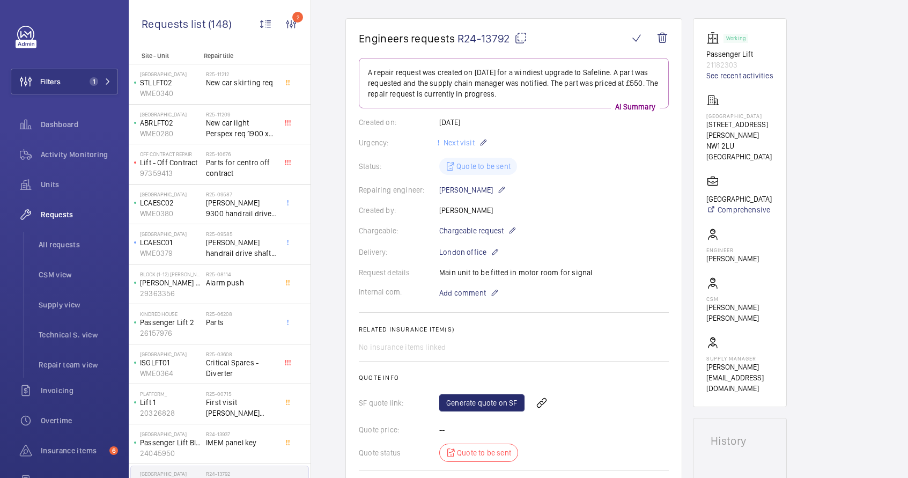
scroll to position [85, 0]
click at [734, 80] on link "See recent activities" at bounding box center [740, 76] width 67 height 11
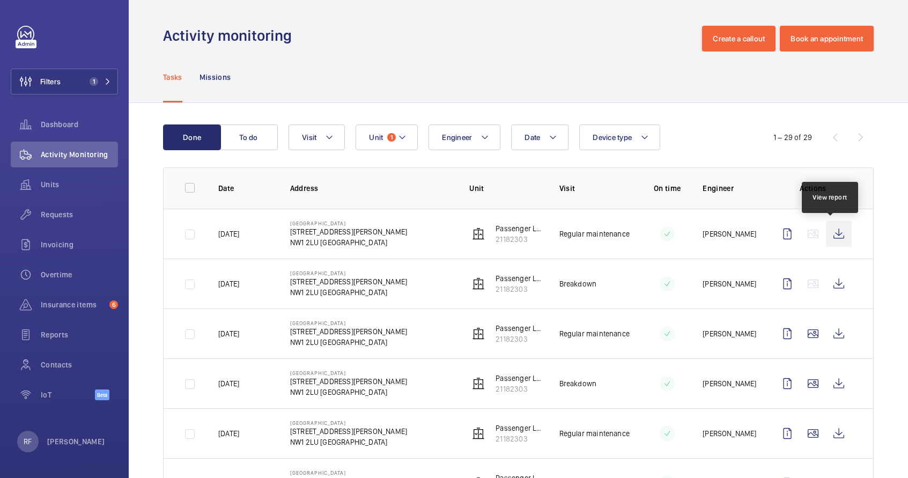
click at [837, 234] on wm-front-icon-button at bounding box center [839, 234] width 26 height 26
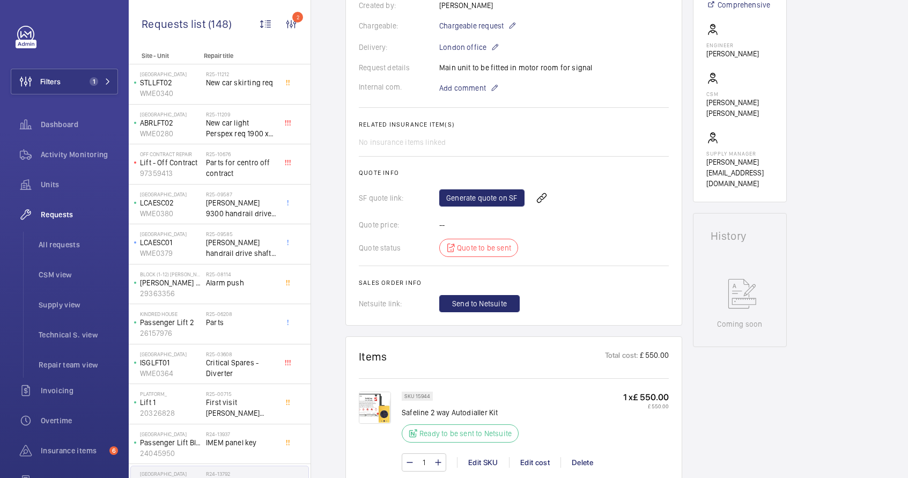
scroll to position [344, 0]
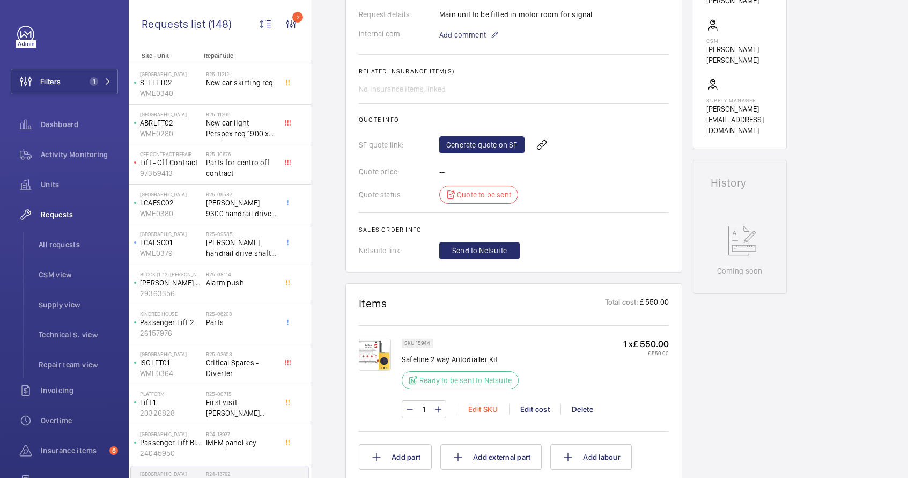
click at [477, 413] on div "Edit SKU" at bounding box center [483, 409] width 52 height 11
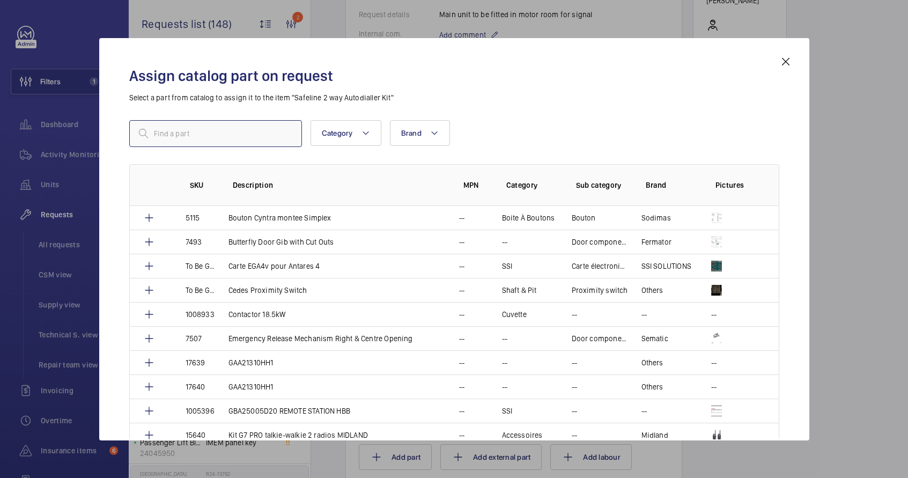
click at [256, 135] on input "text" at bounding box center [215, 133] width 173 height 27
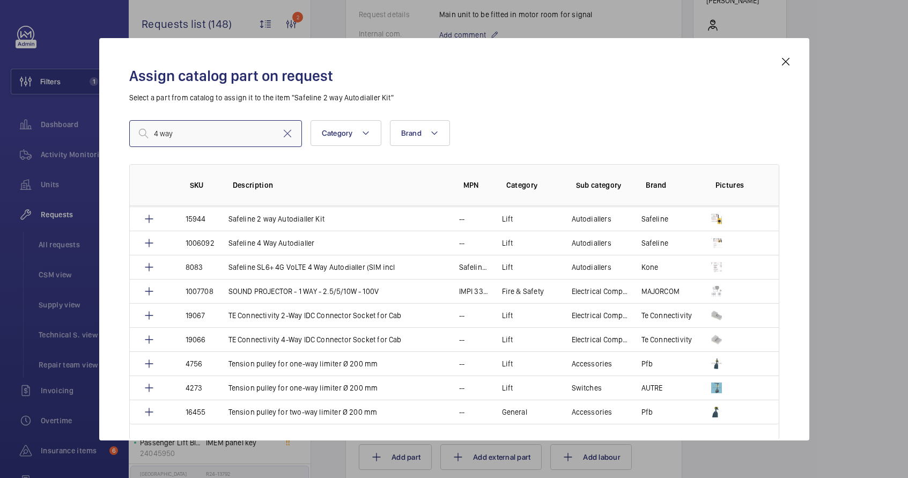
scroll to position [986, 0]
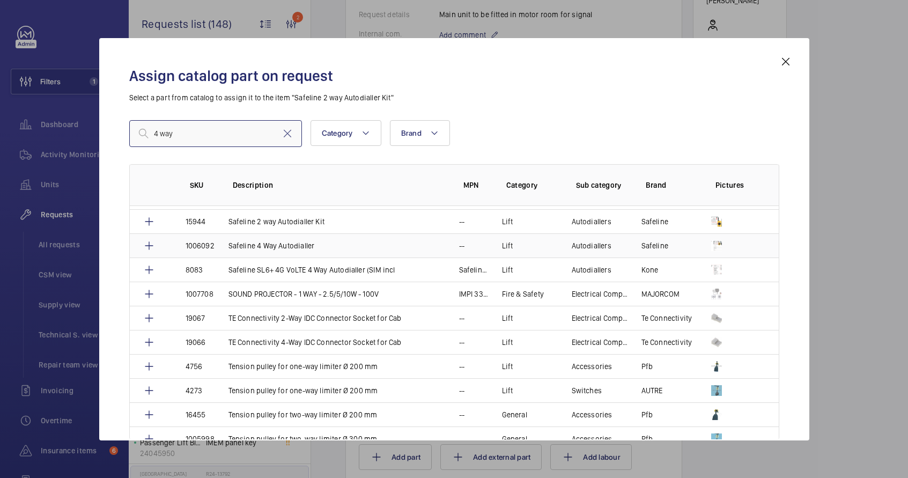
type input "4 way"
click at [254, 248] on p "Safeline 4 Way Autodialler" at bounding box center [272, 245] width 86 height 11
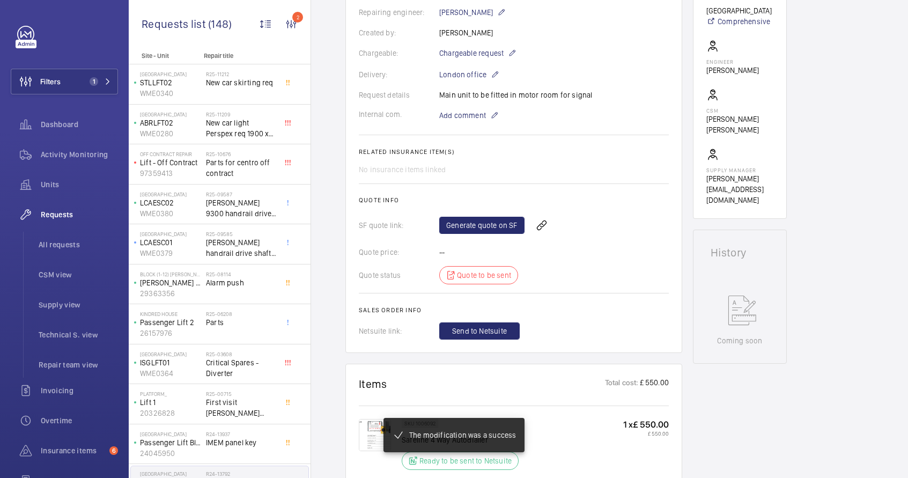
scroll to position [381, 0]
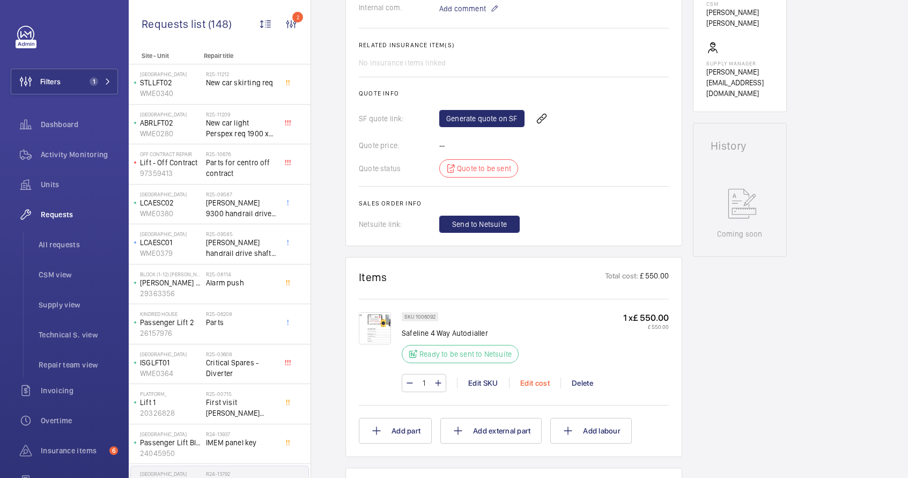
click at [541, 386] on div "Edit cost" at bounding box center [535, 383] width 52 height 11
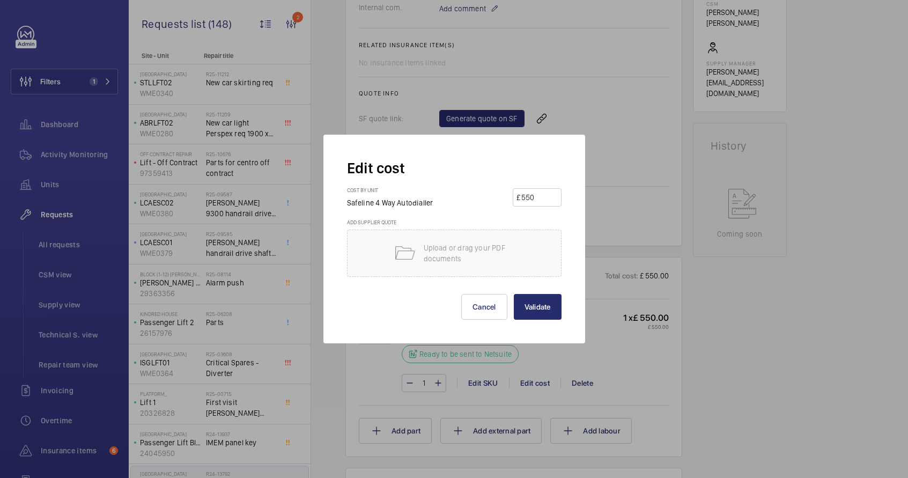
click at [524, 203] on input "550" at bounding box center [539, 197] width 38 height 17
type input "1275"
click at [547, 306] on button "Validate" at bounding box center [538, 307] width 48 height 26
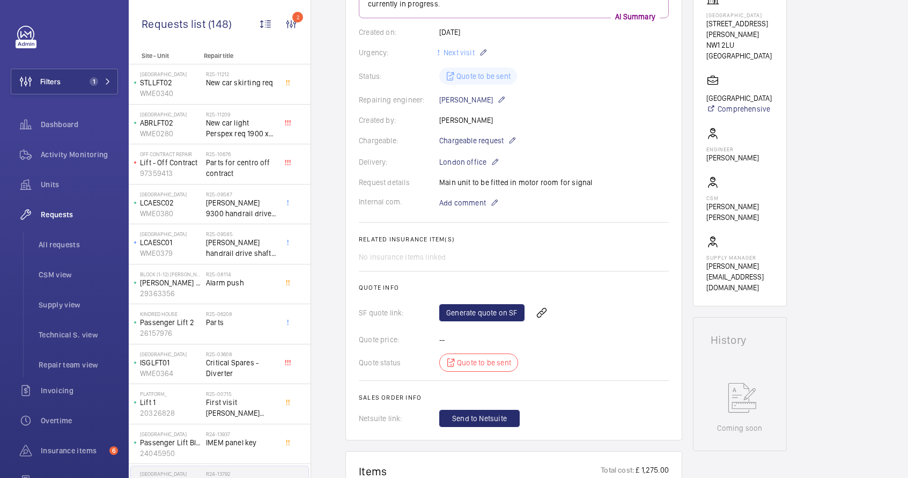
scroll to position [132, 0]
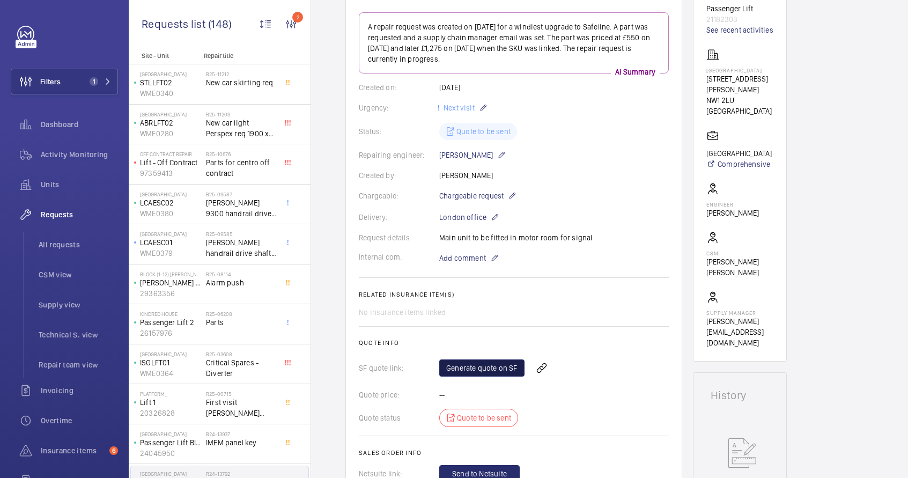
click at [499, 367] on link "Generate quote on SF" at bounding box center [481, 367] width 85 height 17
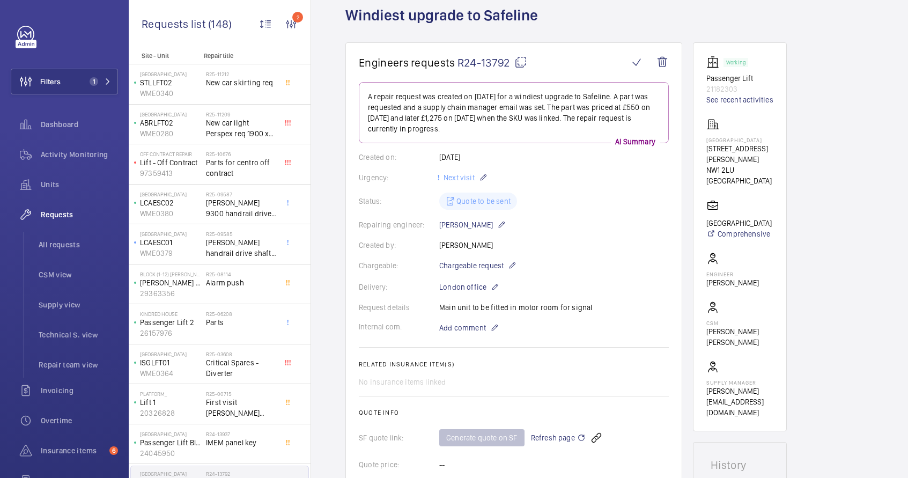
scroll to position [73, 0]
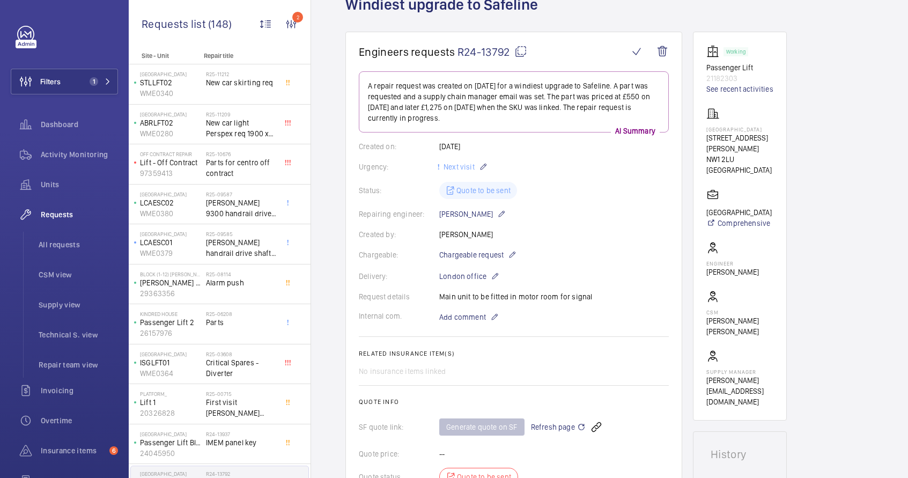
click at [519, 51] on mat-icon at bounding box center [520, 51] width 13 height 13
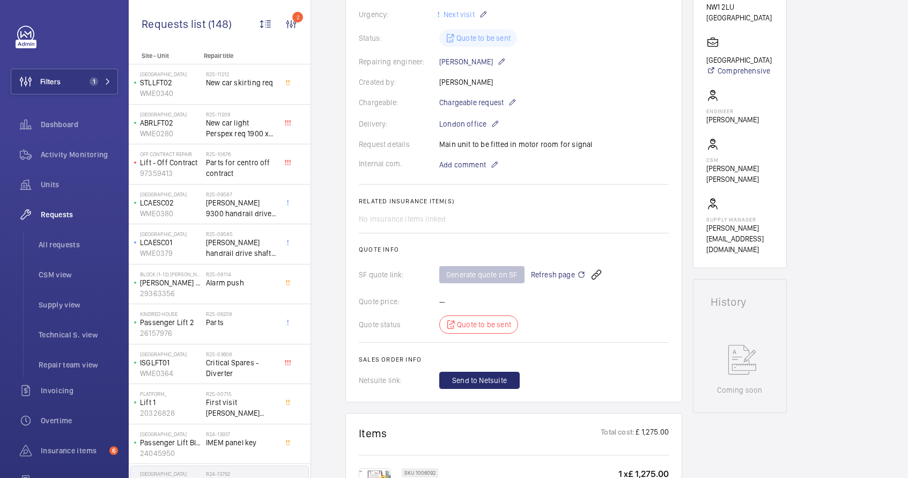
scroll to position [242, 0]
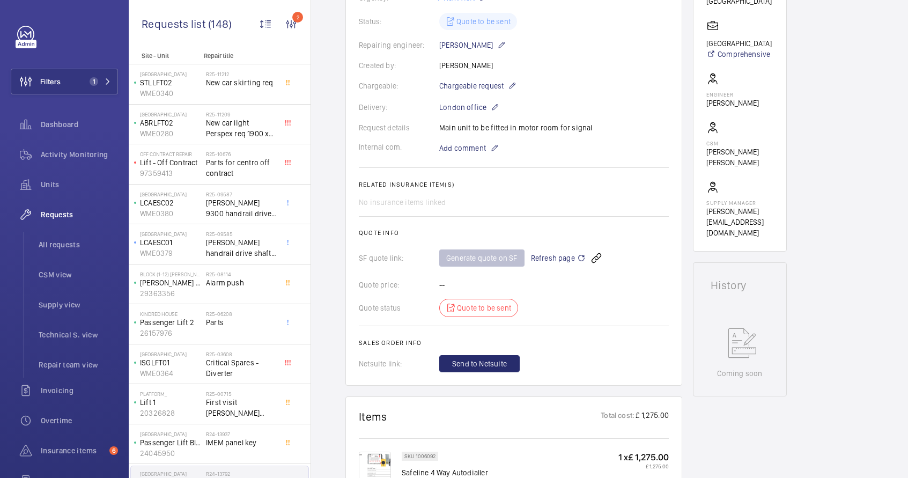
click at [556, 258] on span "Refresh page" at bounding box center [558, 258] width 55 height 13
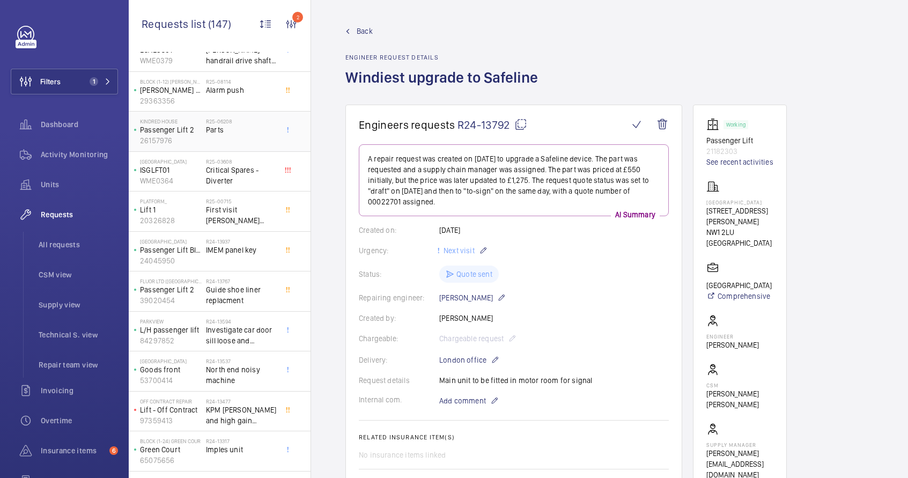
scroll to position [255, 0]
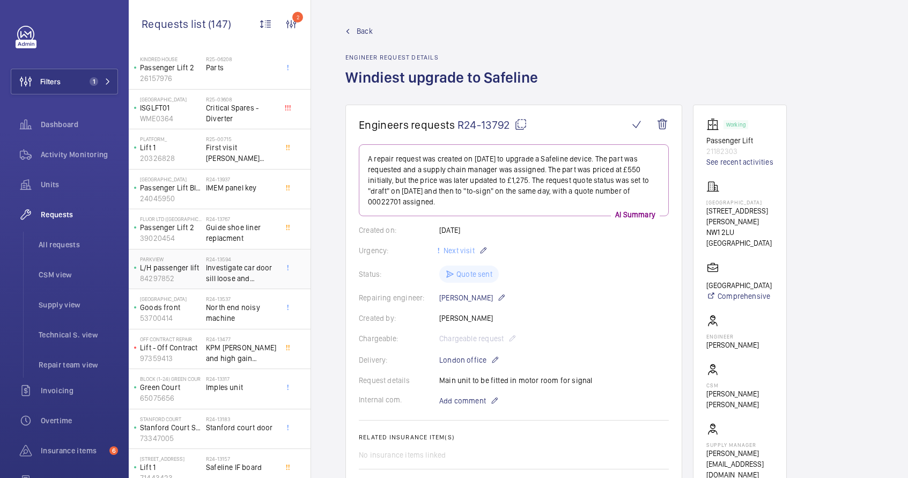
click at [232, 277] on span "Investigate car door sill loose and coming away from lift car" at bounding box center [241, 272] width 71 height 21
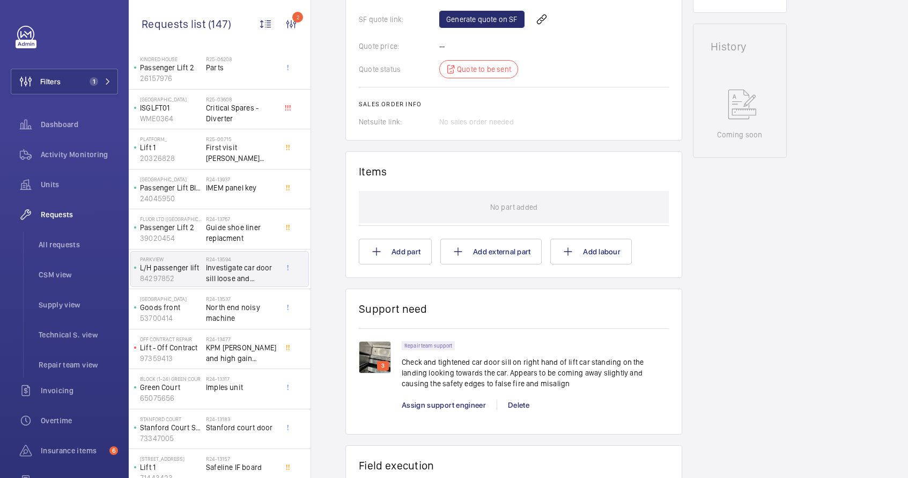
scroll to position [531, 0]
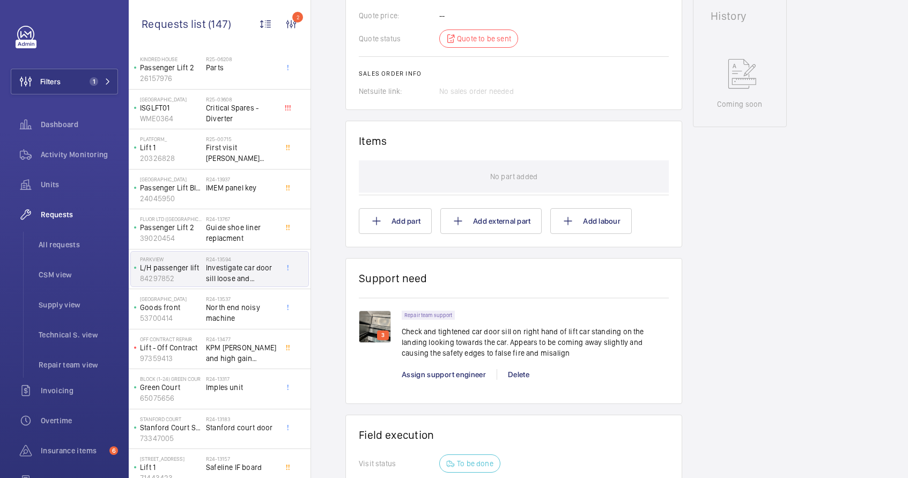
click at [380, 326] on img at bounding box center [375, 327] width 32 height 32
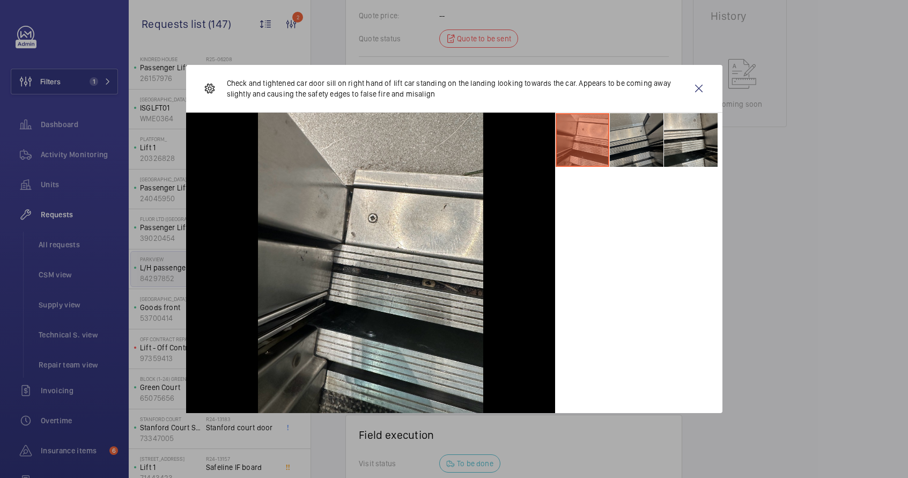
click at [632, 132] on li at bounding box center [637, 140] width 54 height 54
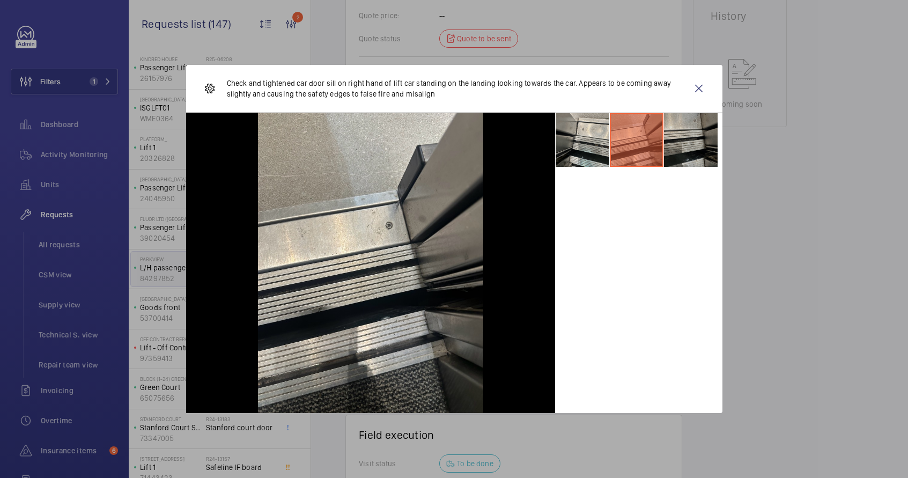
click at [673, 138] on li at bounding box center [691, 140] width 54 height 54
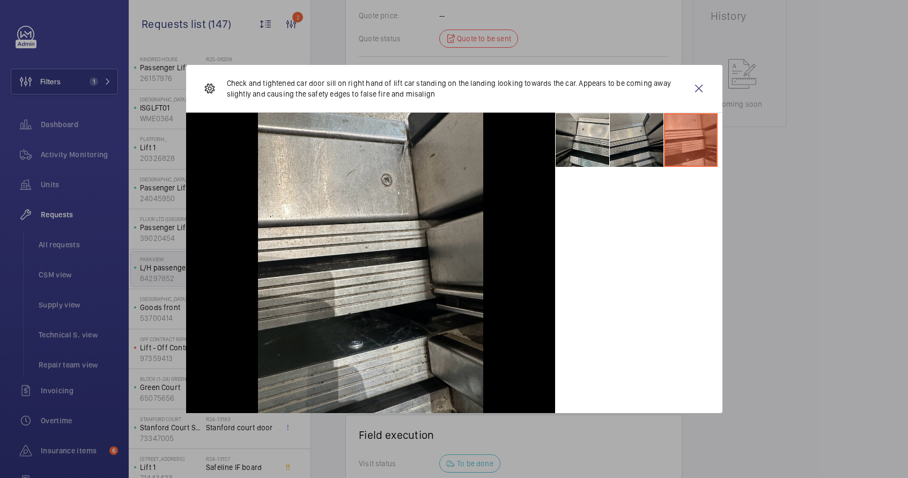
click at [642, 149] on li at bounding box center [637, 140] width 54 height 54
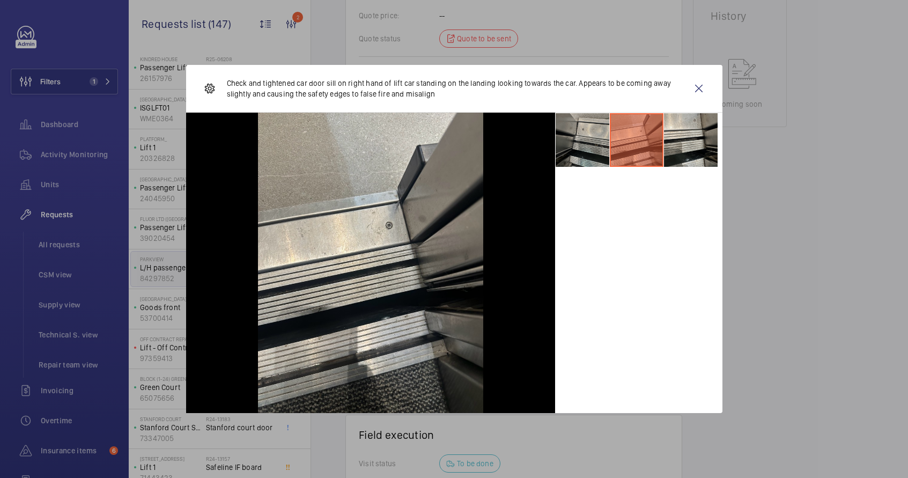
click at [592, 150] on li at bounding box center [583, 140] width 54 height 54
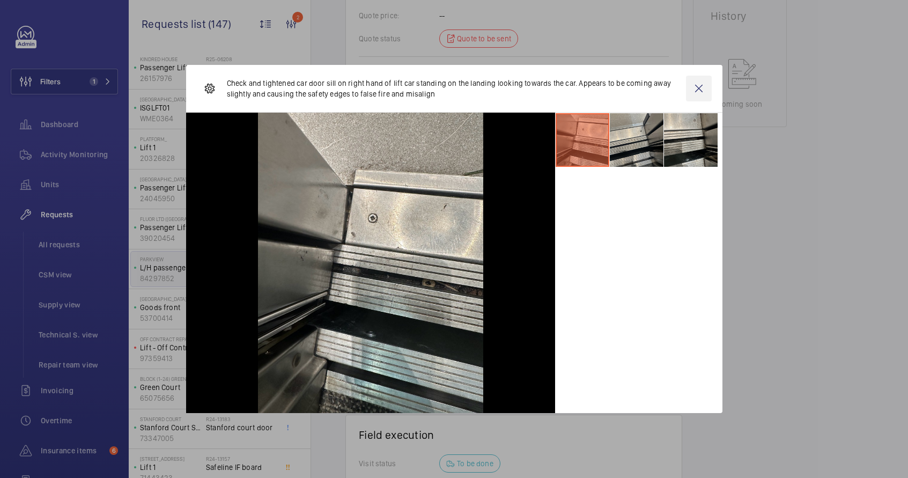
click at [704, 82] on wm-front-icon-button at bounding box center [699, 89] width 26 height 26
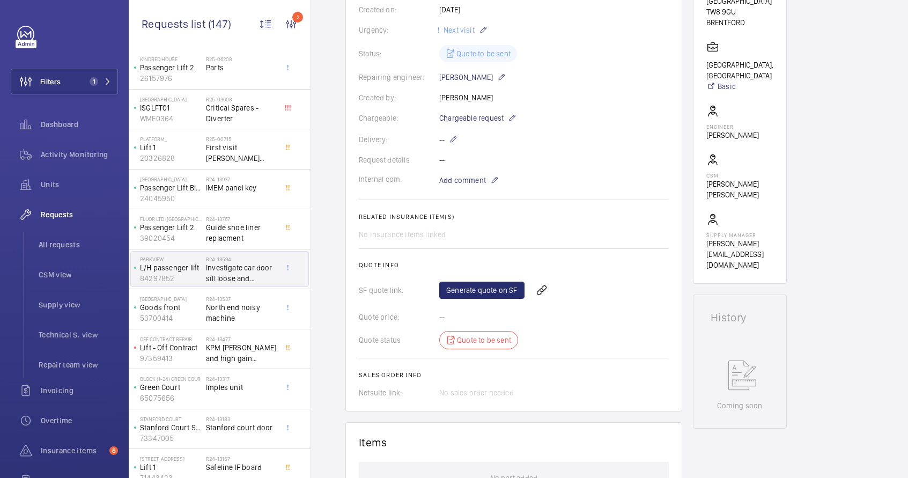
scroll to position [229, 0]
click at [239, 313] on span "North end noisy machine" at bounding box center [241, 312] width 71 height 21
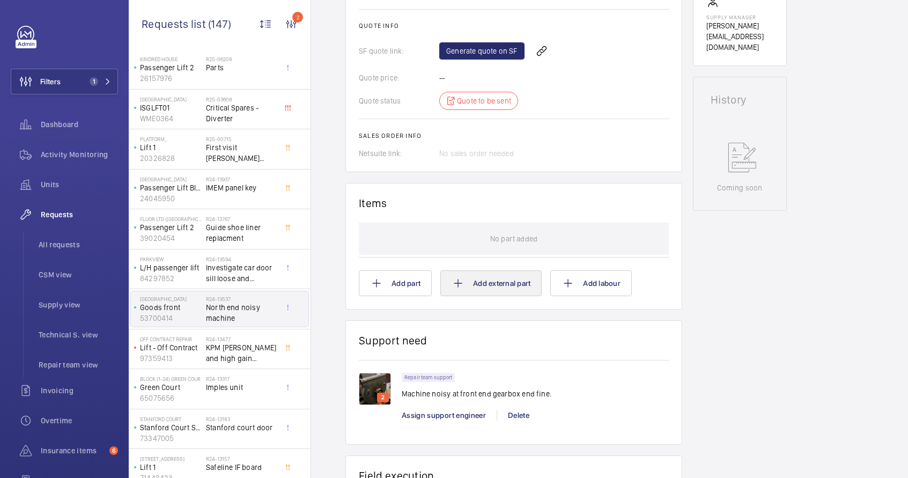
scroll to position [589, 0]
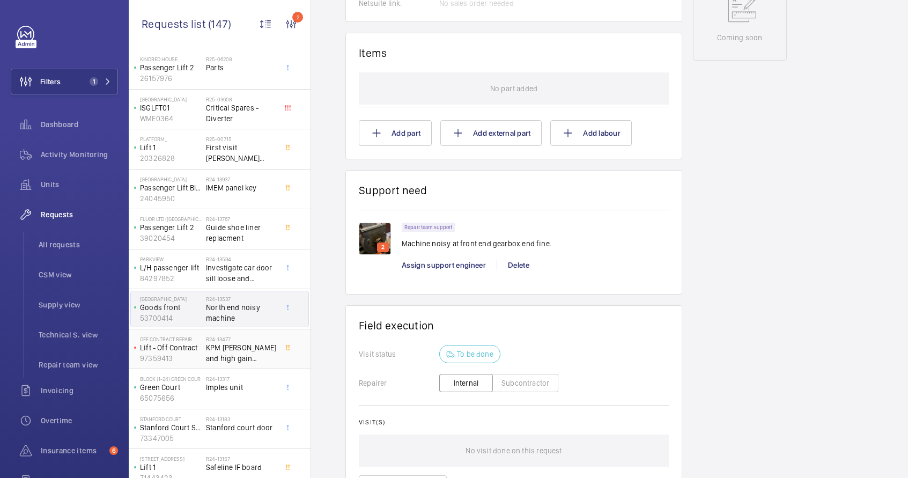
click at [218, 354] on span "KPM [PERSON_NAME] and high gain antennas" at bounding box center [241, 352] width 71 height 21
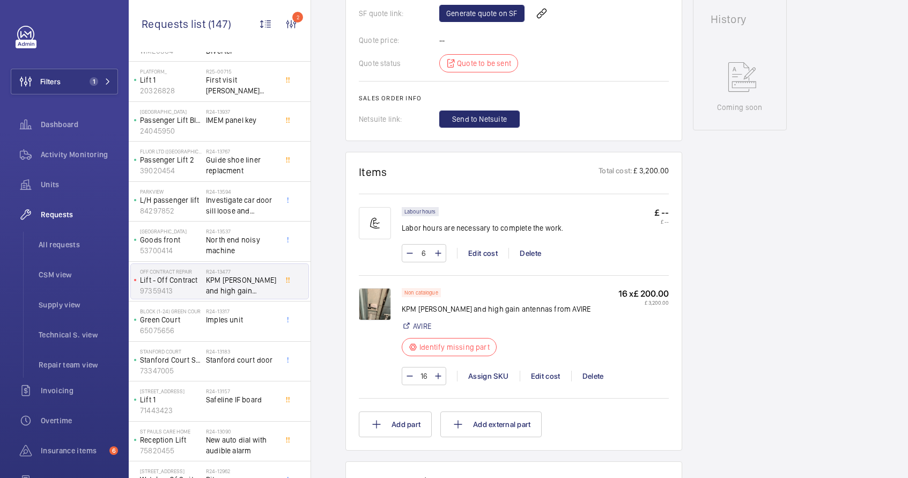
scroll to position [515, 0]
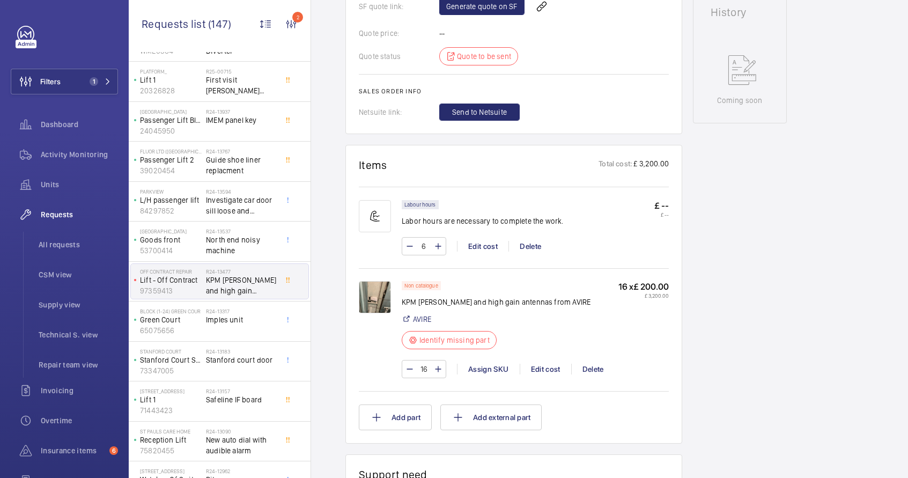
click at [373, 304] on img at bounding box center [375, 297] width 32 height 32
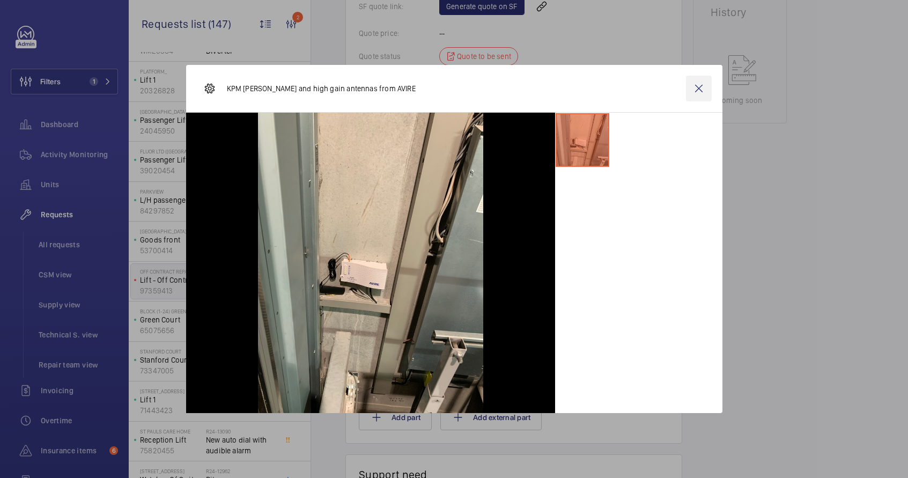
click at [698, 90] on wm-front-icon-button at bounding box center [699, 89] width 26 height 26
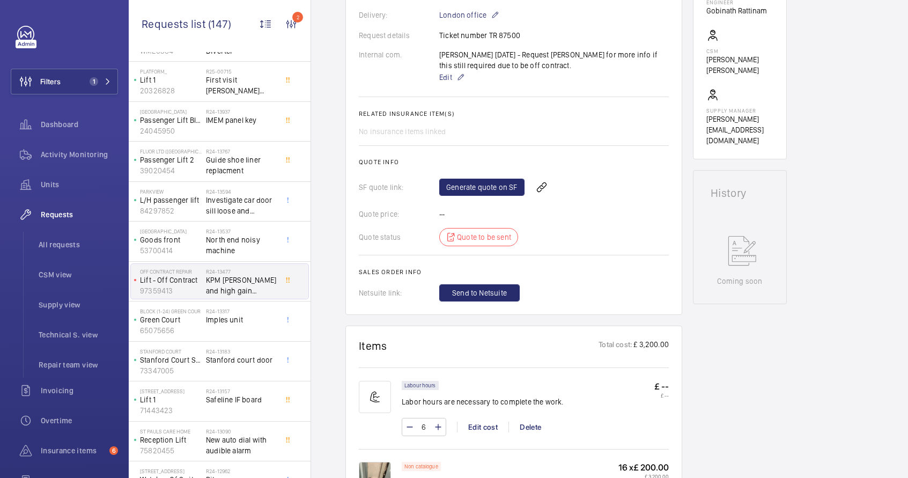
scroll to position [337, 0]
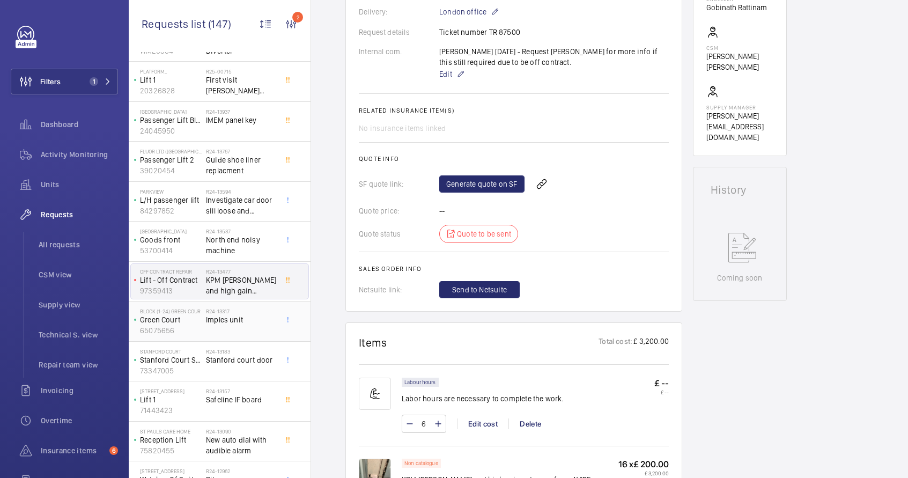
click at [222, 333] on div "R24-13317 Imples unit" at bounding box center [241, 323] width 71 height 31
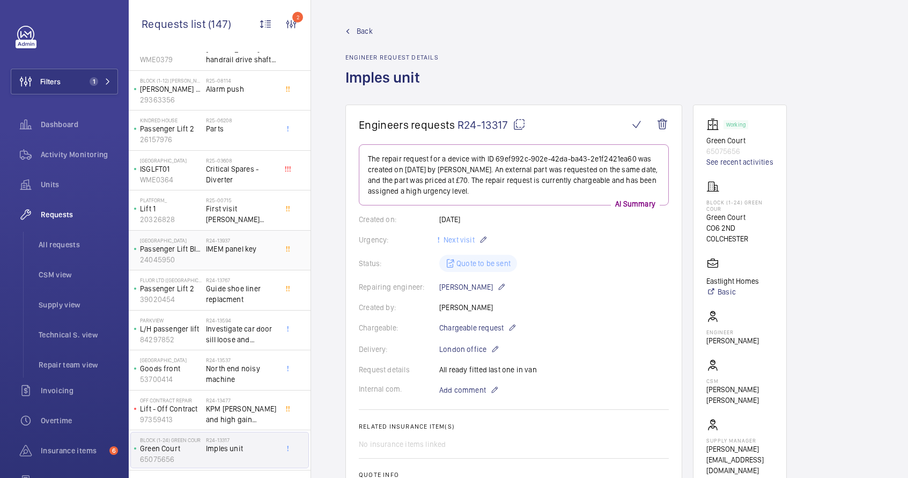
scroll to position [260, 0]
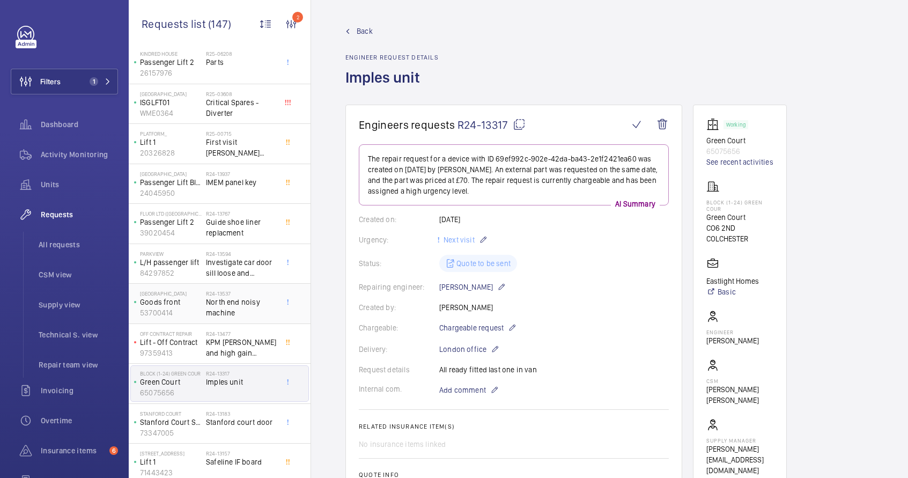
click at [260, 300] on span "North end noisy machine" at bounding box center [241, 307] width 71 height 21
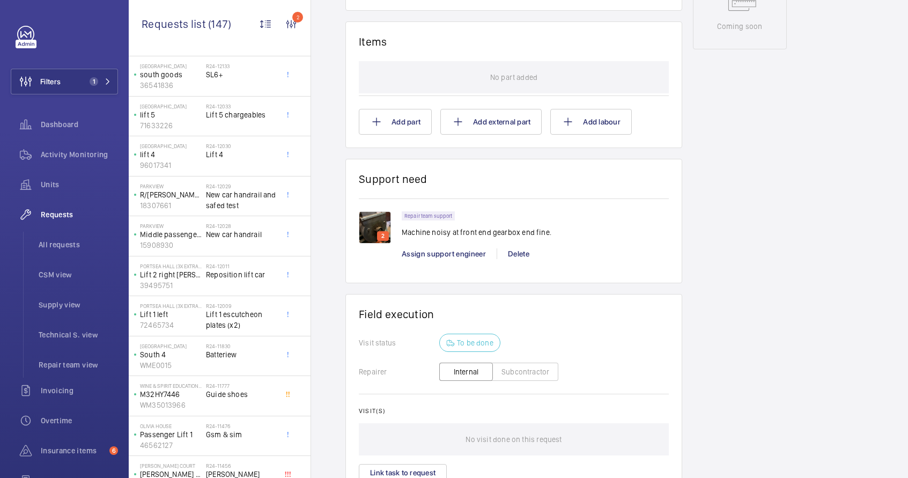
scroll to position [616, 0]
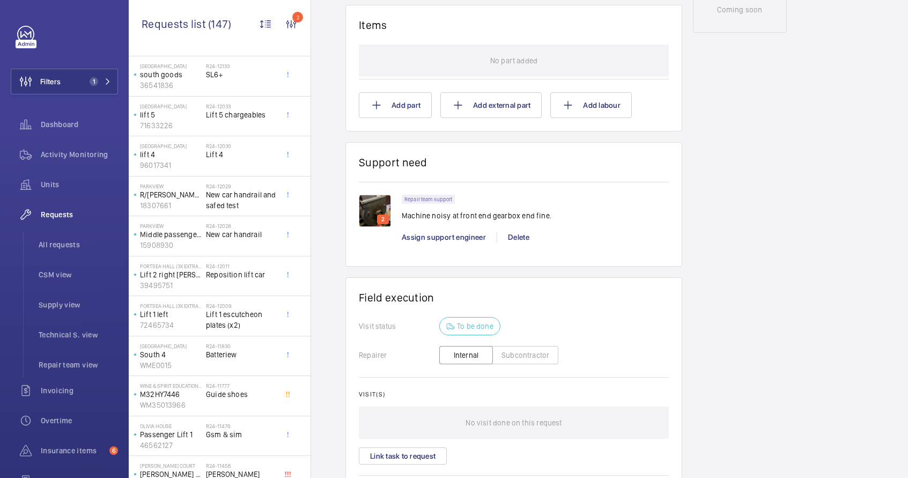
click at [380, 215] on p "2" at bounding box center [383, 220] width 8 height 10
click at [375, 212] on img at bounding box center [375, 211] width 32 height 32
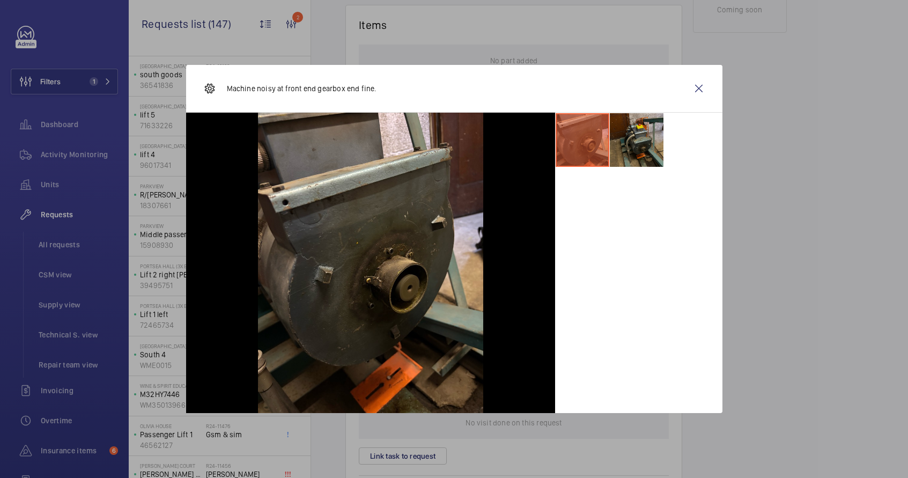
click at [656, 136] on li at bounding box center [637, 140] width 54 height 54
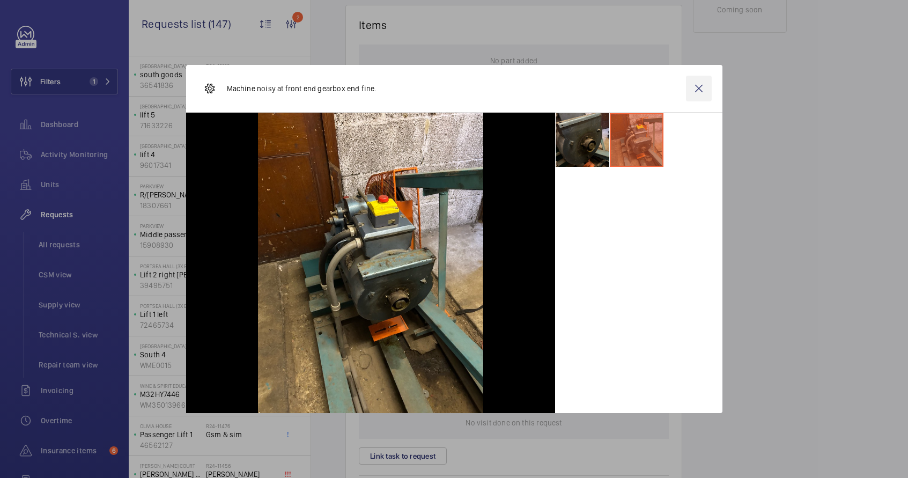
click at [708, 87] on wm-front-icon-button at bounding box center [699, 89] width 26 height 26
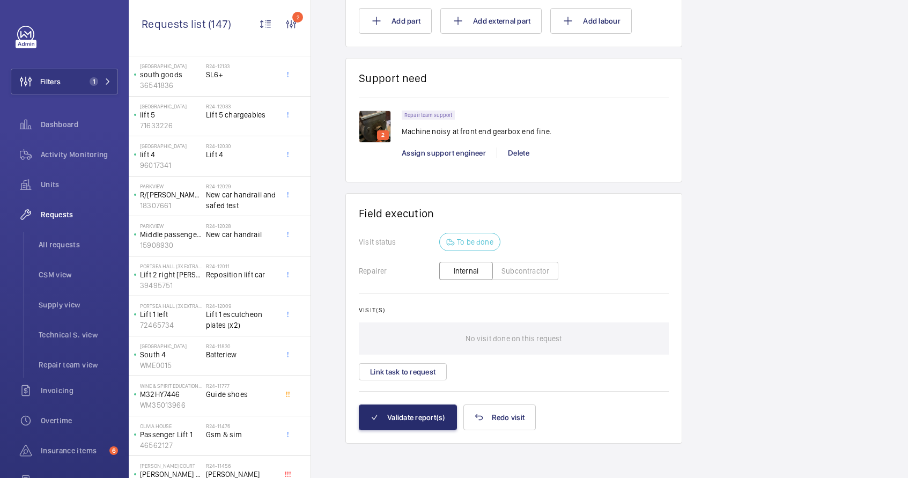
scroll to position [701, 0]
